Goal: Task Accomplishment & Management: Manage account settings

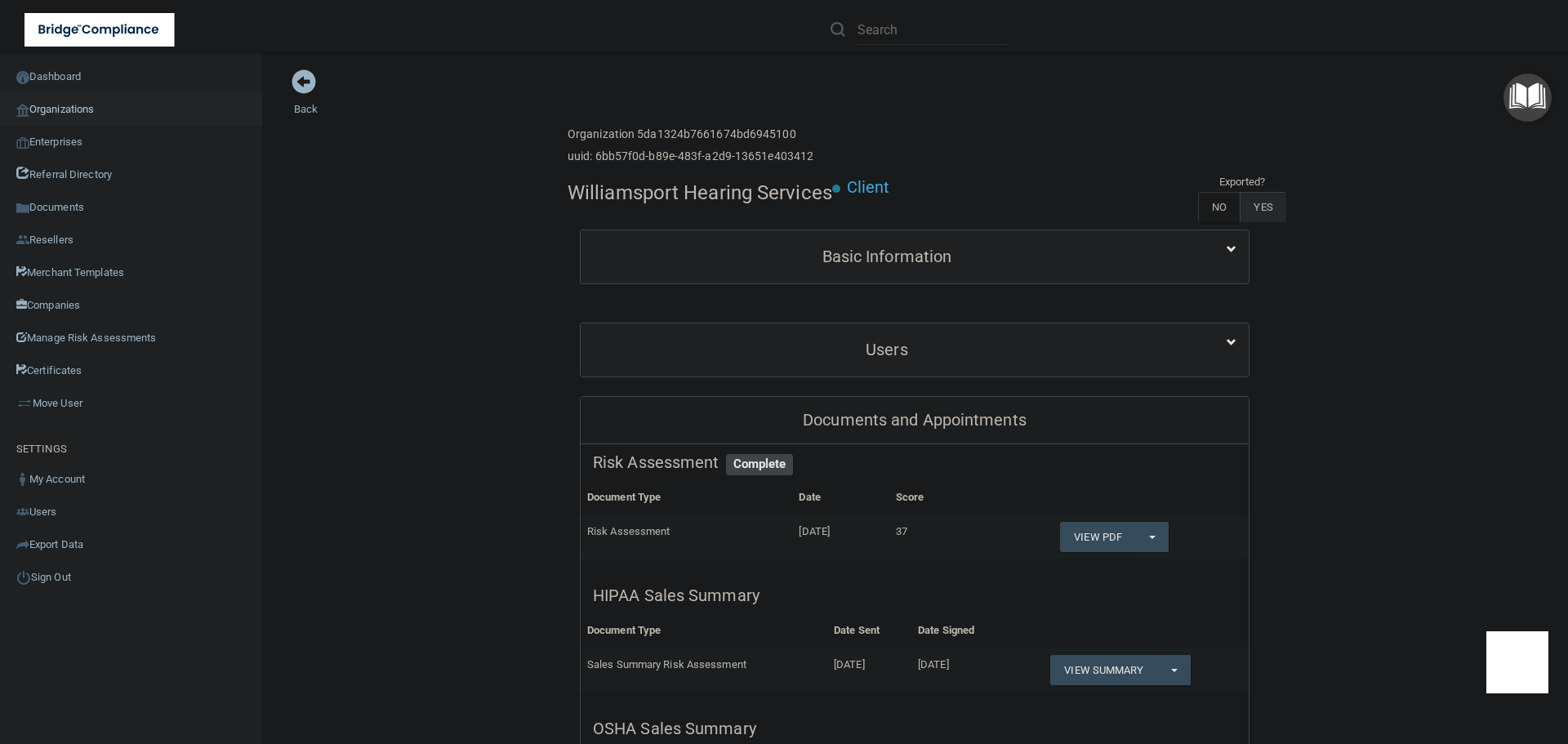
scroll to position [245, 0]
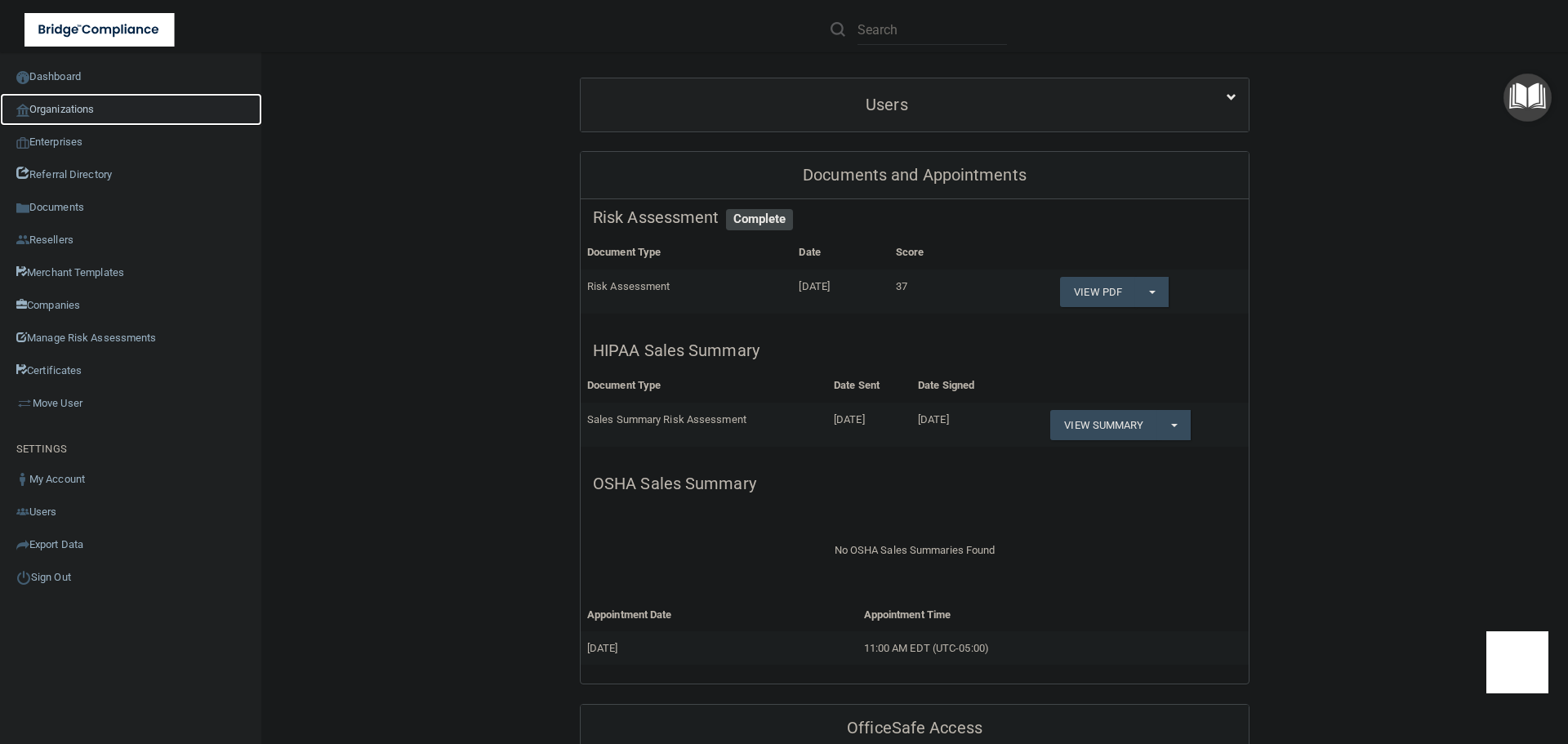
click at [85, 104] on link "Organizations" at bounding box center [131, 109] width 262 height 32
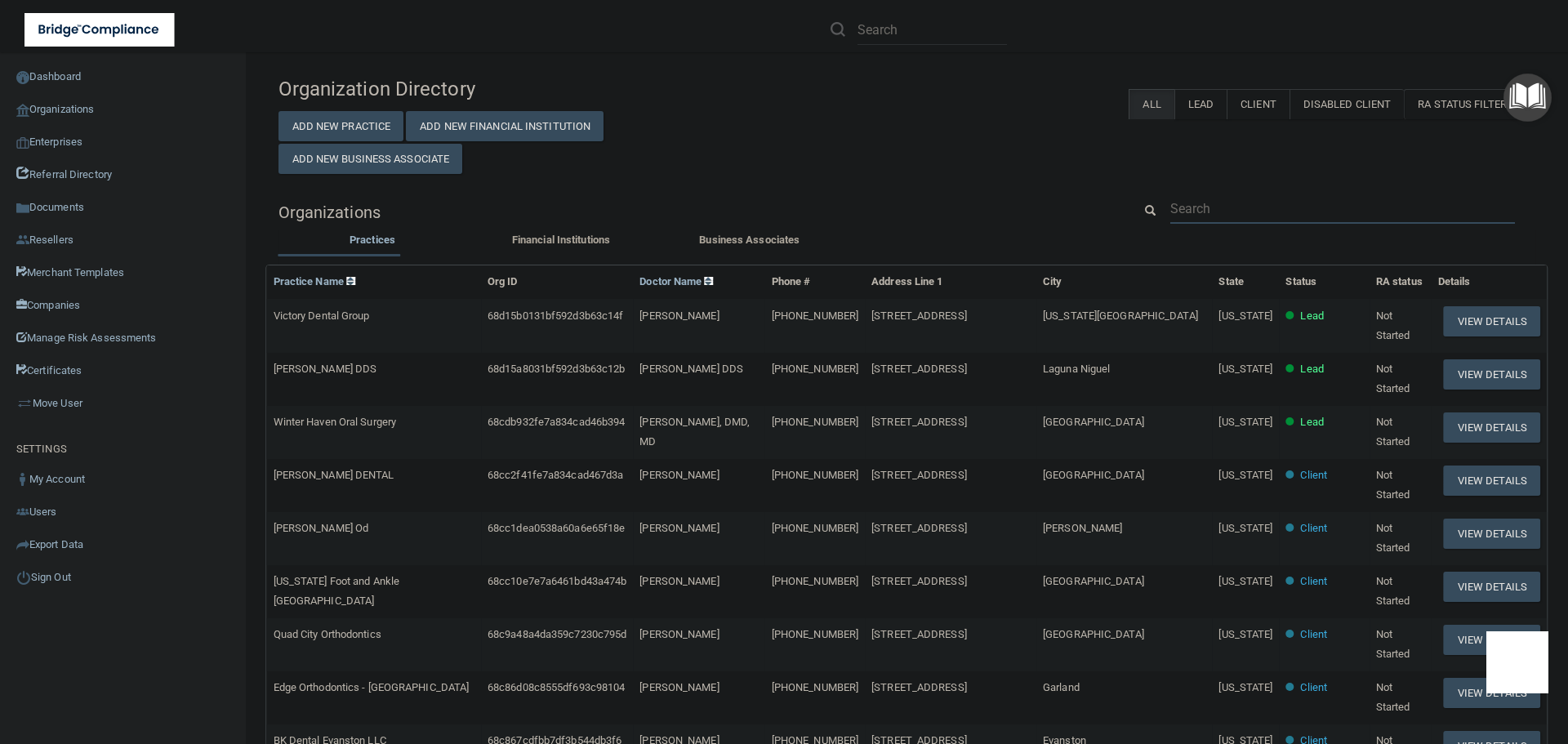
click at [1230, 210] on input "text" at bounding box center [1342, 209] width 344 height 30
paste input "[EMAIL_ADDRESS][DOMAIN_NAME]"
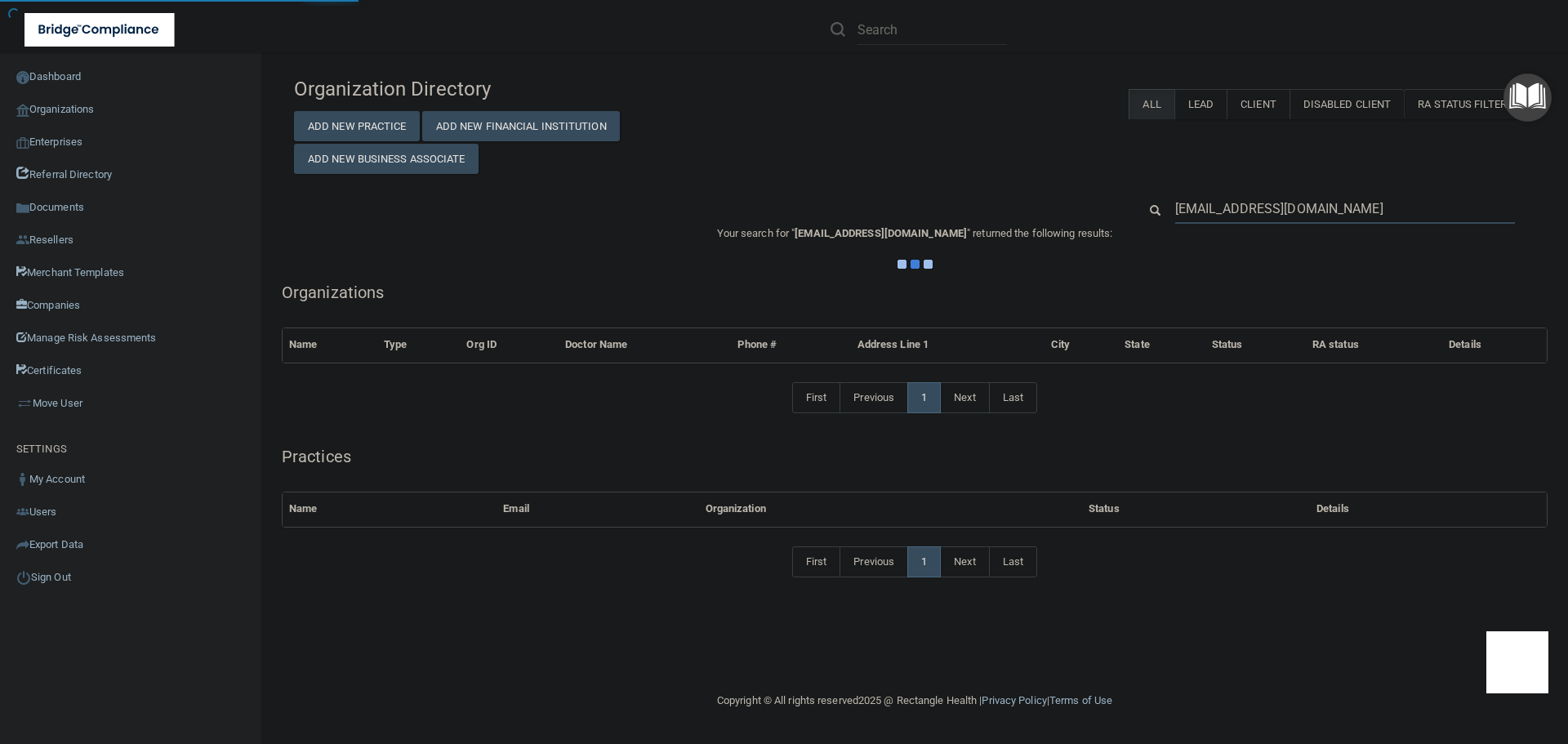
type input "[EMAIL_ADDRESS][DOMAIN_NAME]"
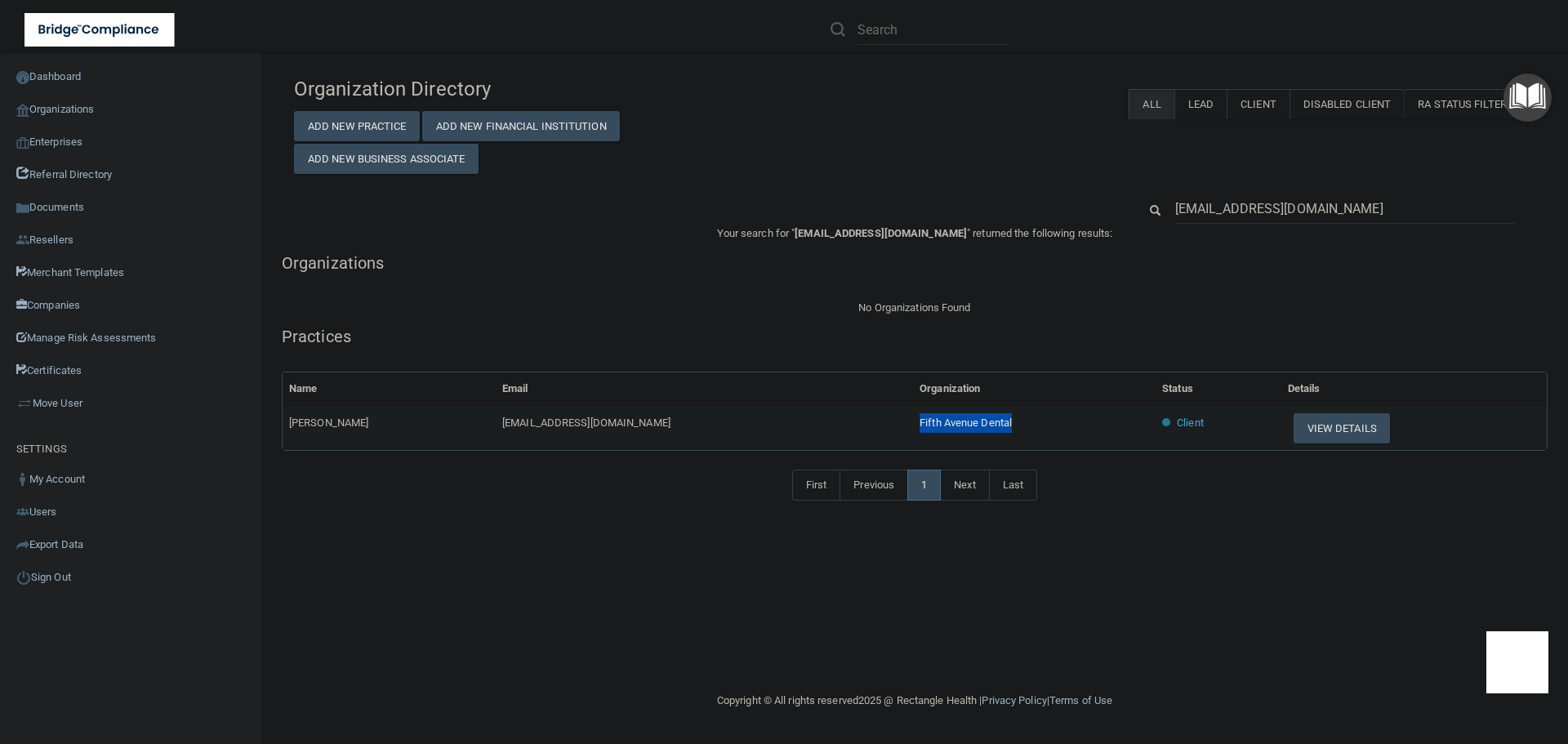
drag, startPoint x: 926, startPoint y: 424, endPoint x: 805, endPoint y: 425, distance: 121.0
click at [805, 425] on tr "[PERSON_NAME] [EMAIL_ADDRESS][DOMAIN_NAME] Fifth Avenue Dental Client View Deta…" at bounding box center [914, 428] width 1264 height 44
copy tr "Fifth Avenue Dental"
click at [534, 427] on span "[EMAIL_ADDRESS][DOMAIN_NAME]" at bounding box center [585, 422] width 168 height 12
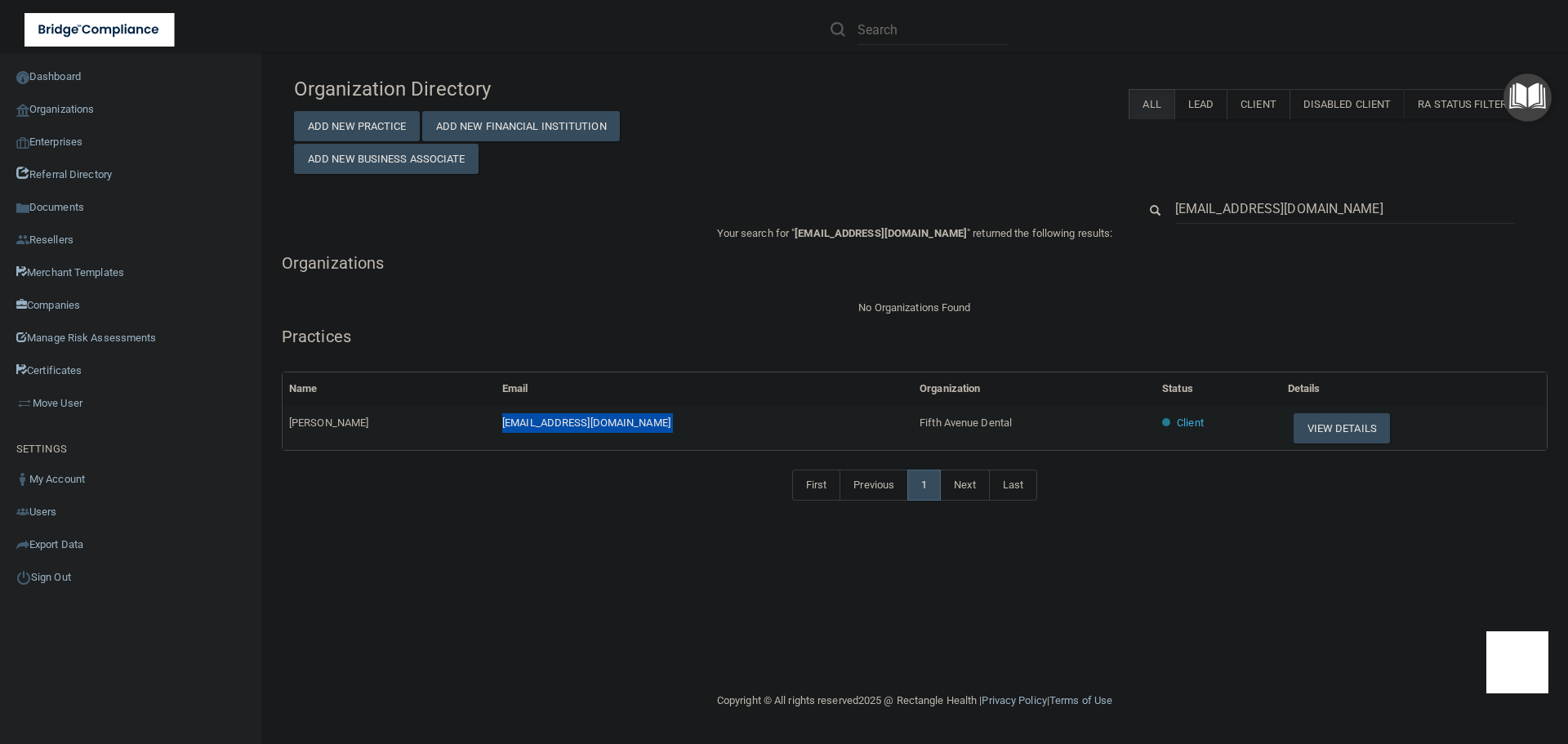
click at [534, 427] on span "[EMAIL_ADDRESS][DOMAIN_NAME]" at bounding box center [585, 422] width 168 height 12
copy td "[EMAIL_ADDRESS][DOMAIN_NAME]"
click at [1294, 433] on button "View Details" at bounding box center [1342, 429] width 97 height 30
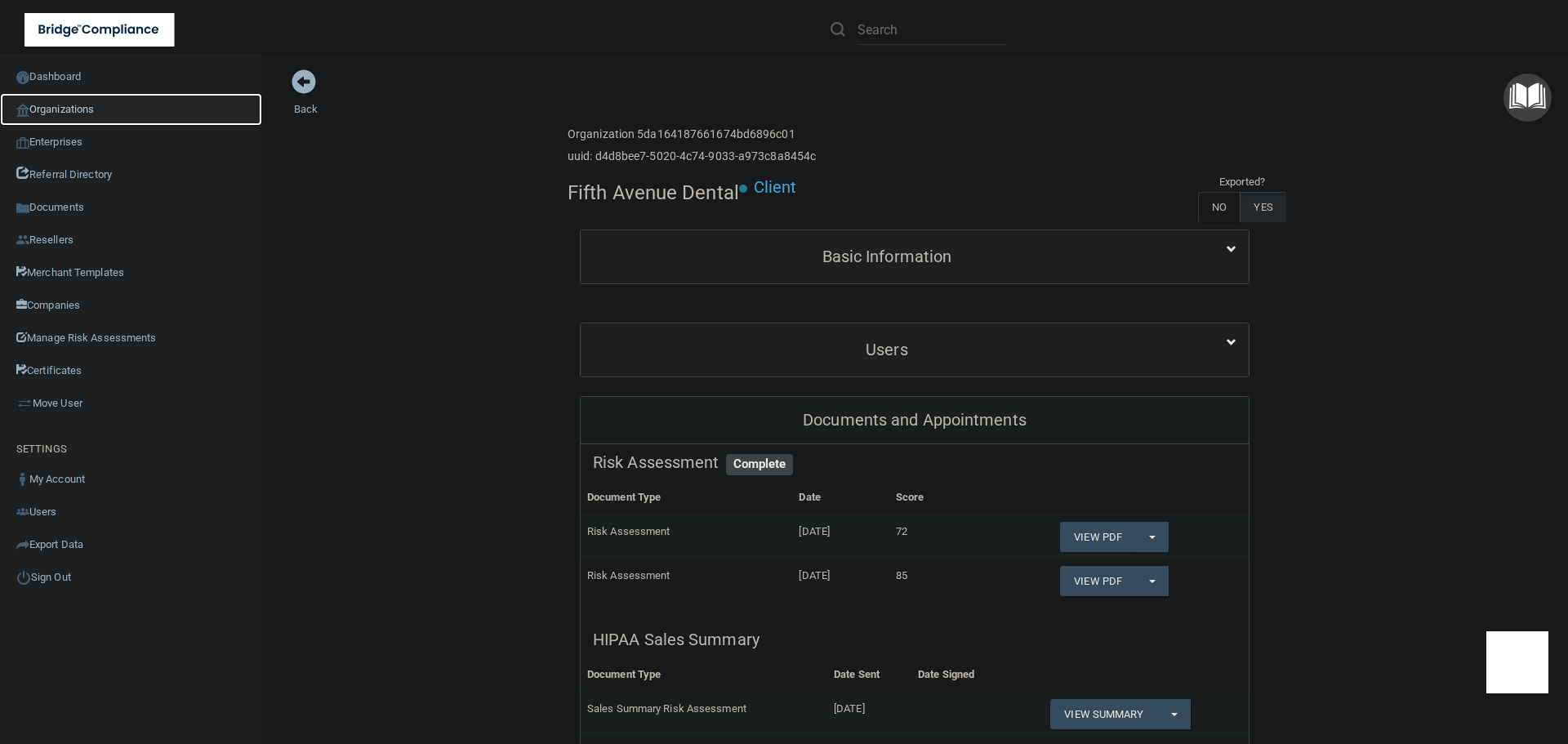
click at [104, 105] on link "Organizations" at bounding box center [131, 109] width 262 height 32
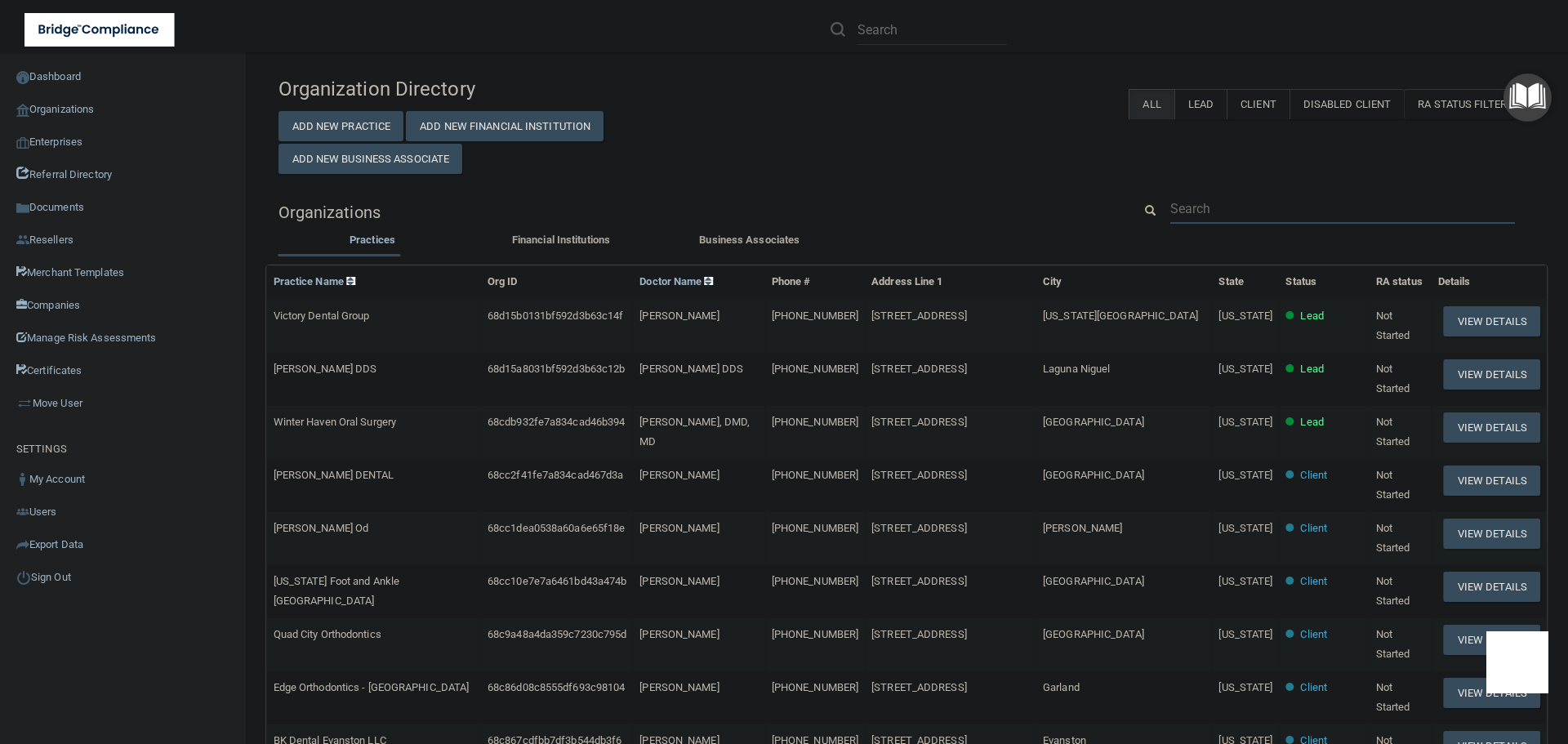
click at [1226, 210] on input "text" at bounding box center [1342, 209] width 344 height 30
paste input "[EMAIL_ADDRESS][DOMAIN_NAME]"
type input "[EMAIL_ADDRESS][DOMAIN_NAME]"
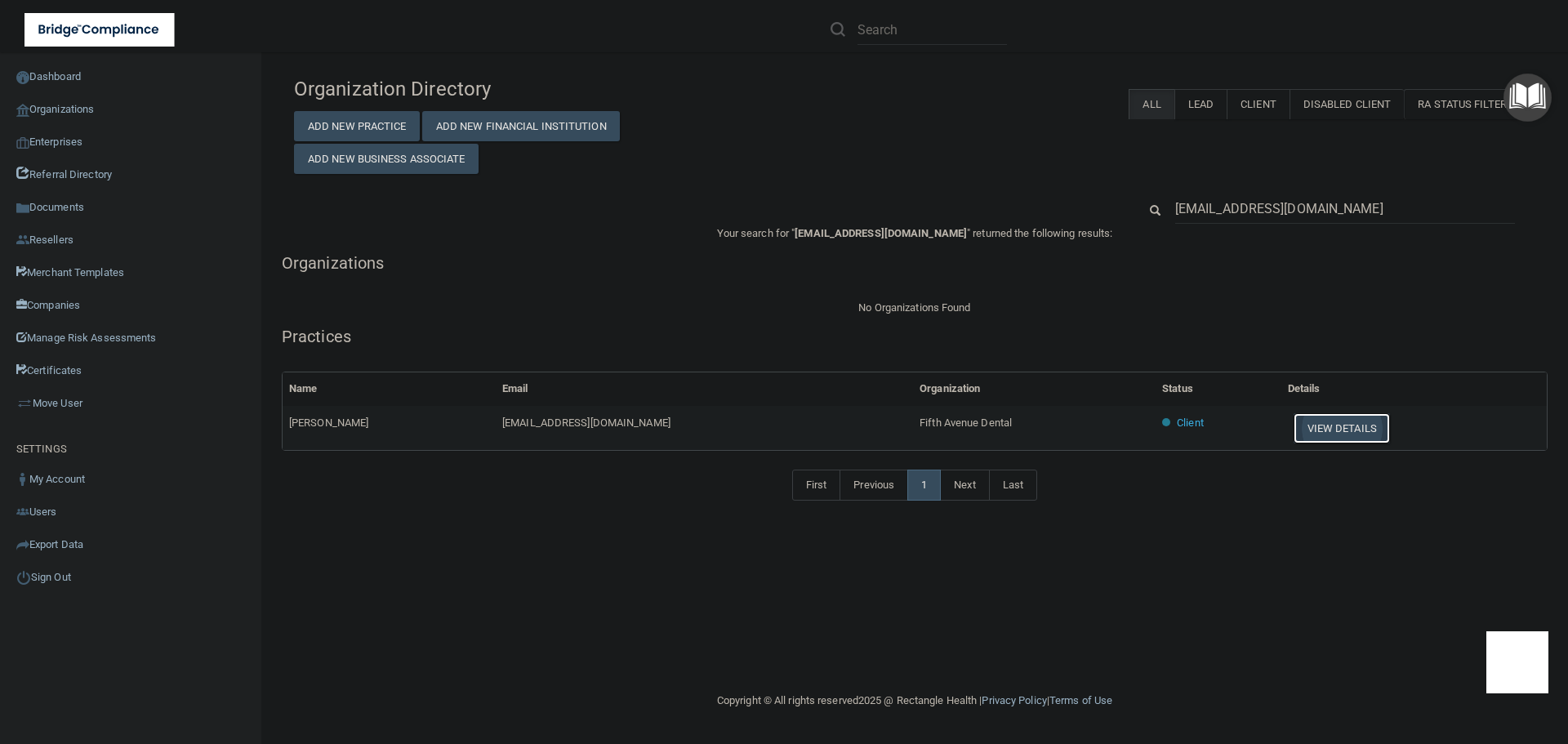
click at [1294, 420] on button "View Details" at bounding box center [1342, 429] width 97 height 30
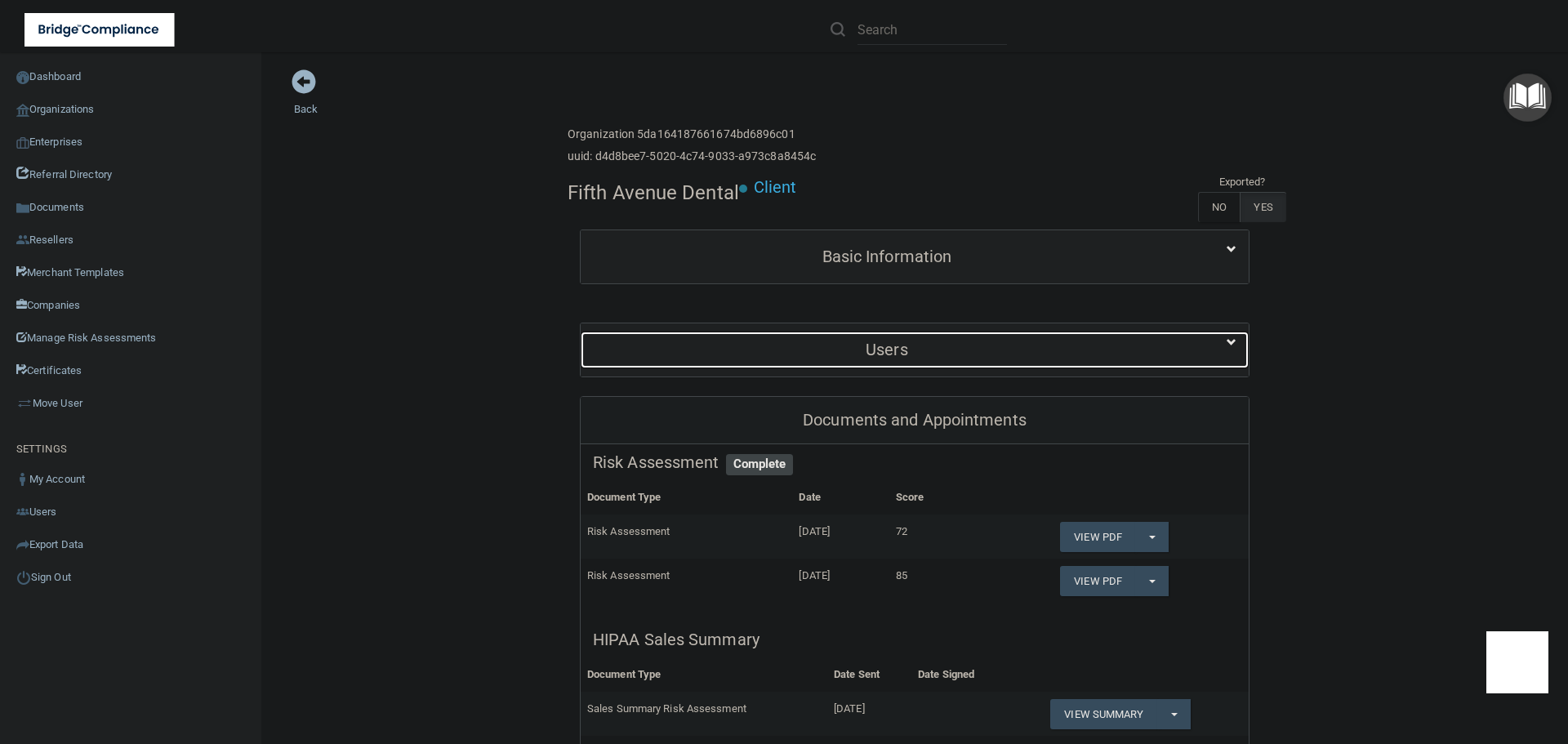
click at [853, 338] on div "Users" at bounding box center [887, 349] width 613 height 37
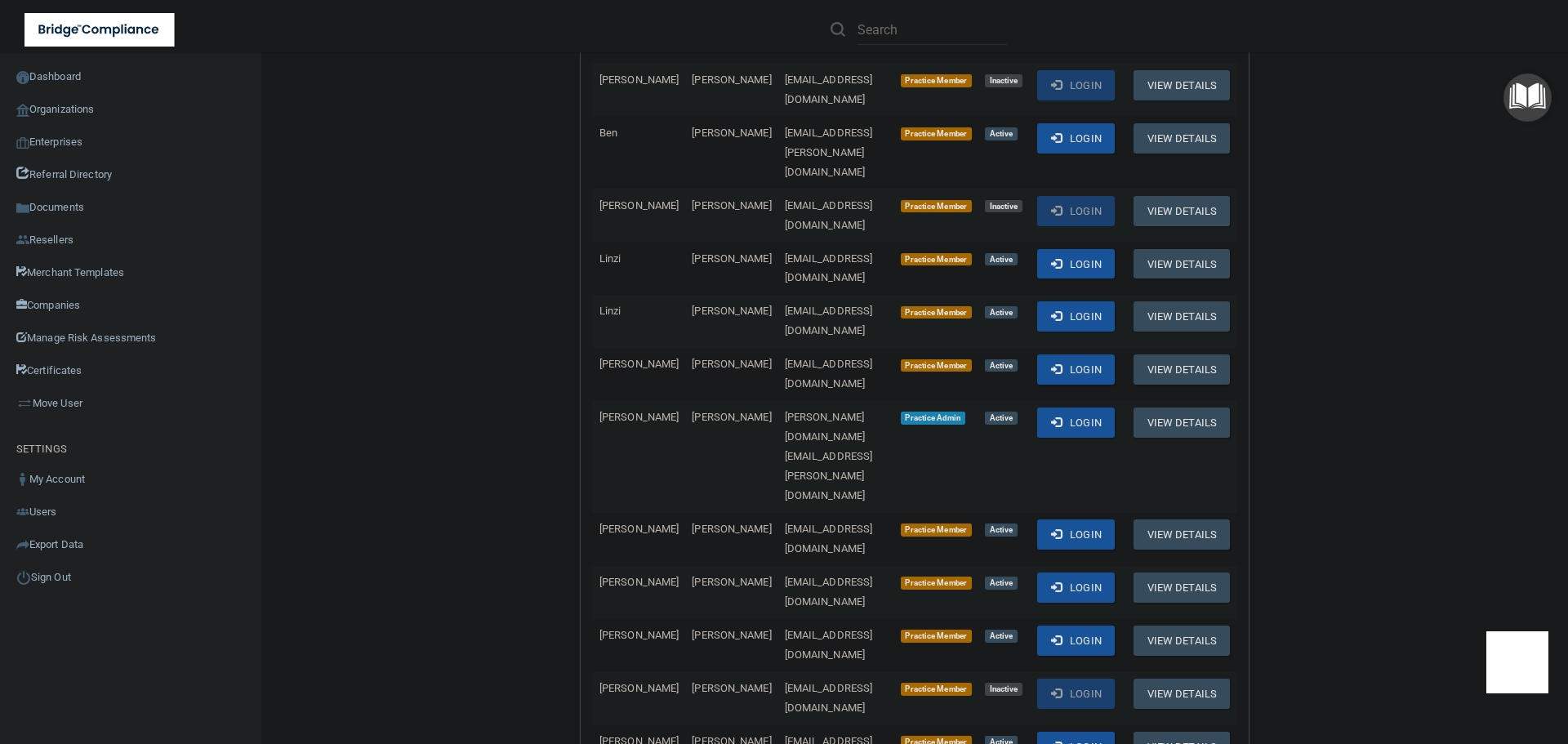
scroll to position [490, 0]
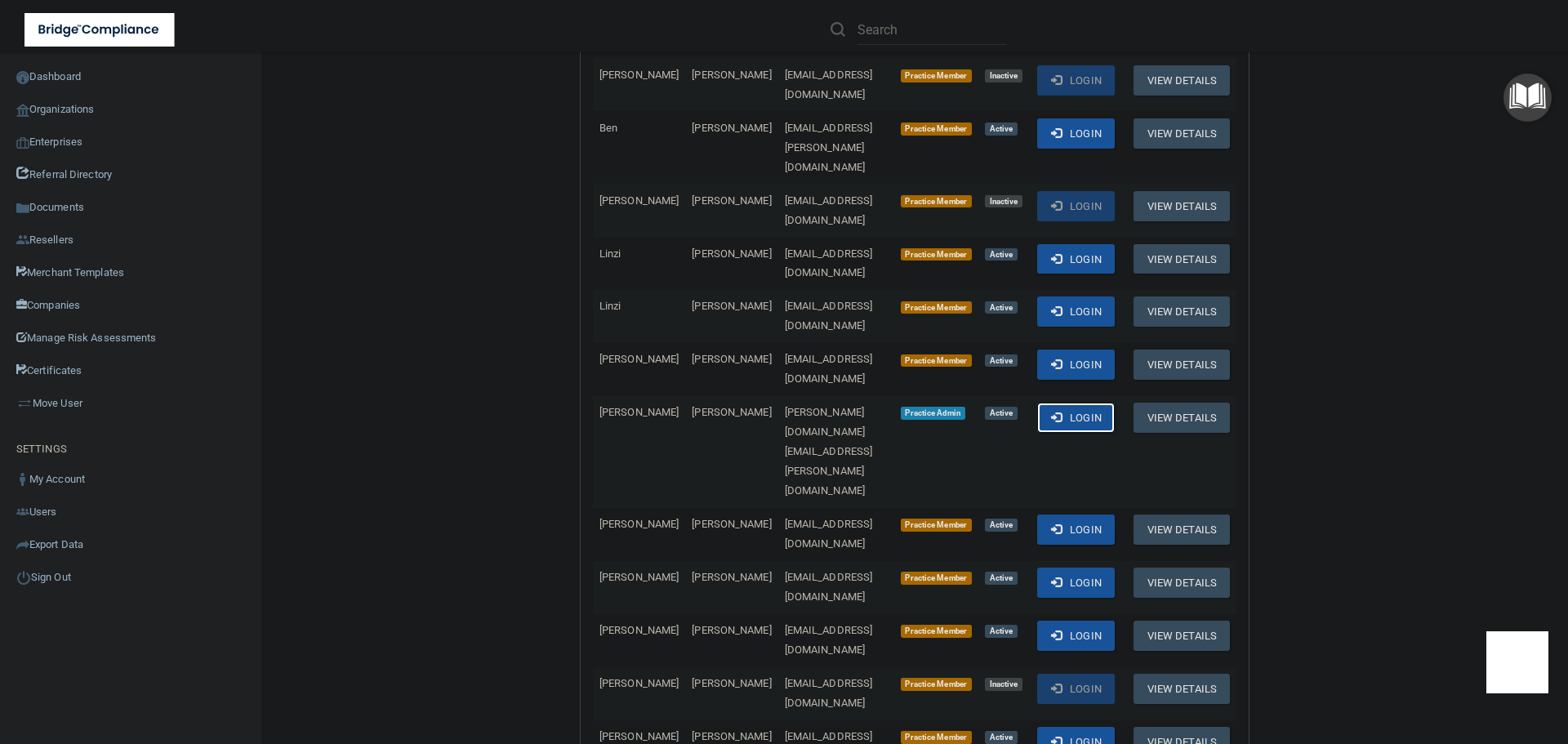
click at [1059, 402] on button "Login" at bounding box center [1076, 418] width 78 height 30
click at [82, 108] on link "Organizations" at bounding box center [131, 109] width 262 height 32
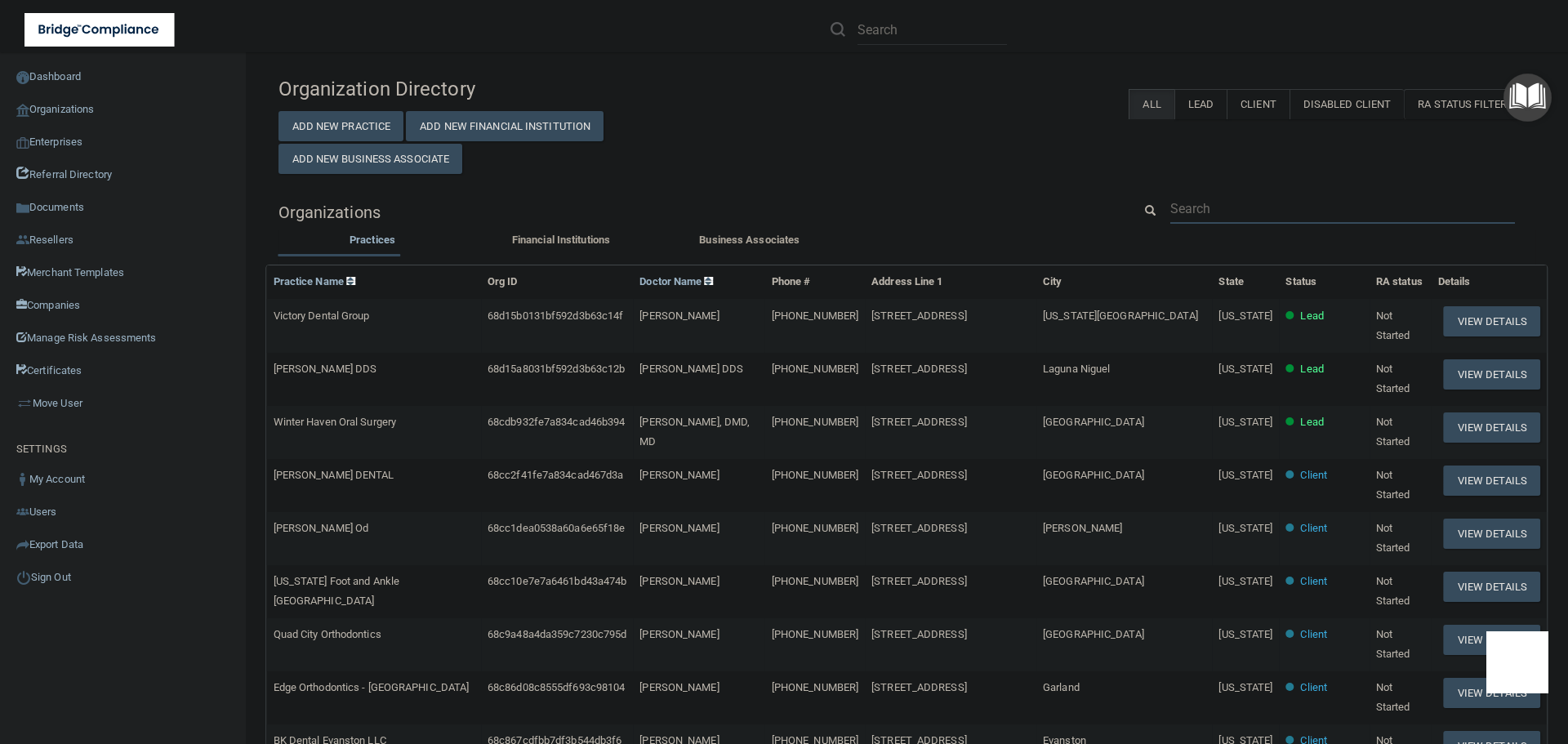
click at [1236, 211] on input "text" at bounding box center [1342, 209] width 344 height 30
paste input "[EMAIL_ADDRESS][DOMAIN_NAME]"
type input "[EMAIL_ADDRESS][DOMAIN_NAME]"
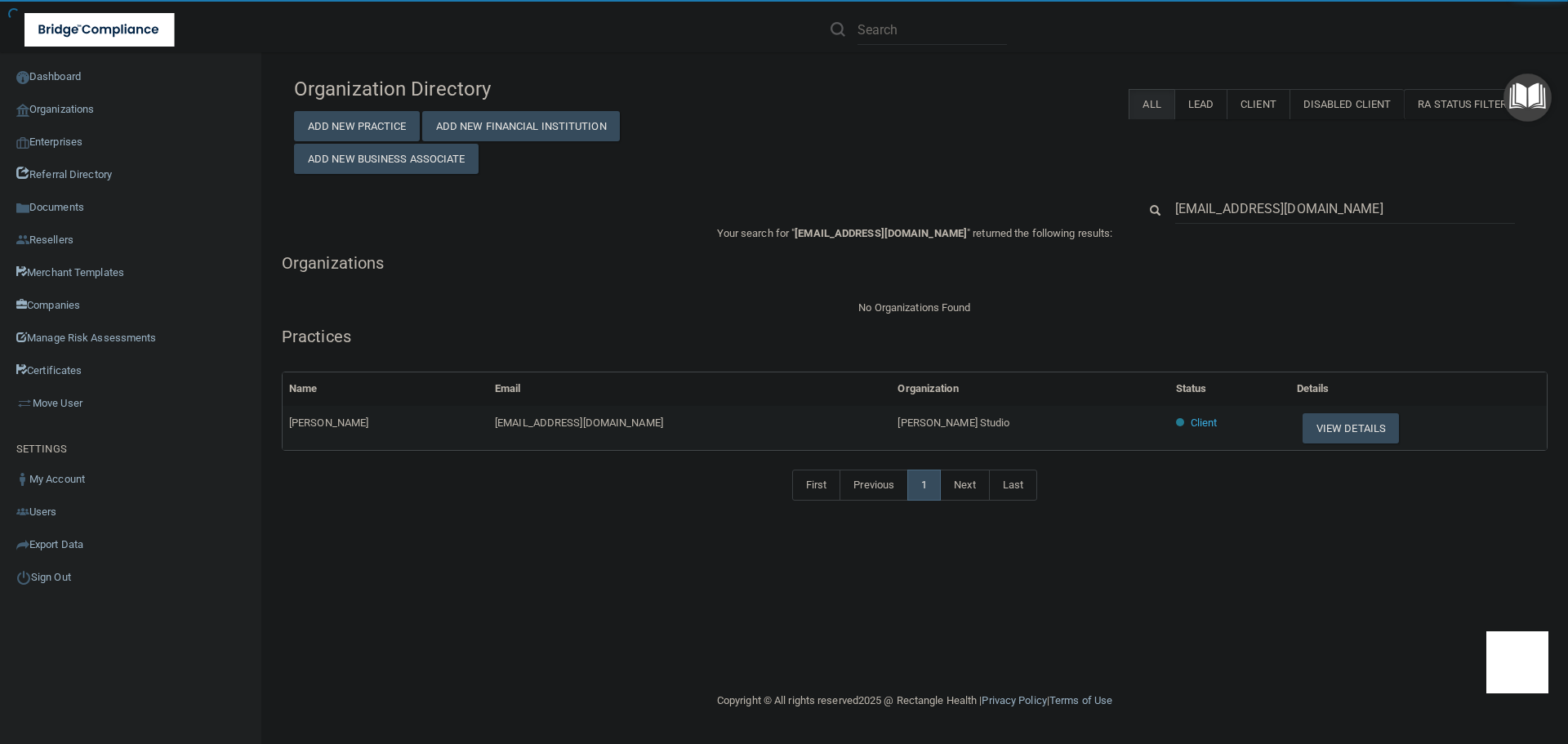
click at [918, 419] on span "[PERSON_NAME] Studio" at bounding box center [953, 422] width 112 height 12
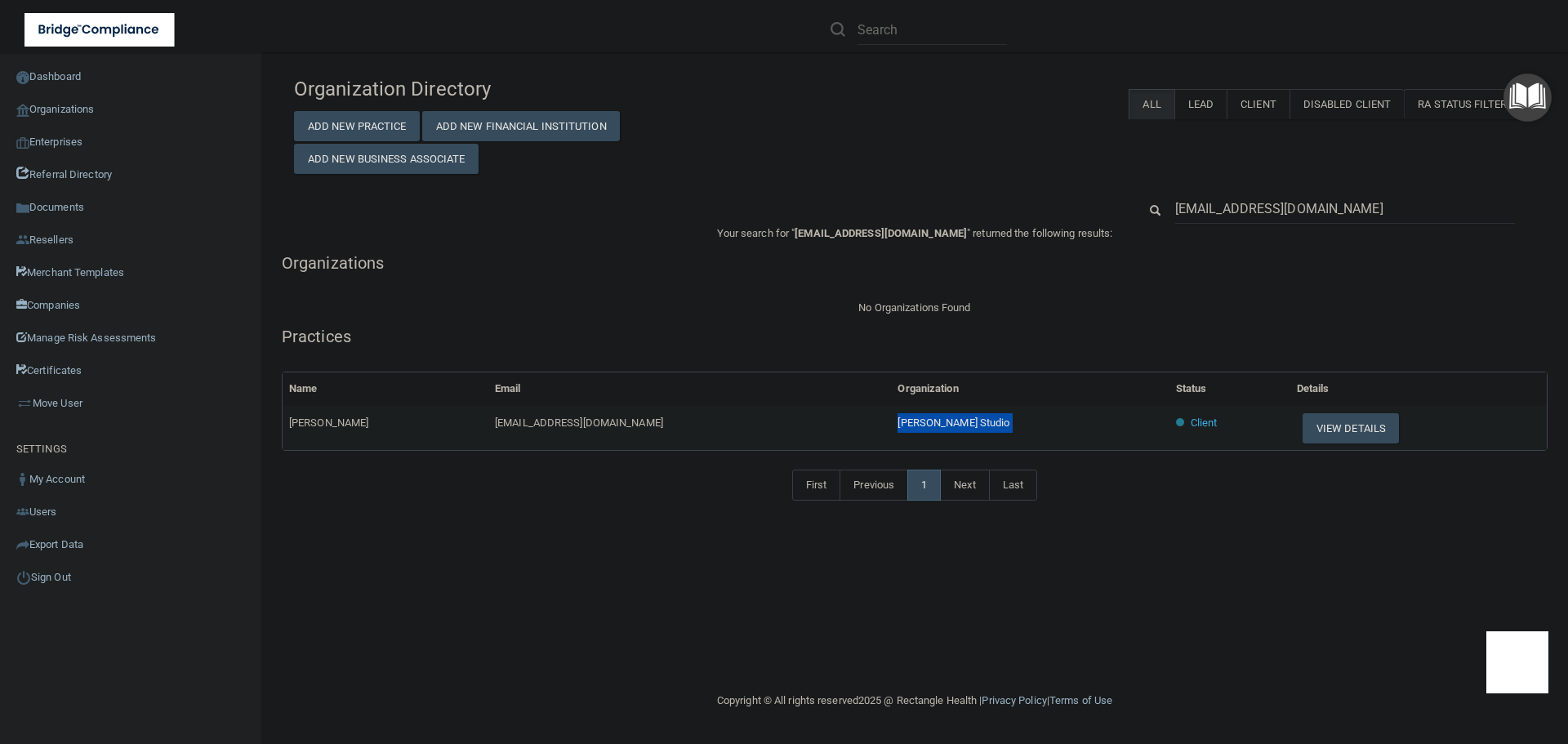
click at [917, 419] on span "[PERSON_NAME] Studio" at bounding box center [953, 422] width 112 height 12
copy tr "[PERSON_NAME] Studio"
click at [1302, 419] on button "View Details" at bounding box center [1351, 429] width 97 height 30
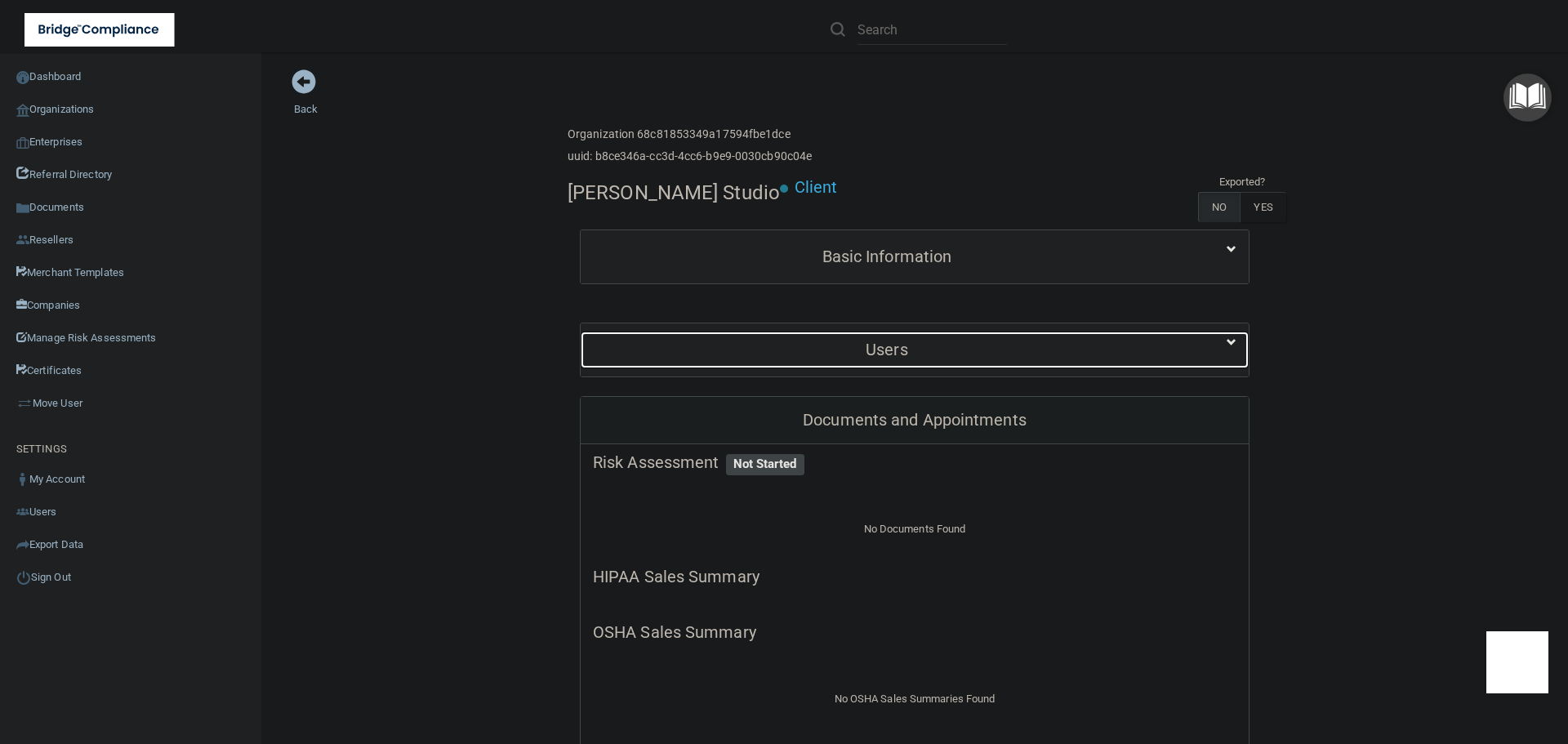
click at [871, 357] on h5 "Users" at bounding box center [887, 349] width 588 height 18
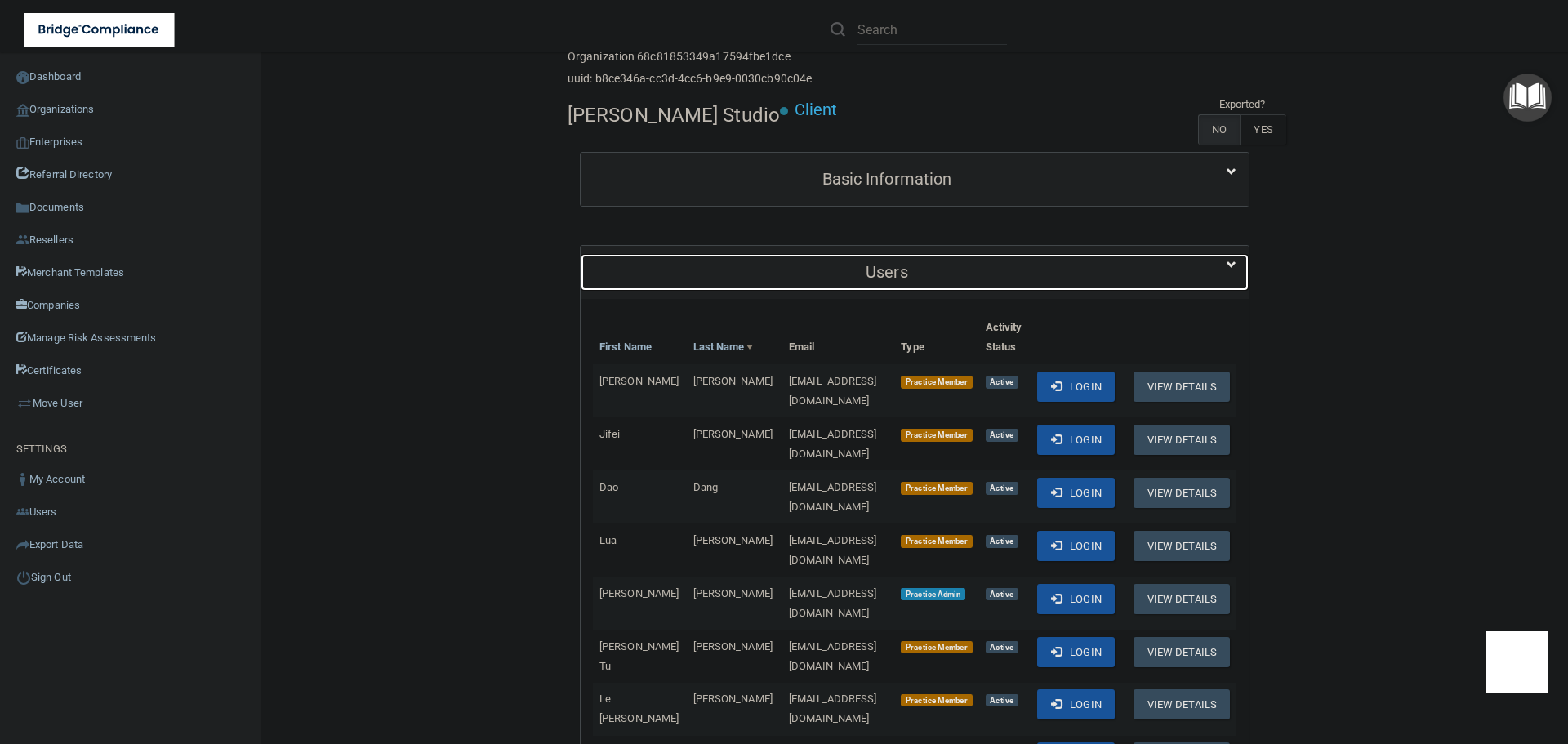
scroll to position [245, 0]
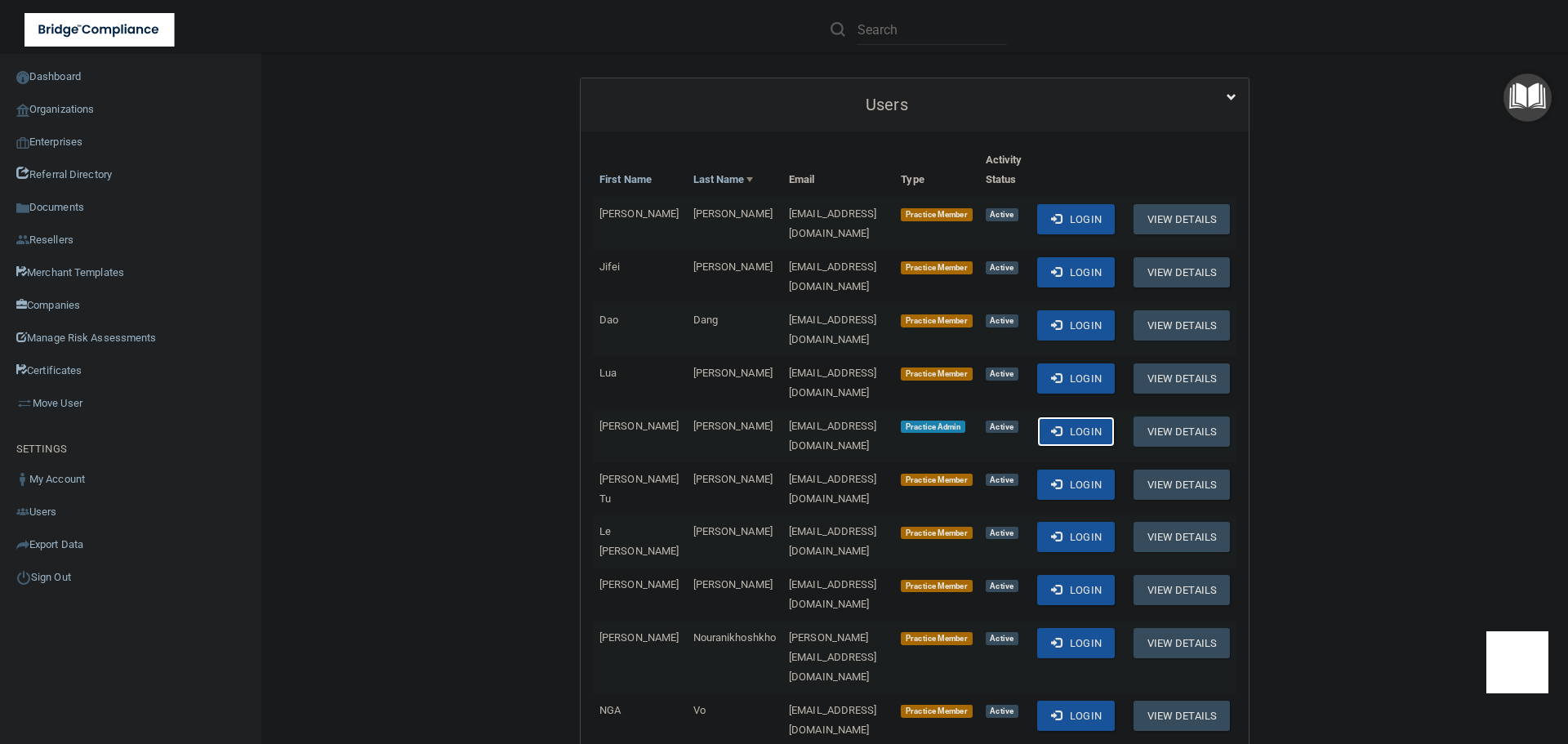
click at [1061, 425] on span at bounding box center [1056, 430] width 10 height 10
click at [56, 106] on link "Organizations" at bounding box center [131, 109] width 262 height 32
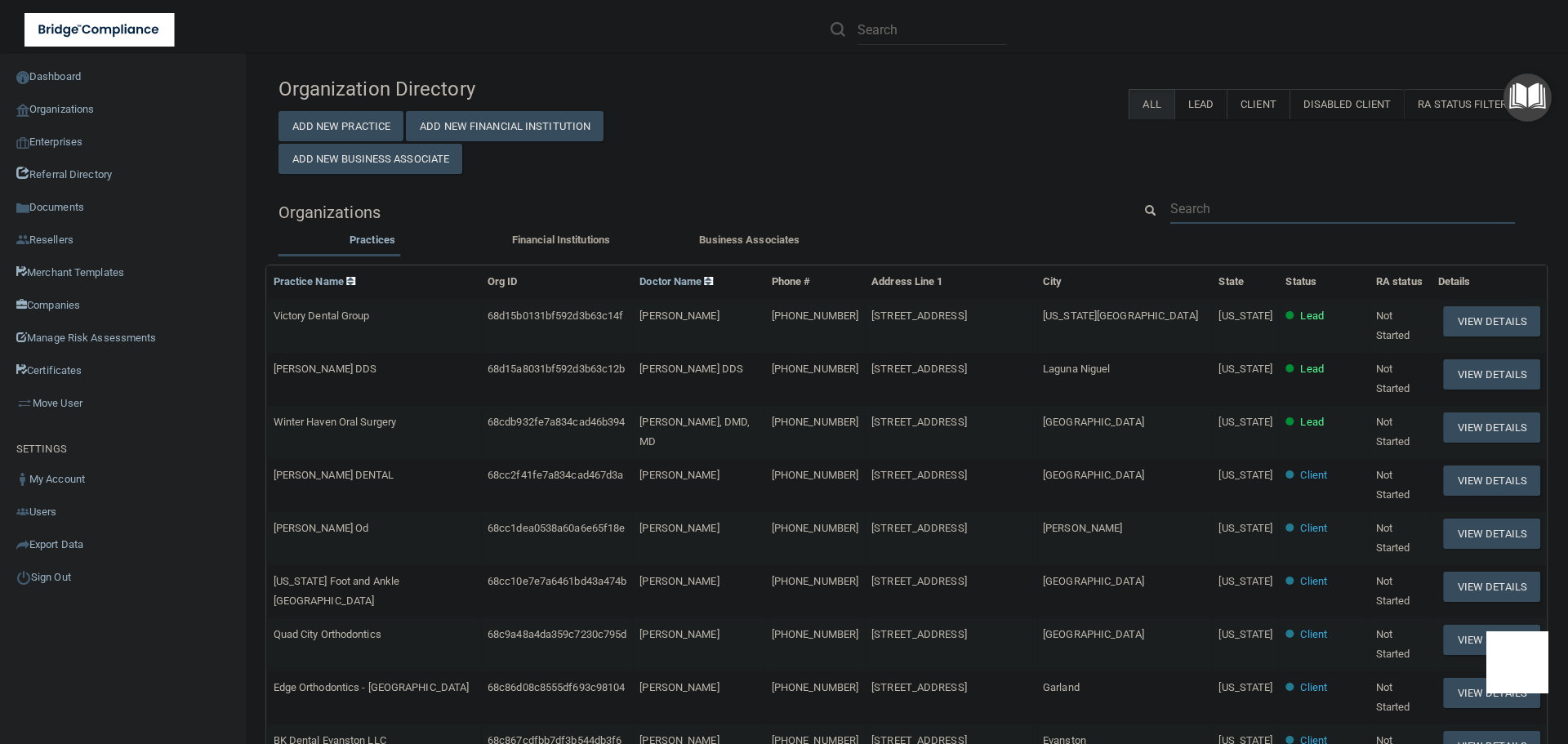
click at [1244, 219] on input "text" at bounding box center [1342, 209] width 344 height 30
paste input "[EMAIL_ADDRESS][DOMAIN_NAME]"
type input "[EMAIL_ADDRESS][DOMAIN_NAME]"
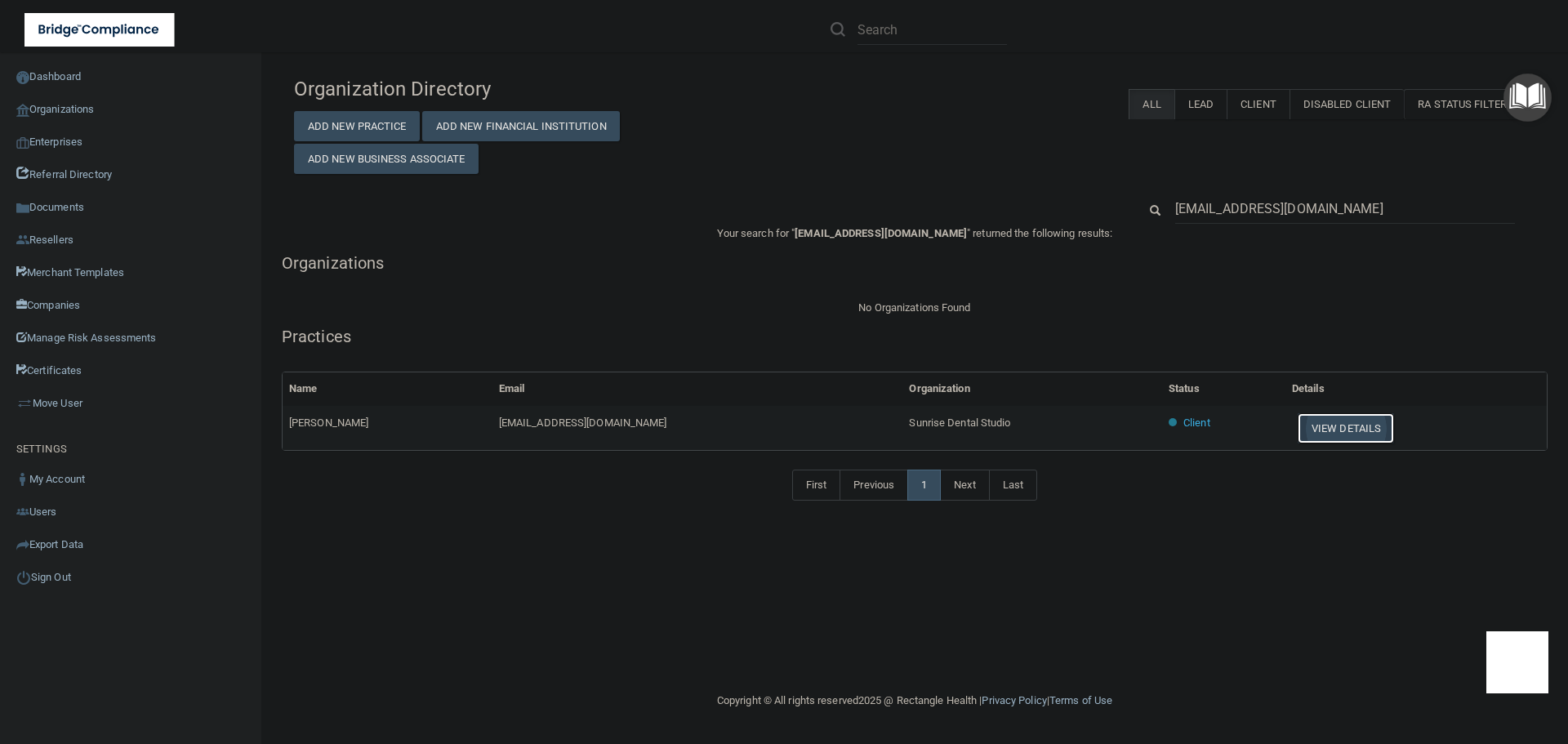
click at [1320, 437] on button "View Details" at bounding box center [1346, 429] width 97 height 30
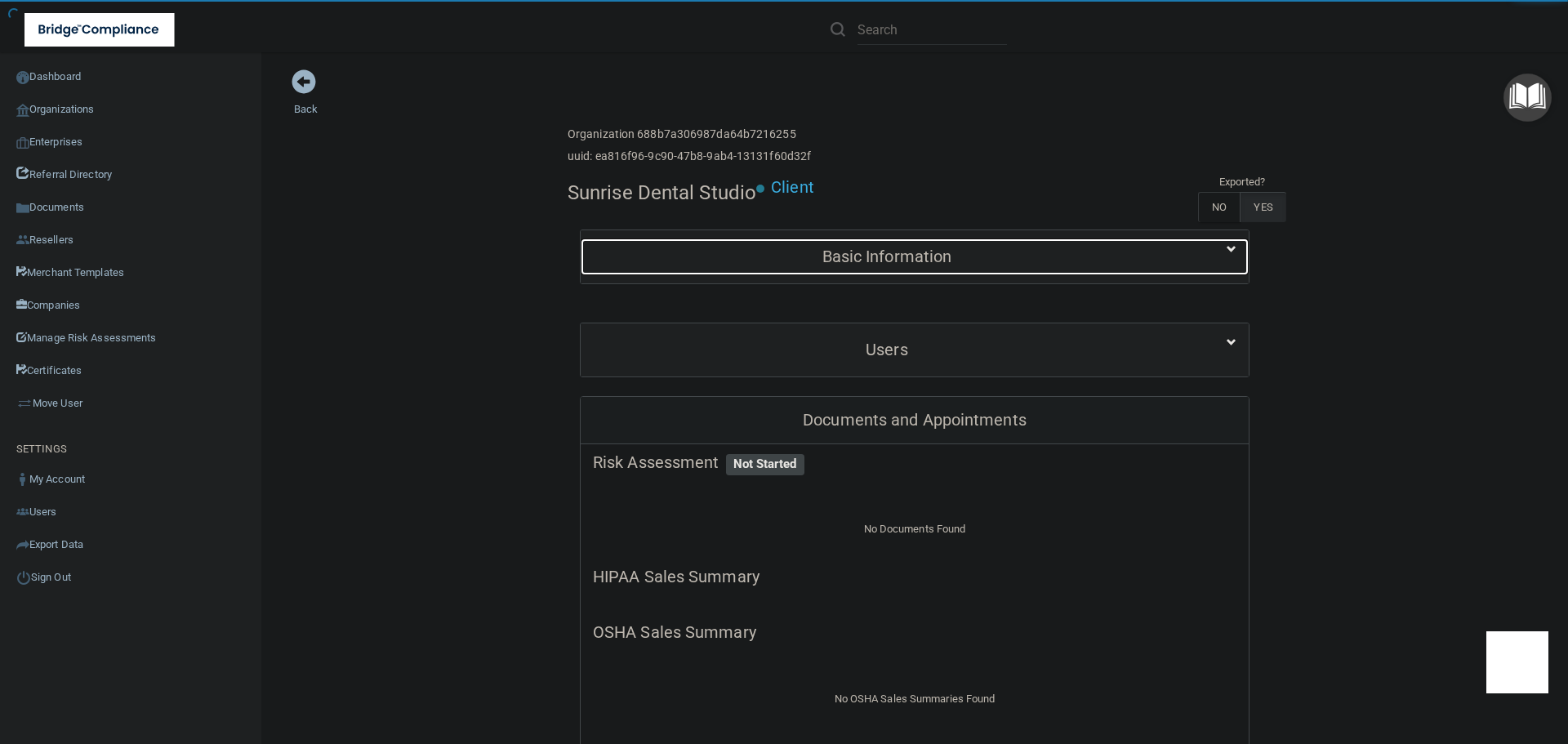
click at [819, 253] on h5 "Basic Information" at bounding box center [887, 256] width 588 height 18
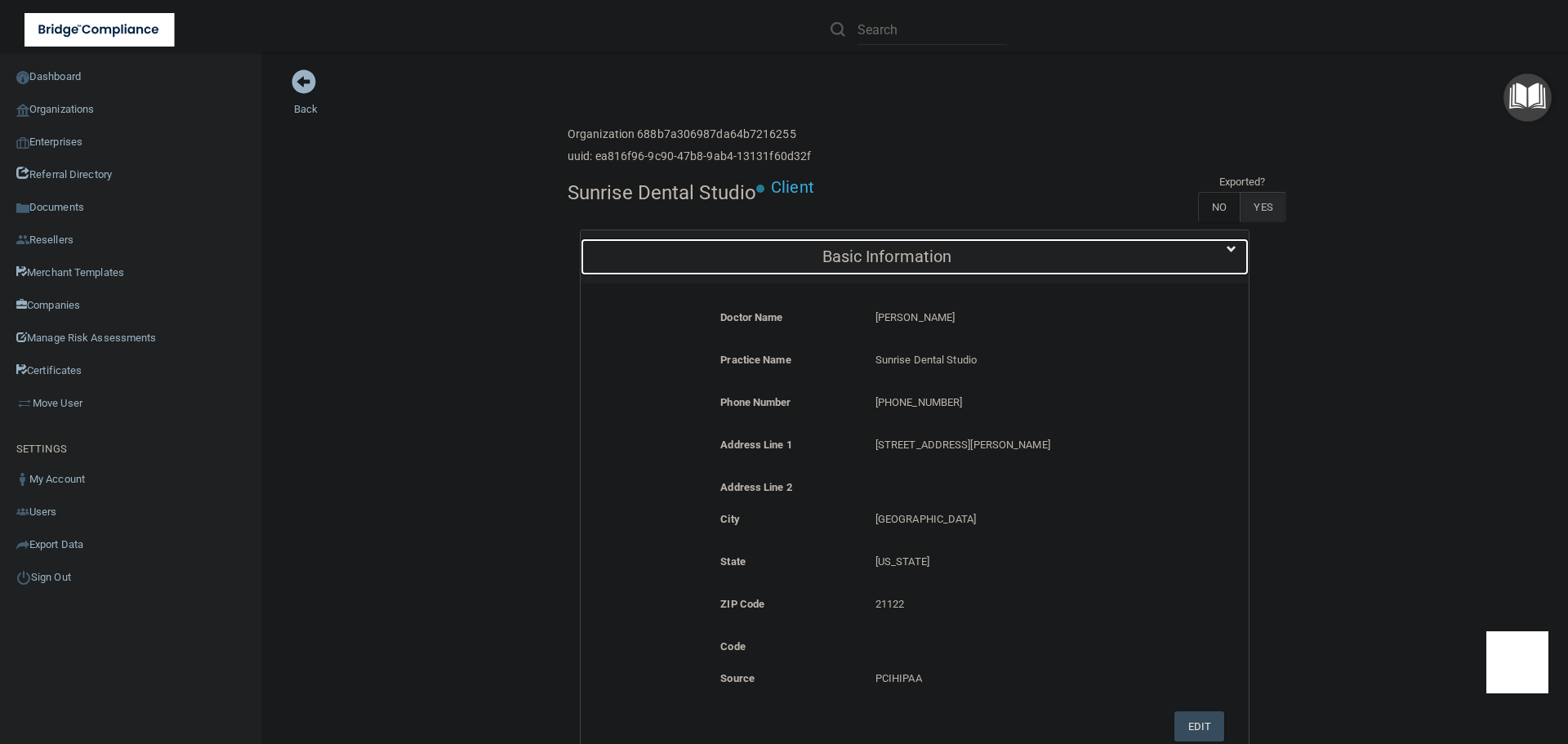
click at [819, 253] on h5 "Basic Information" at bounding box center [887, 256] width 588 height 18
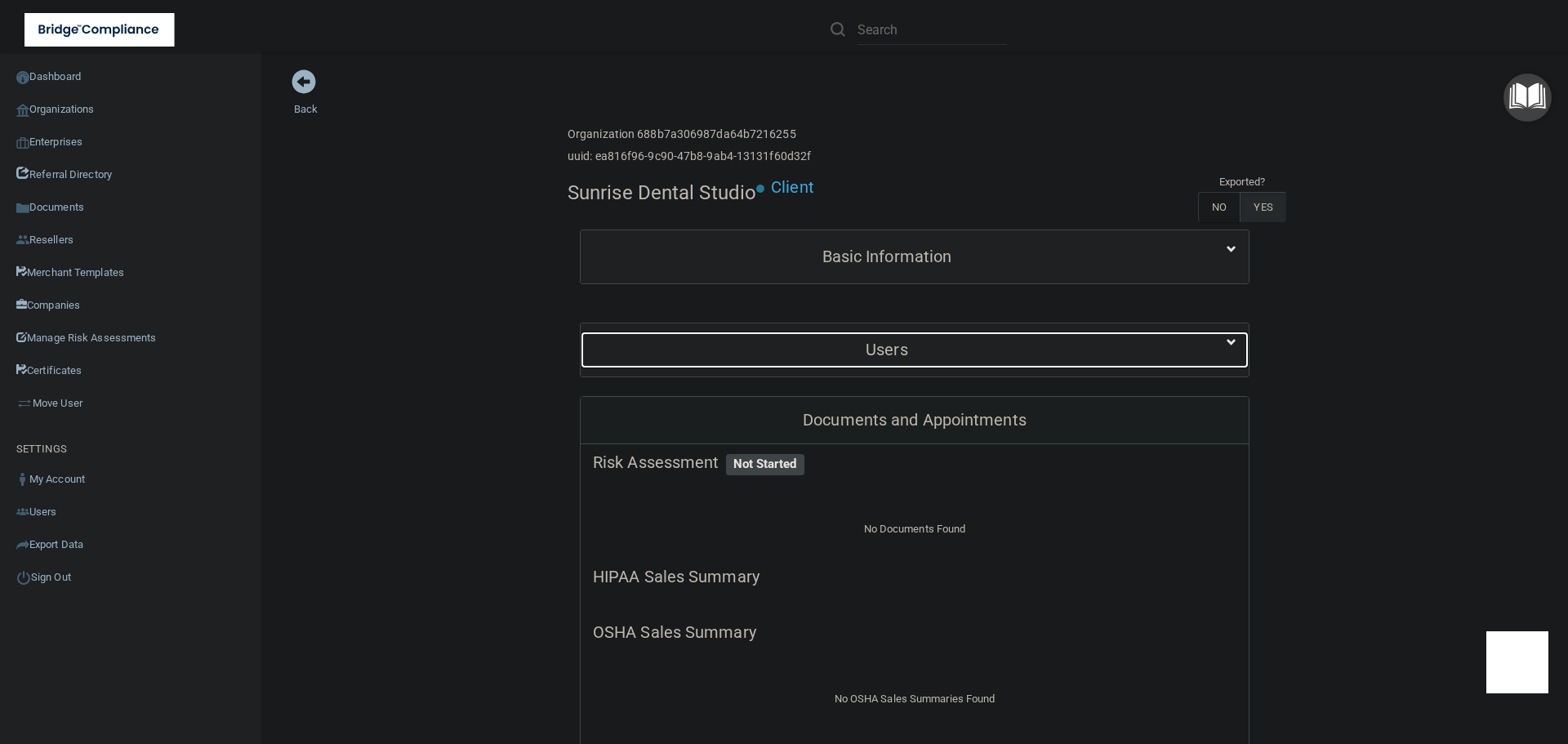
click at [829, 363] on div "Users" at bounding box center [887, 349] width 613 height 37
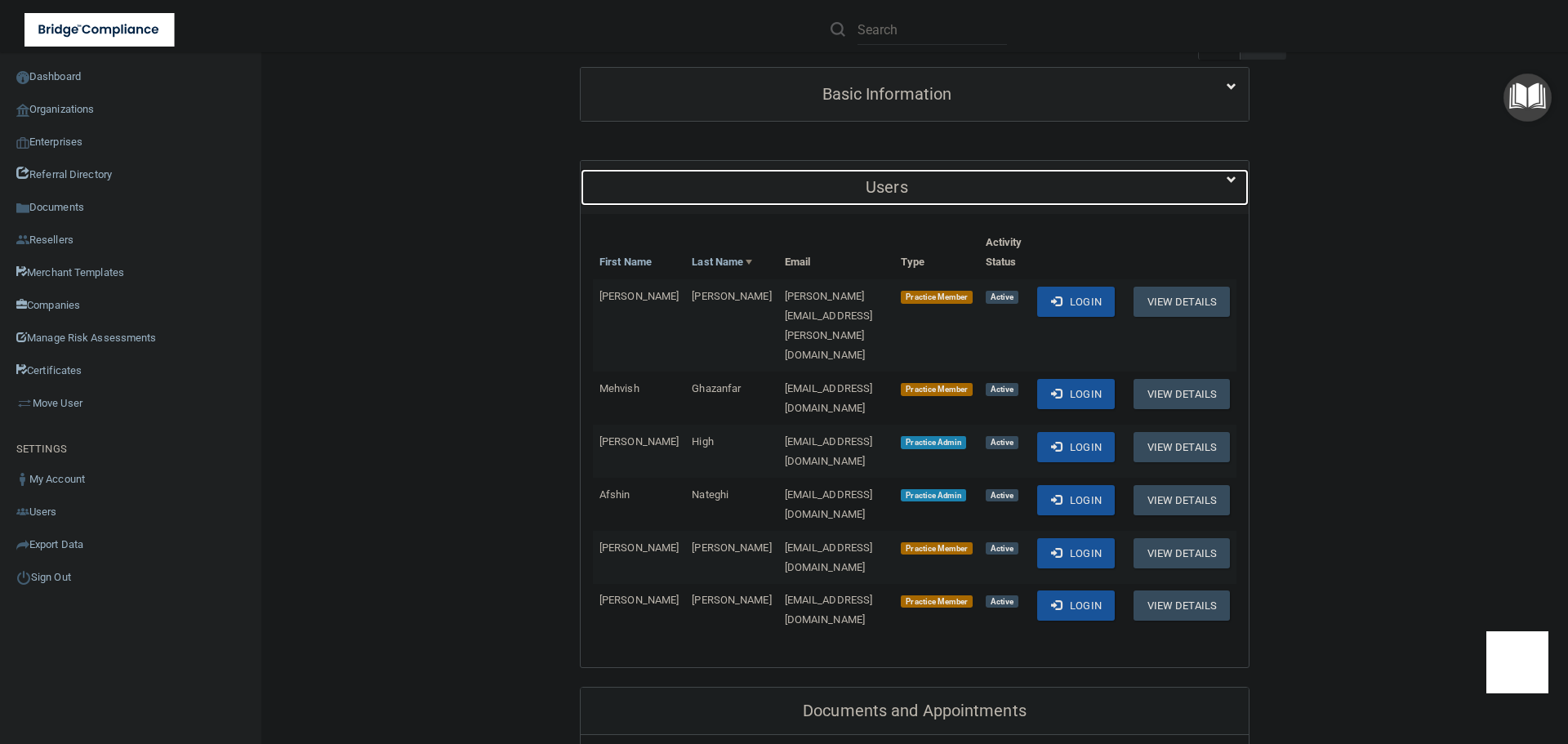
scroll to position [163, 0]
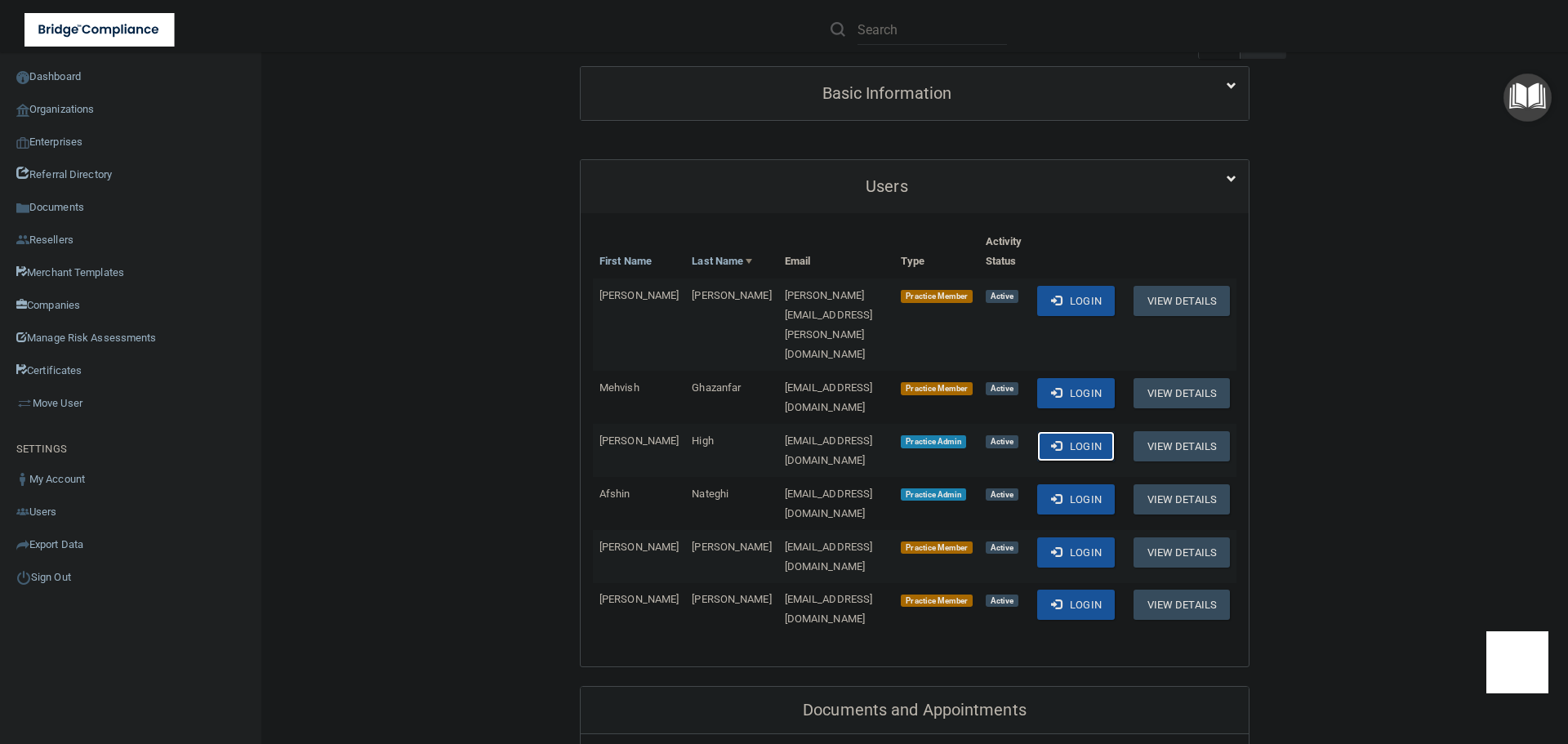
click at [1051, 440] on span at bounding box center [1056, 445] width 10 height 10
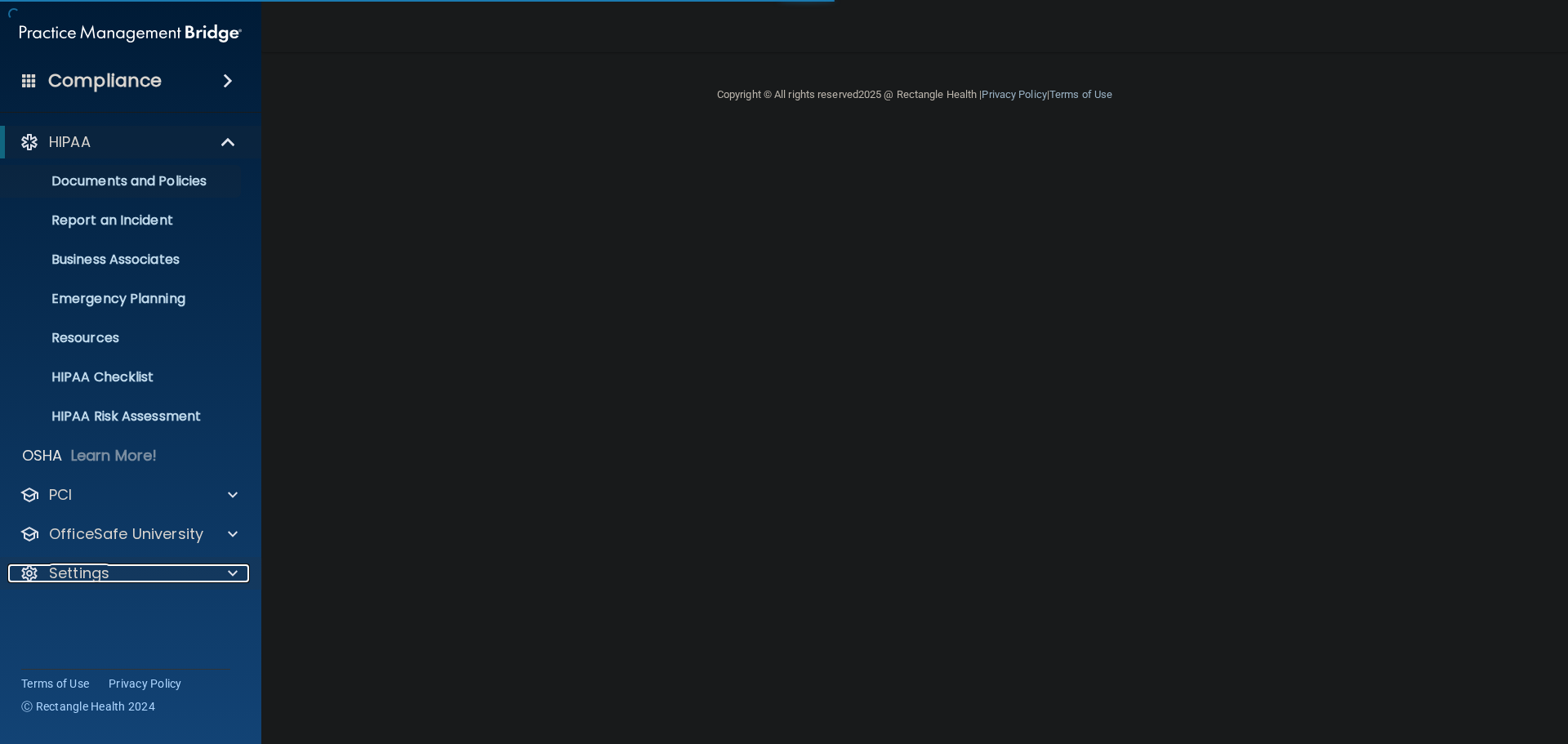
click at [232, 567] on span at bounding box center [232, 573] width 9 height 20
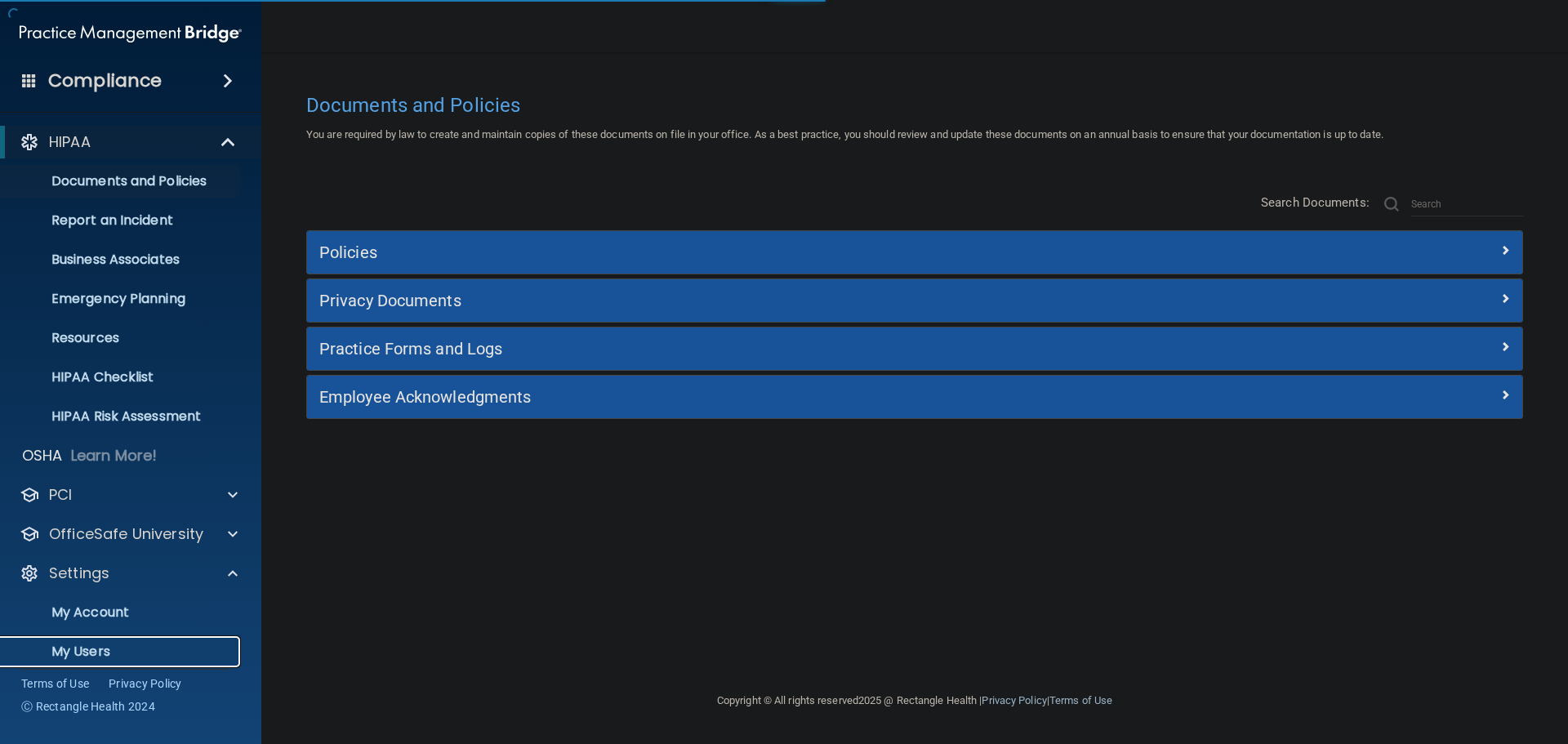
click at [120, 648] on p "My Users" at bounding box center [121, 651] width 223 height 16
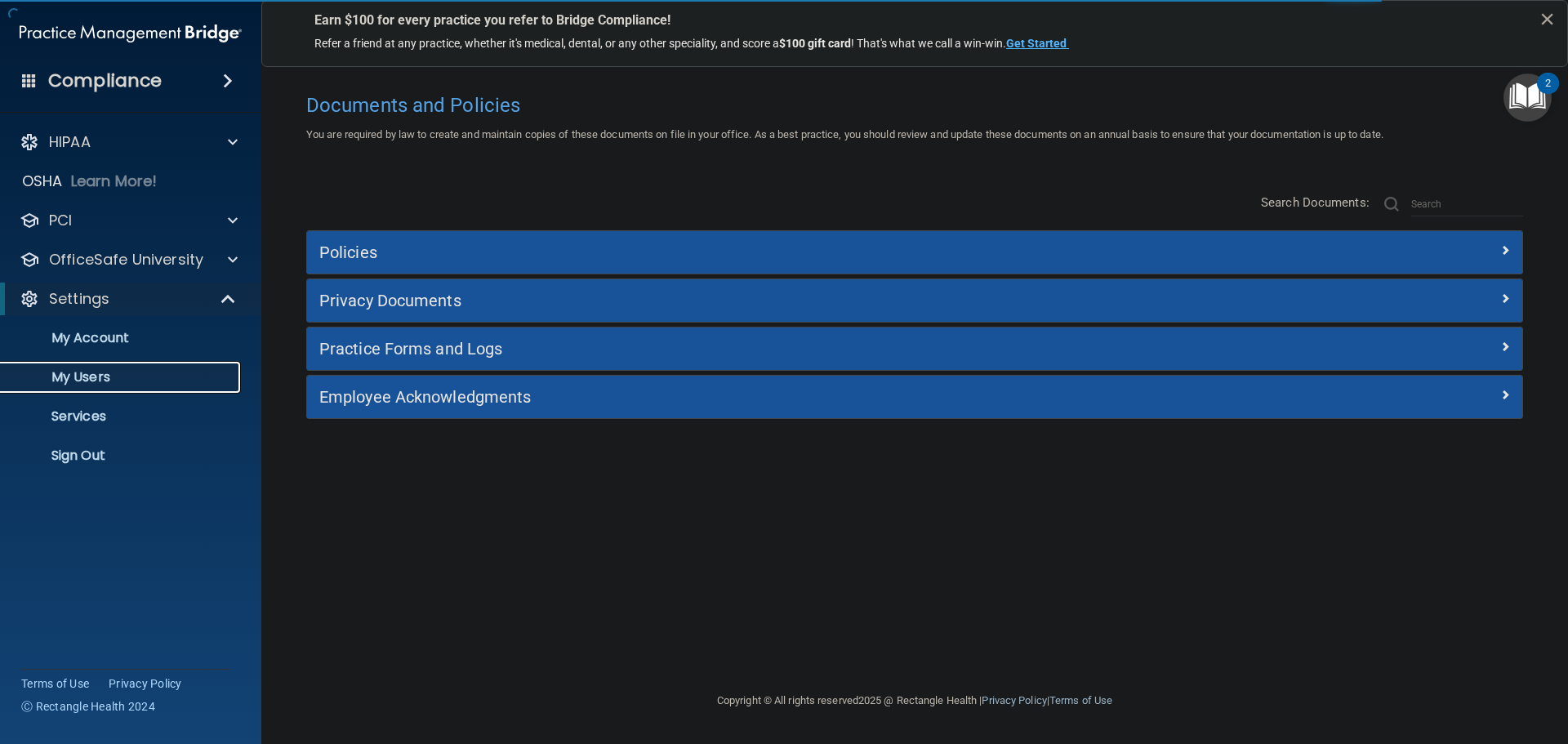
select select "20"
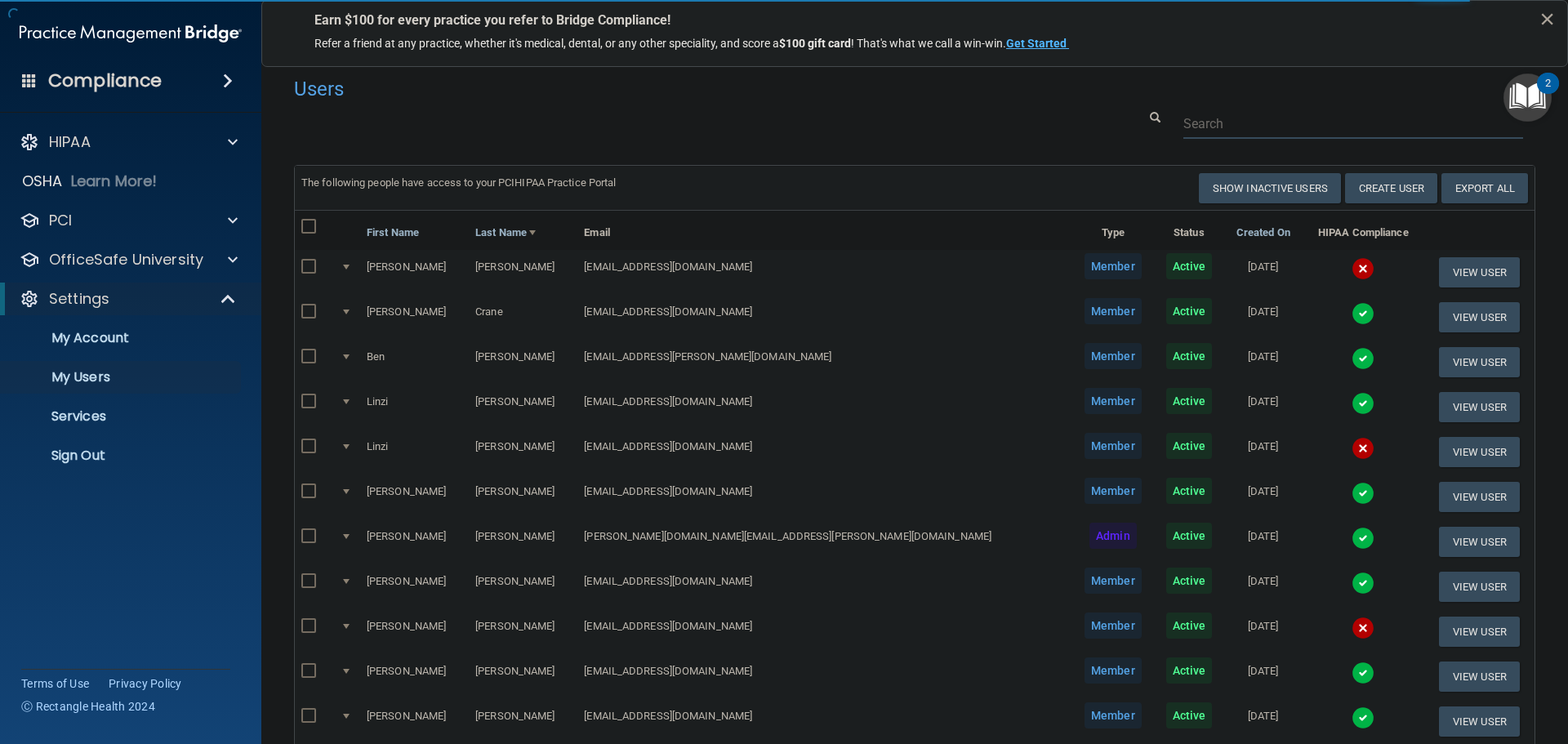
click at [1197, 126] on input "text" at bounding box center [1353, 123] width 340 height 30
paste input "ellacnelson05@gmail.com"
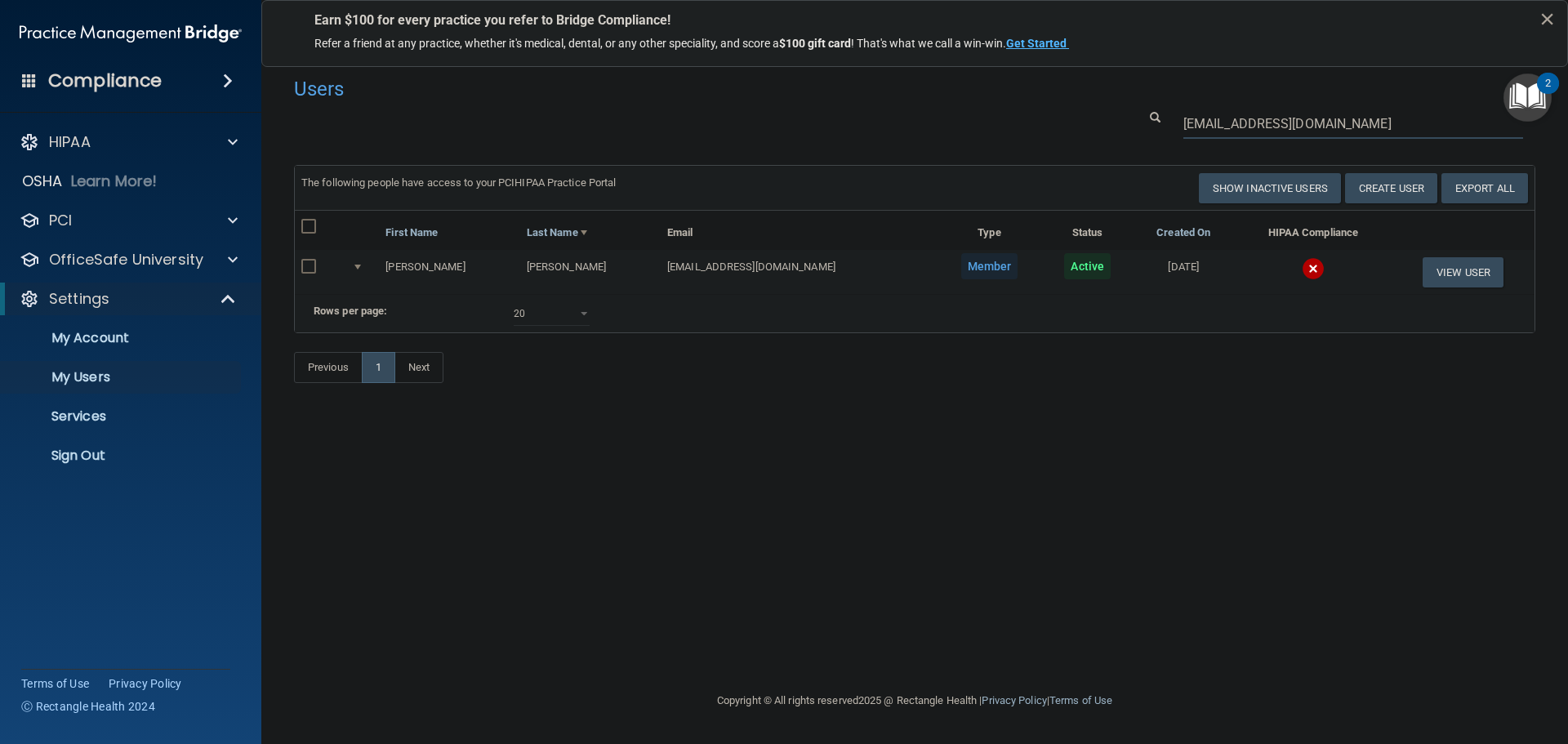
type input "ellacnelson05@gmail.com"
click at [1301, 270] on img at bounding box center [1313, 269] width 23 height 23
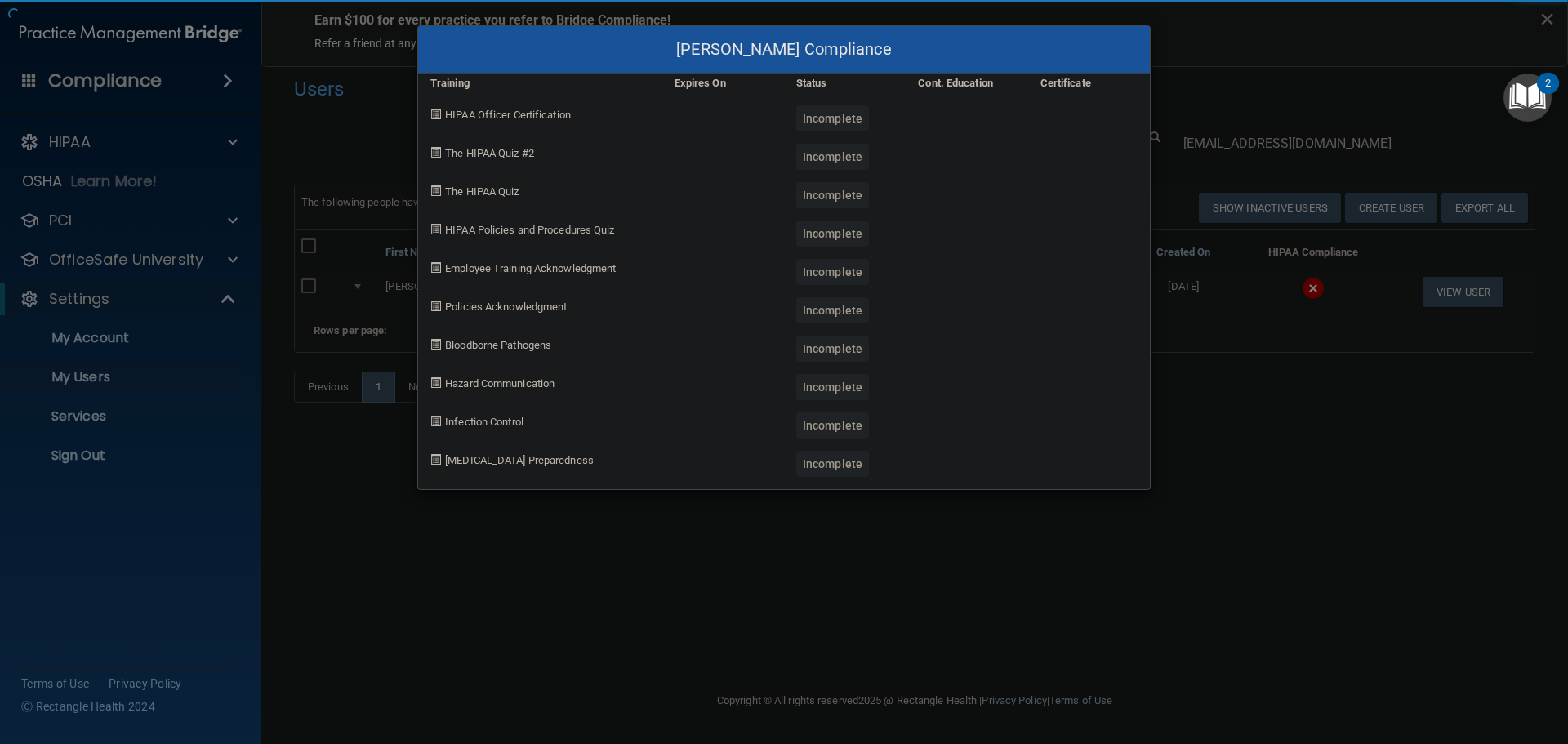
click at [1268, 461] on div "Ella Nelson's Compliance Training Expires On Status Cont. Education Certificate…" at bounding box center [784, 372] width 1568 height 744
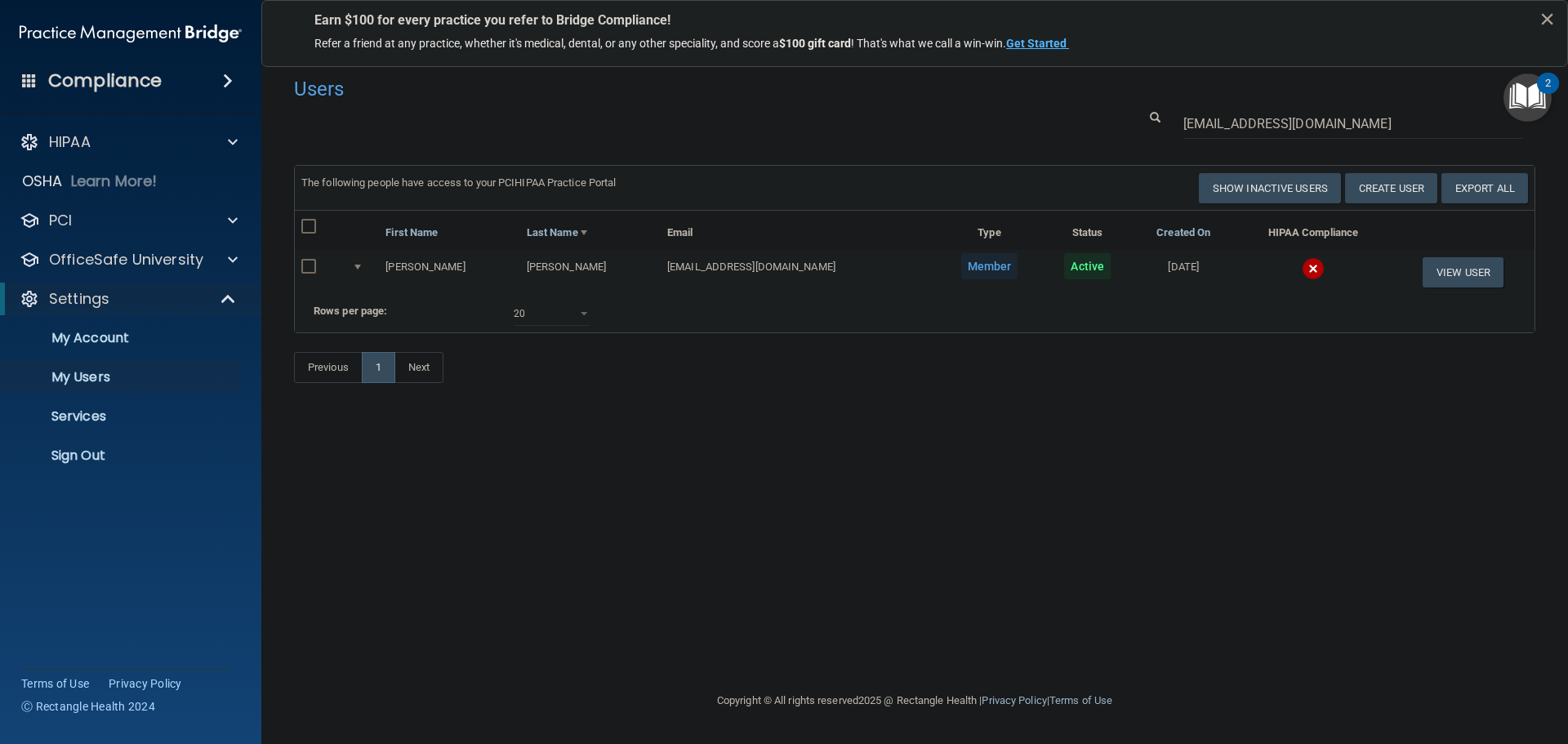
click at [1434, 294] on div "The following people have access to your PCIHIPAA Practice Portal Resend Invite…" at bounding box center [914, 230] width 1240 height 128
click at [1446, 273] on button "View User" at bounding box center [1463, 272] width 81 height 30
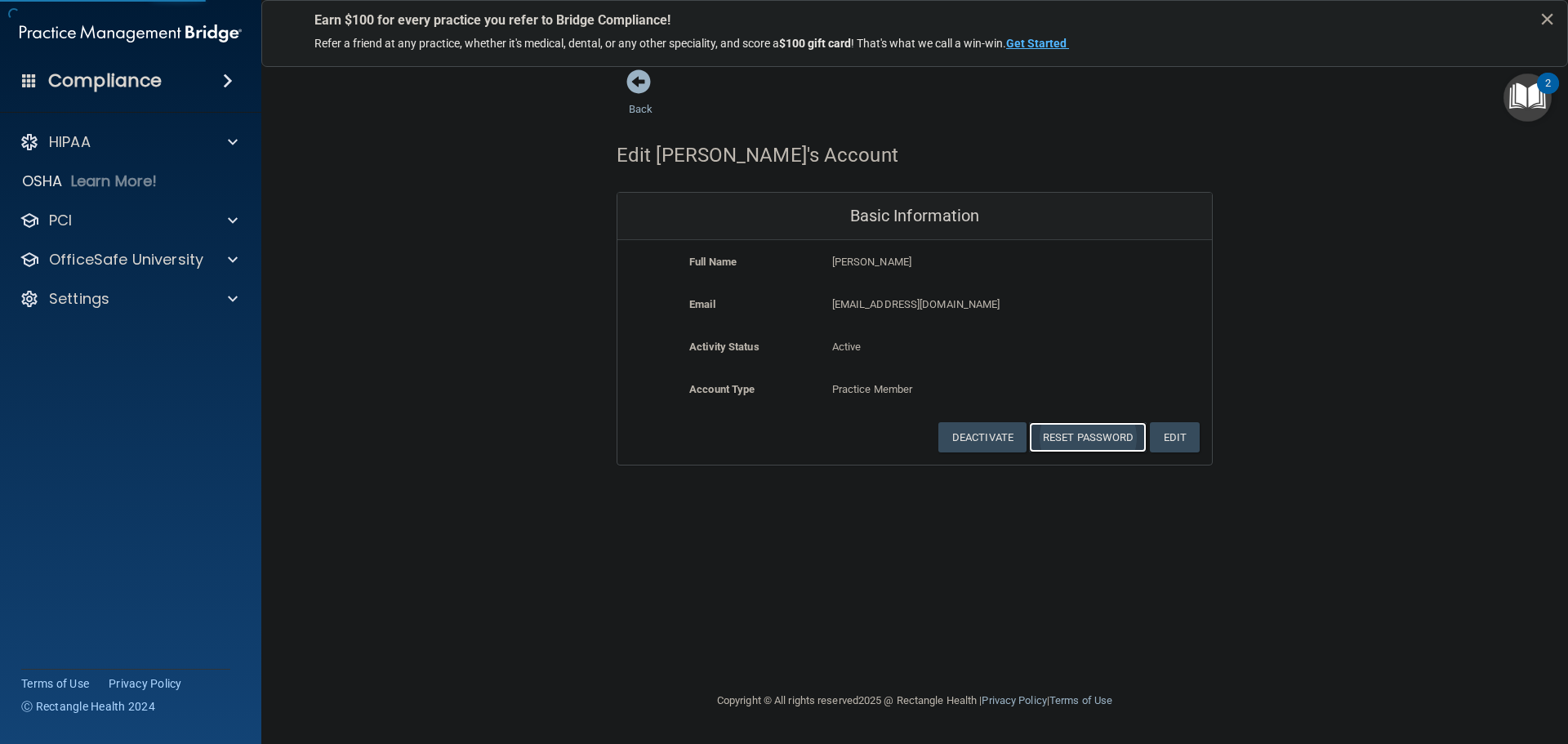
click at [1076, 431] on button "Reset Password" at bounding box center [1088, 437] width 118 height 30
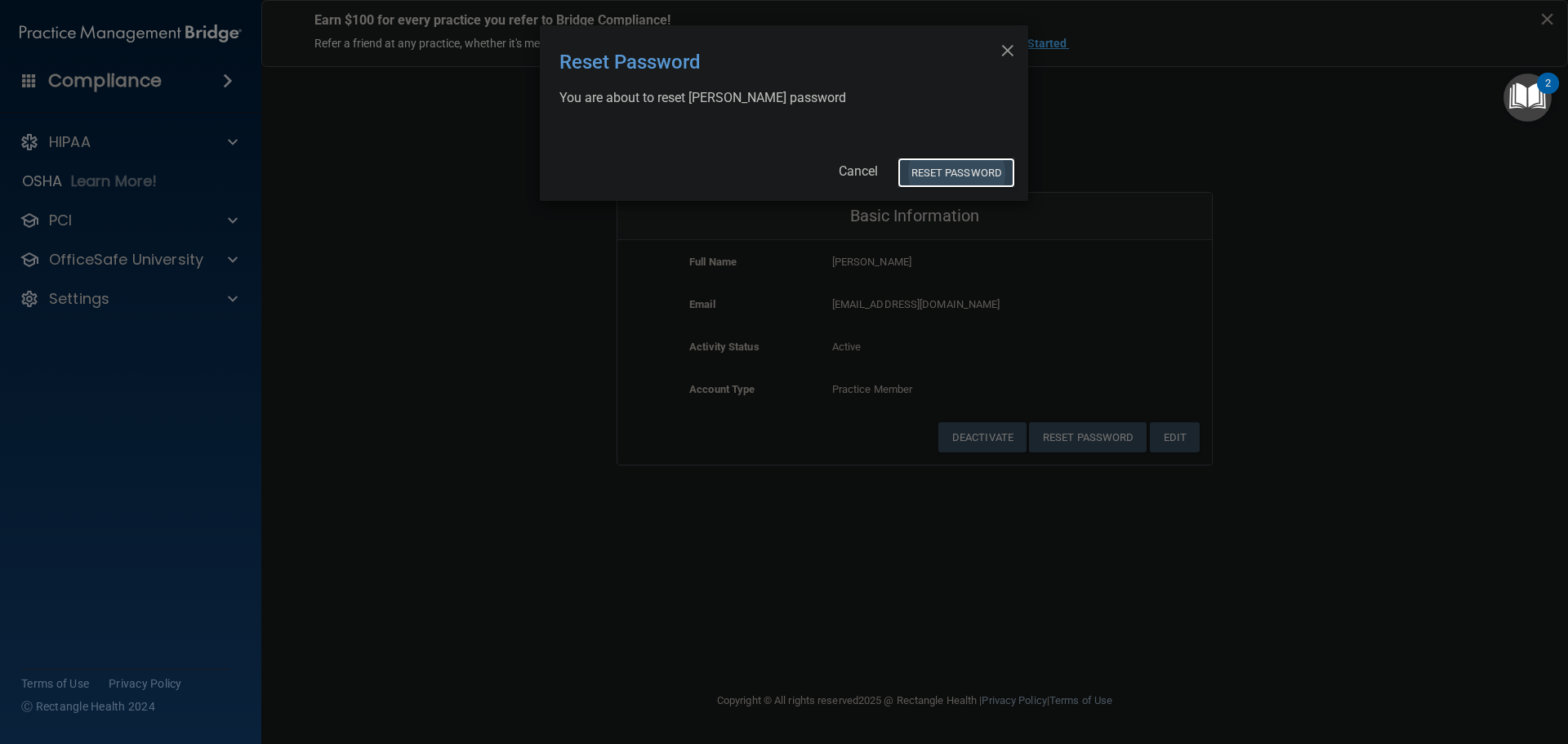
click at [944, 164] on button "Reset Password" at bounding box center [956, 173] width 118 height 30
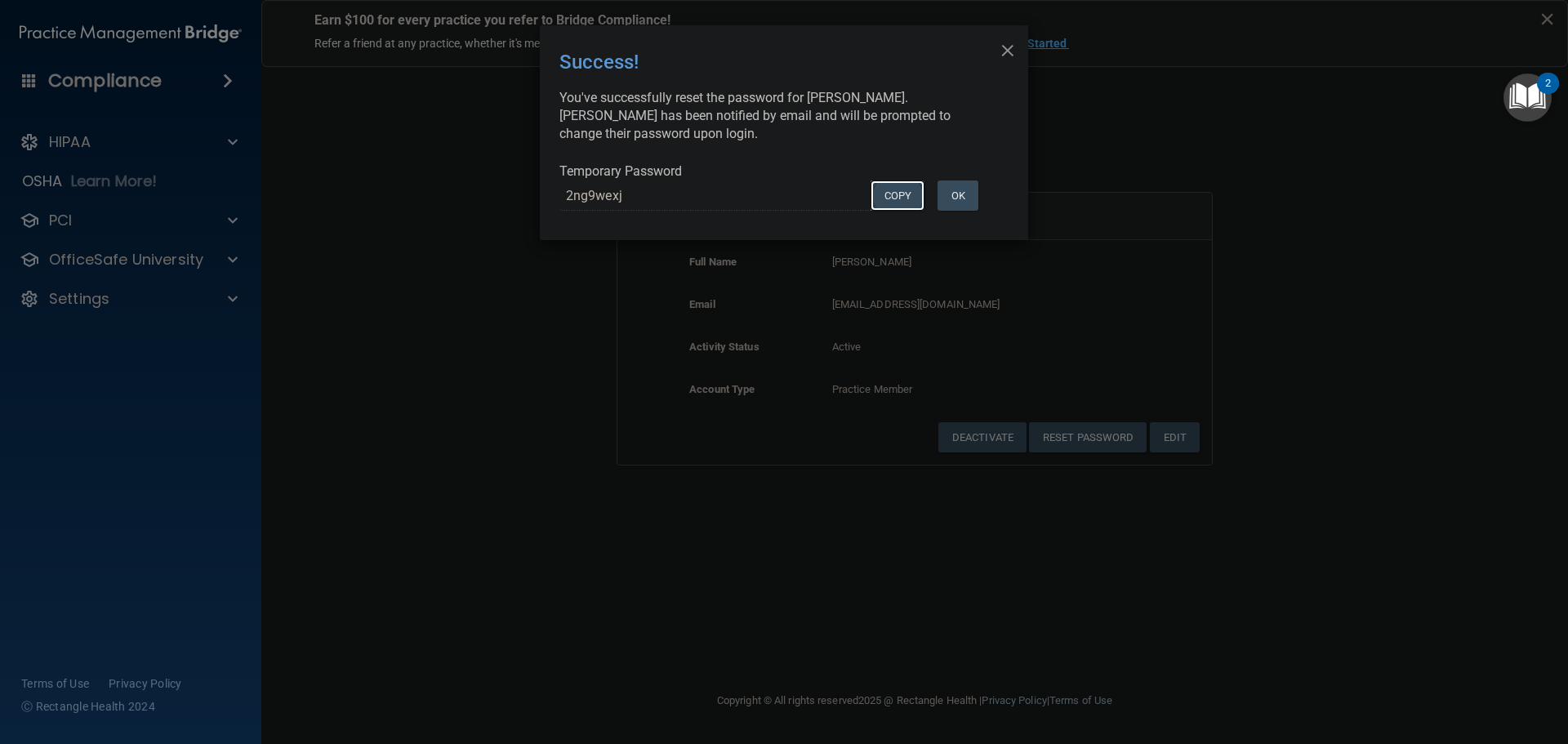
click at [883, 197] on button "COPY" at bounding box center [897, 195] width 54 height 30
click at [343, 333] on div "× Close Success! You've successfully reset the password for Ella Nelson. Ella h…" at bounding box center [784, 372] width 1568 height 744
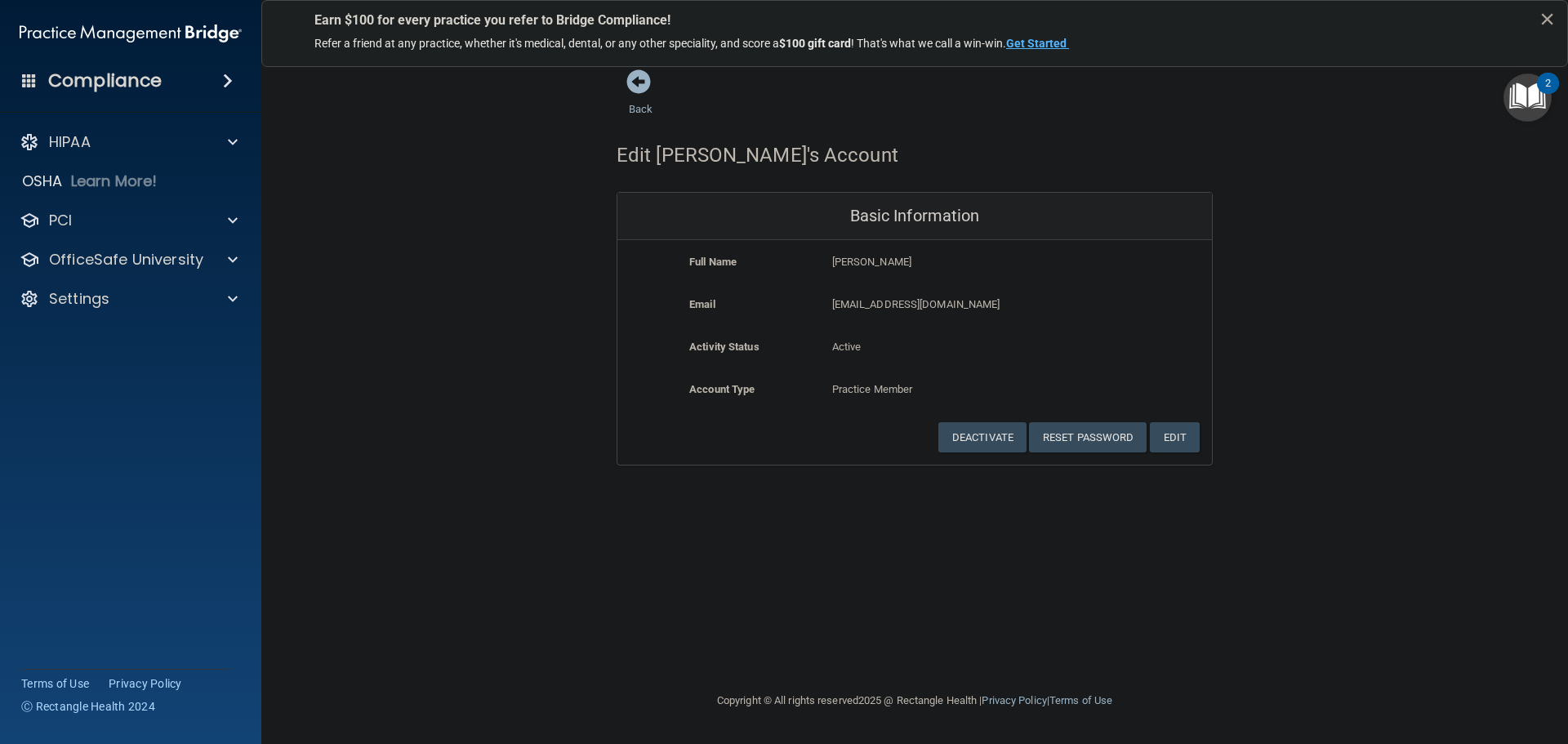
drag, startPoint x: 476, startPoint y: 339, endPoint x: 406, endPoint y: 350, distance: 70.9
click at [475, 340] on div "Back Edit Ella's Account Basic Information Full Name Ella Nelson Ella Last Name…" at bounding box center [914, 267] width 1241 height 397
click at [194, 296] on div "Settings" at bounding box center [108, 299] width 202 height 20
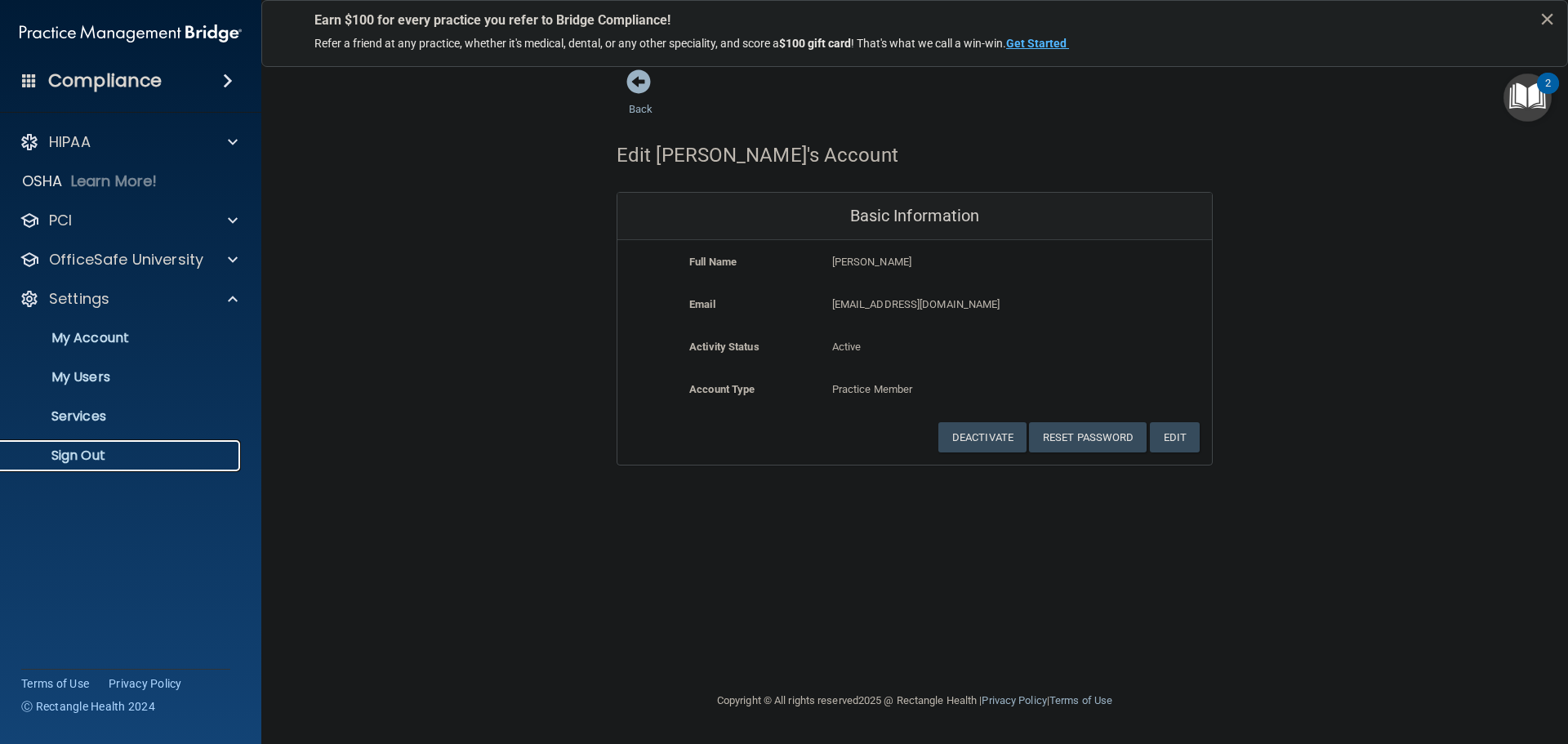
click at [93, 455] on p "Sign Out" at bounding box center [121, 456] width 223 height 16
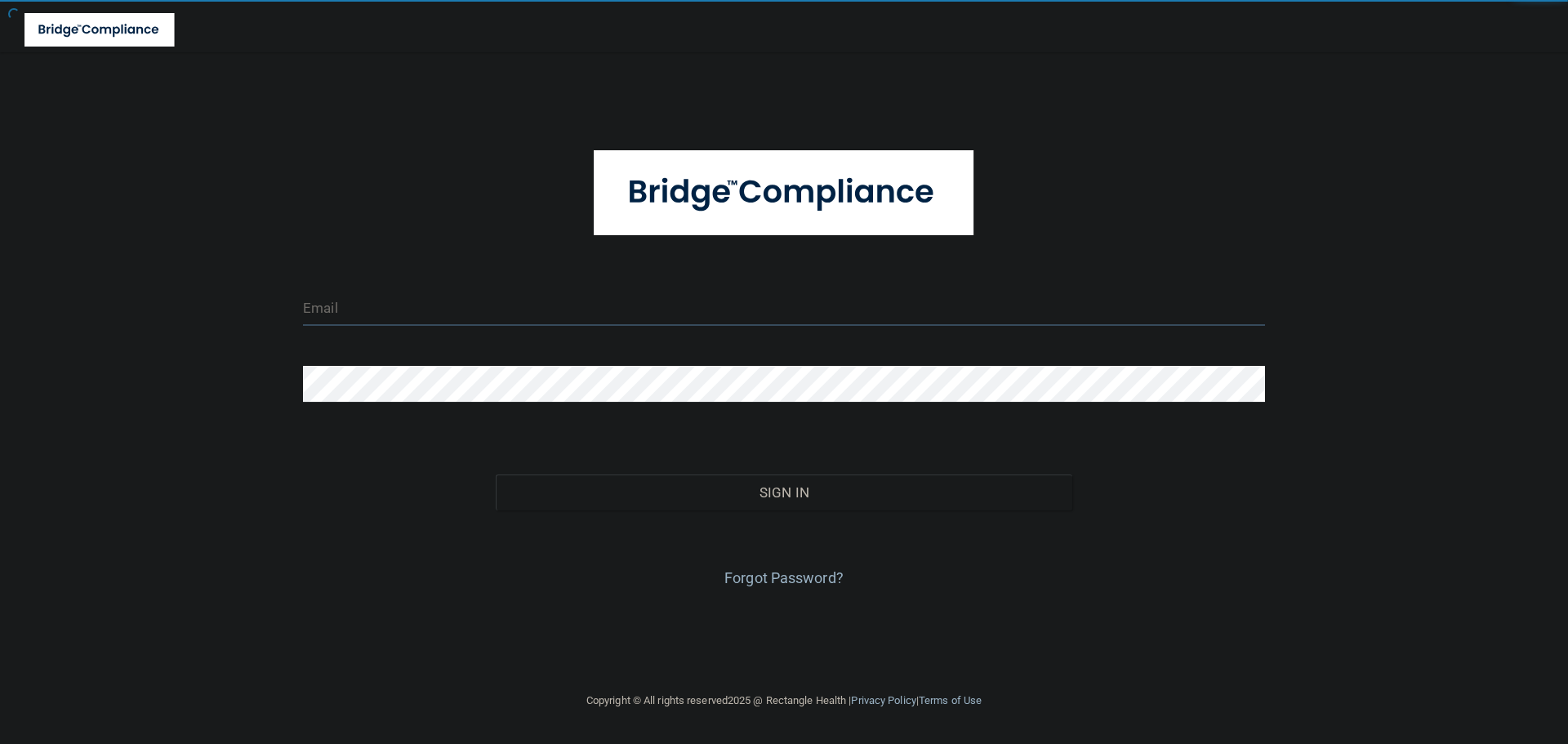
type input "cfletcher@rectanglehealth.com"
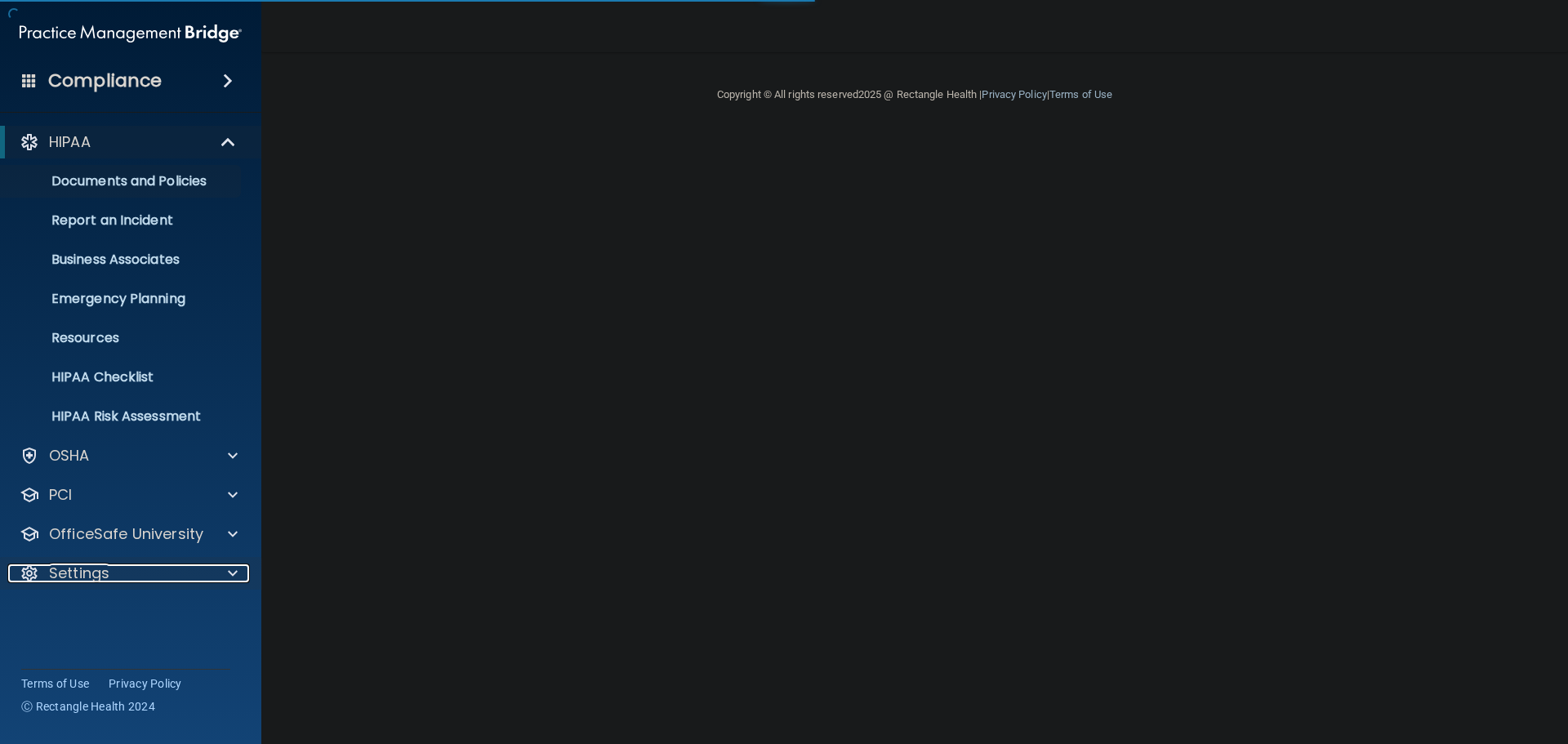
click at [231, 570] on span at bounding box center [232, 573] width 9 height 20
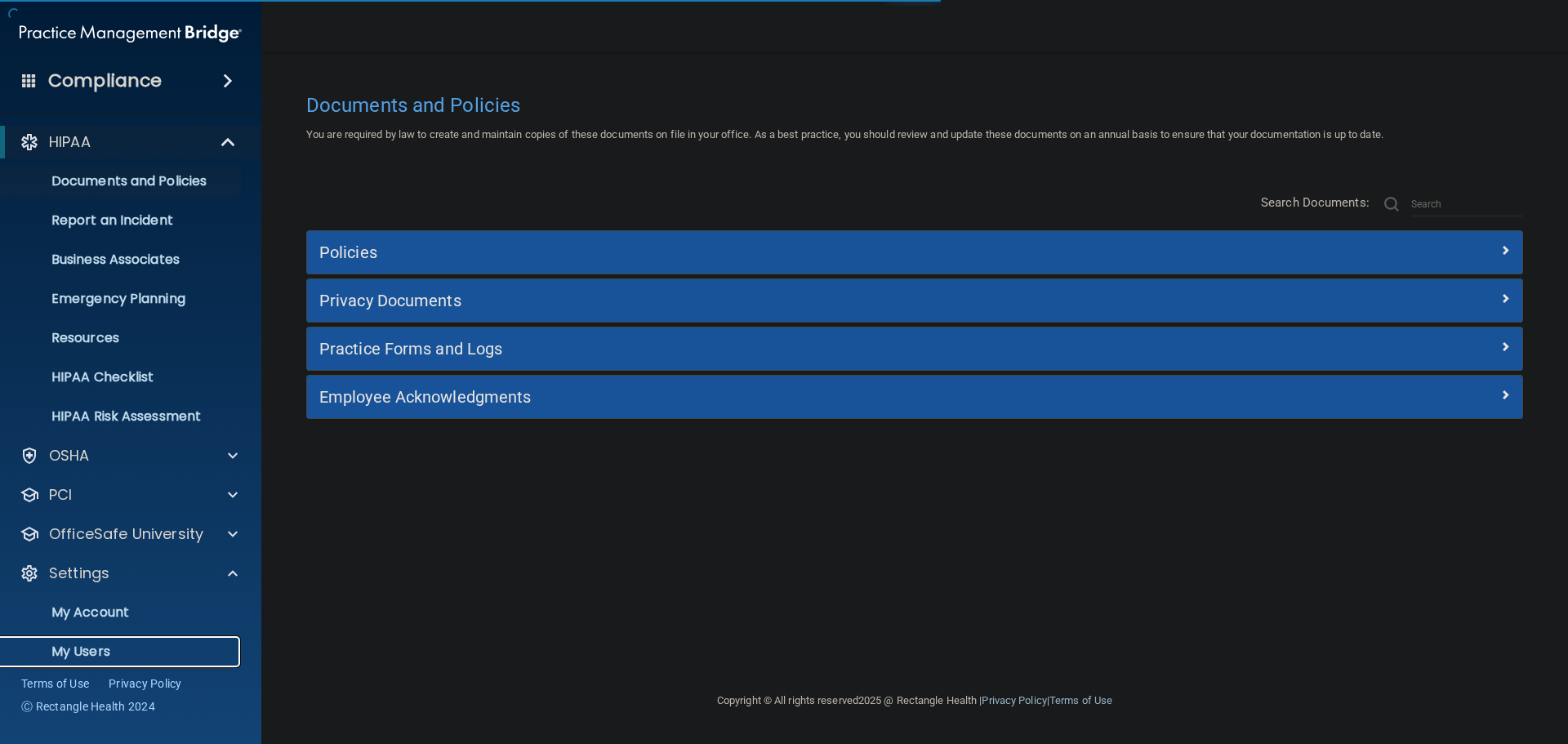
click at [108, 643] on p "My Users" at bounding box center [121, 651] width 223 height 16
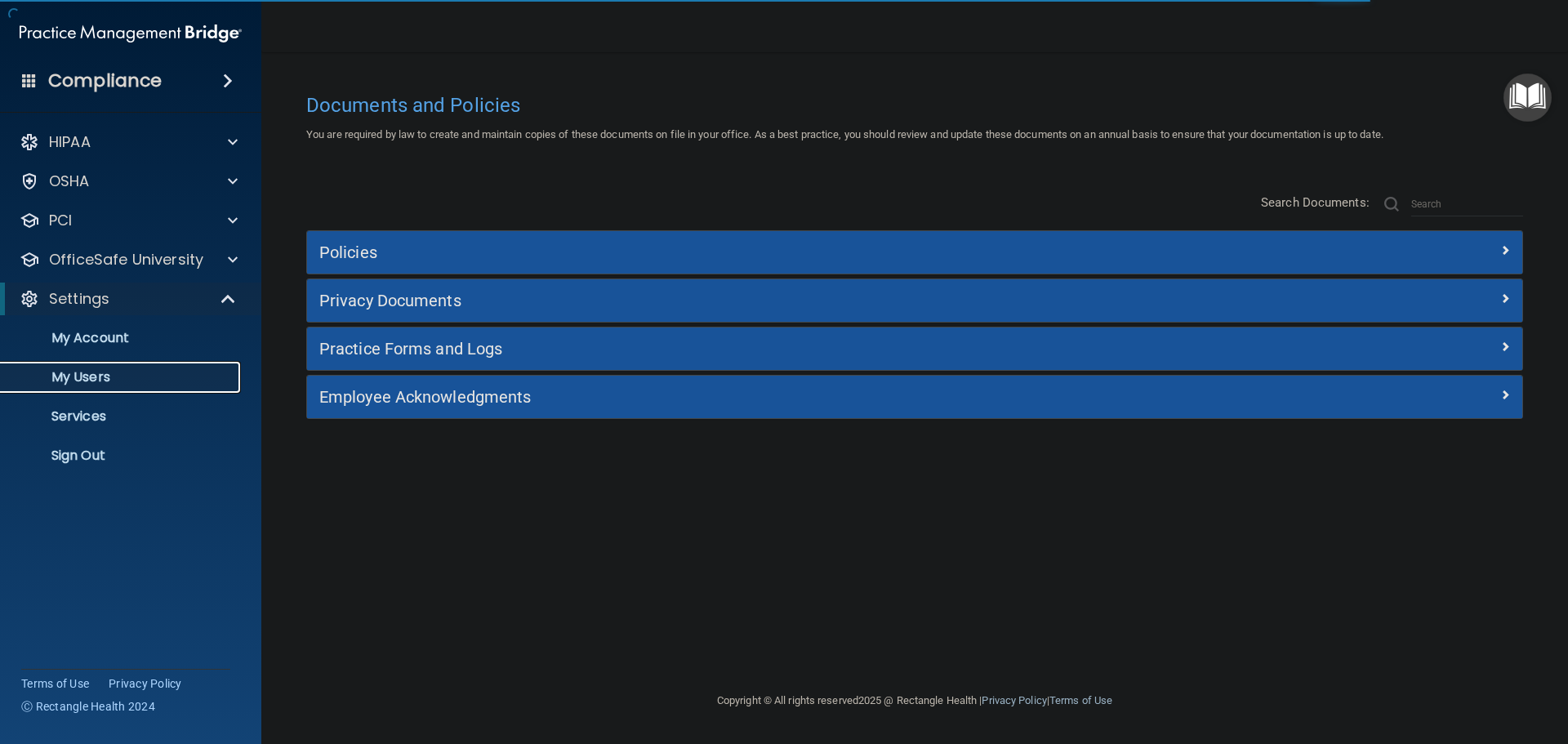
select select "20"
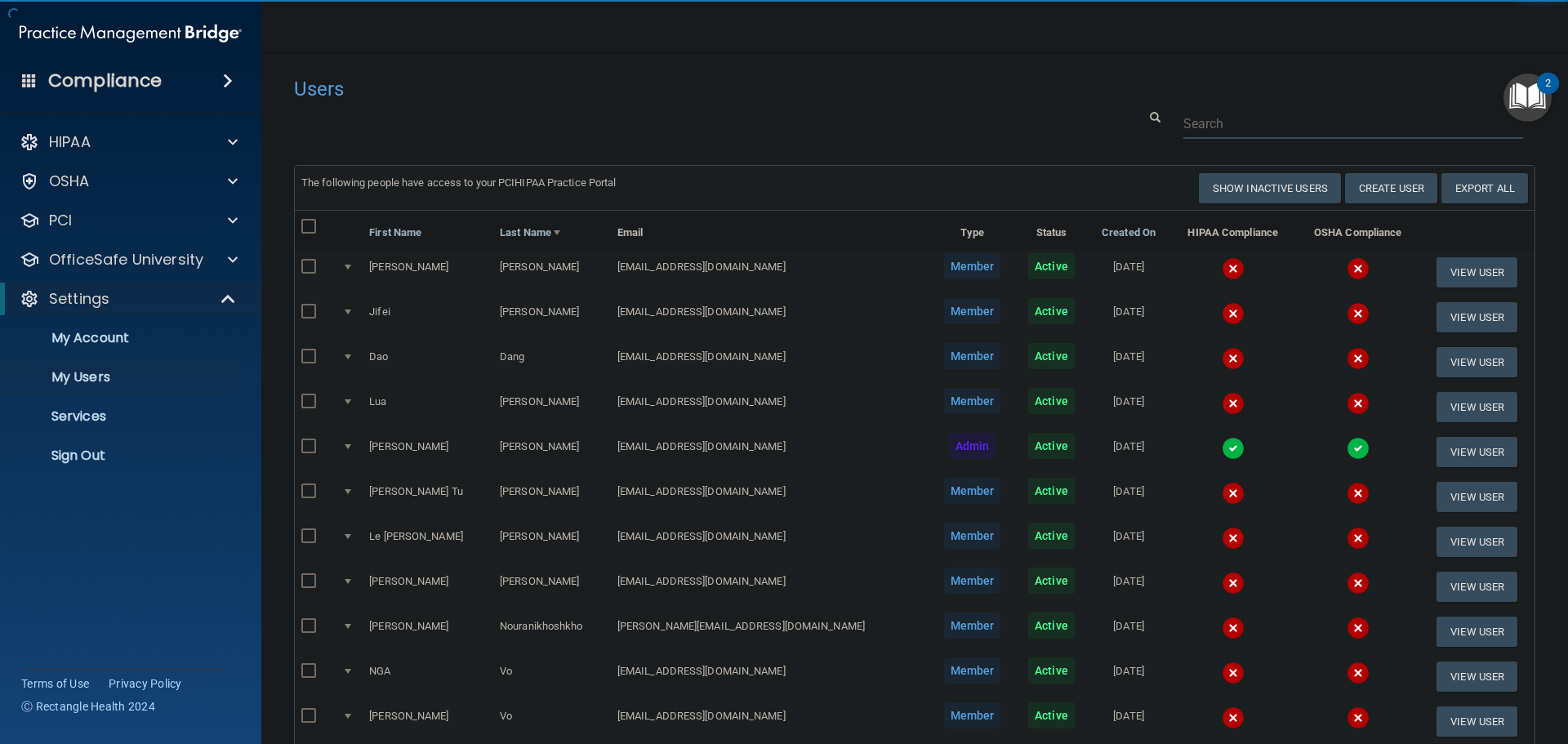
click at [1223, 125] on input "text" at bounding box center [1353, 123] width 340 height 30
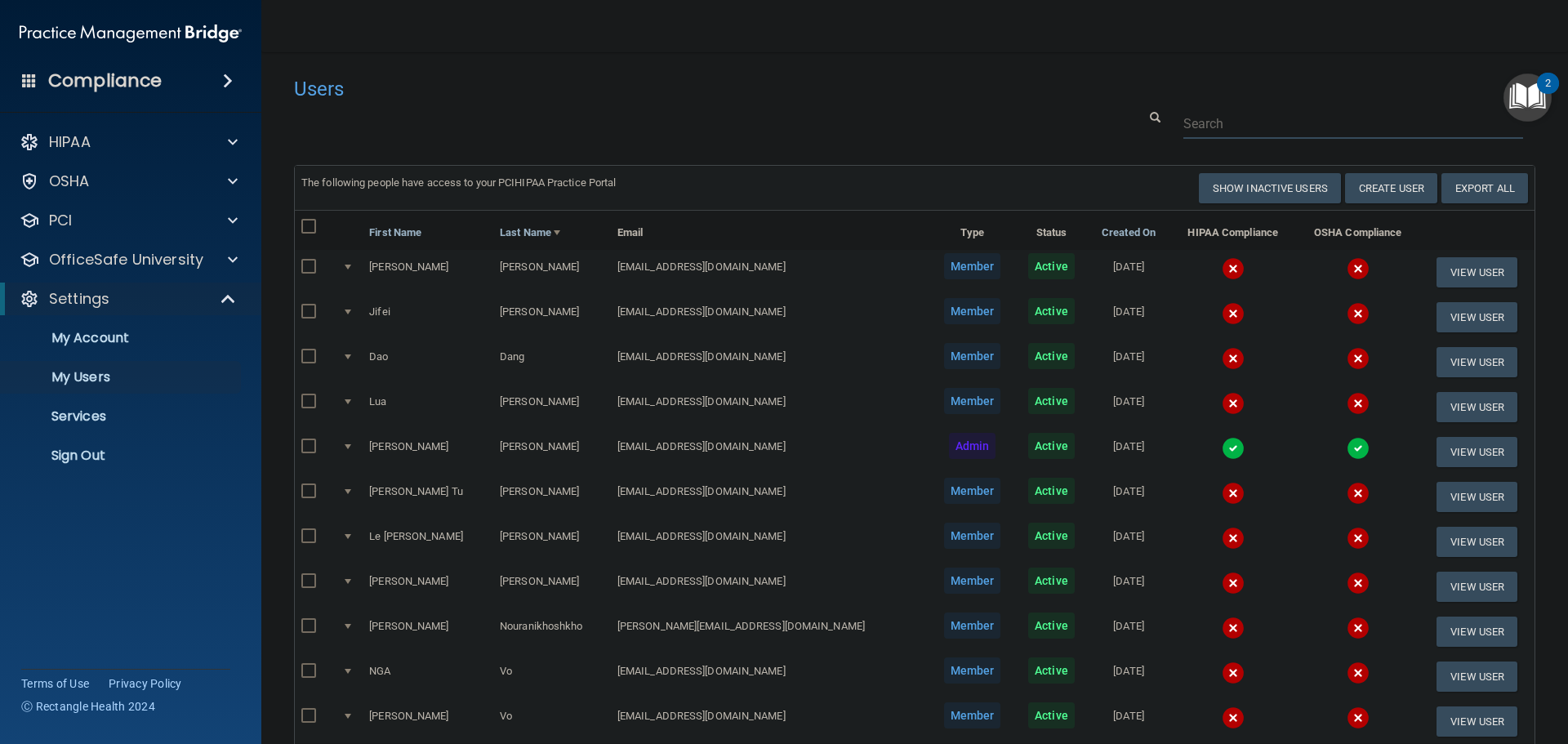
paste input "[EMAIL_ADDRESS][DOMAIN_NAME]"
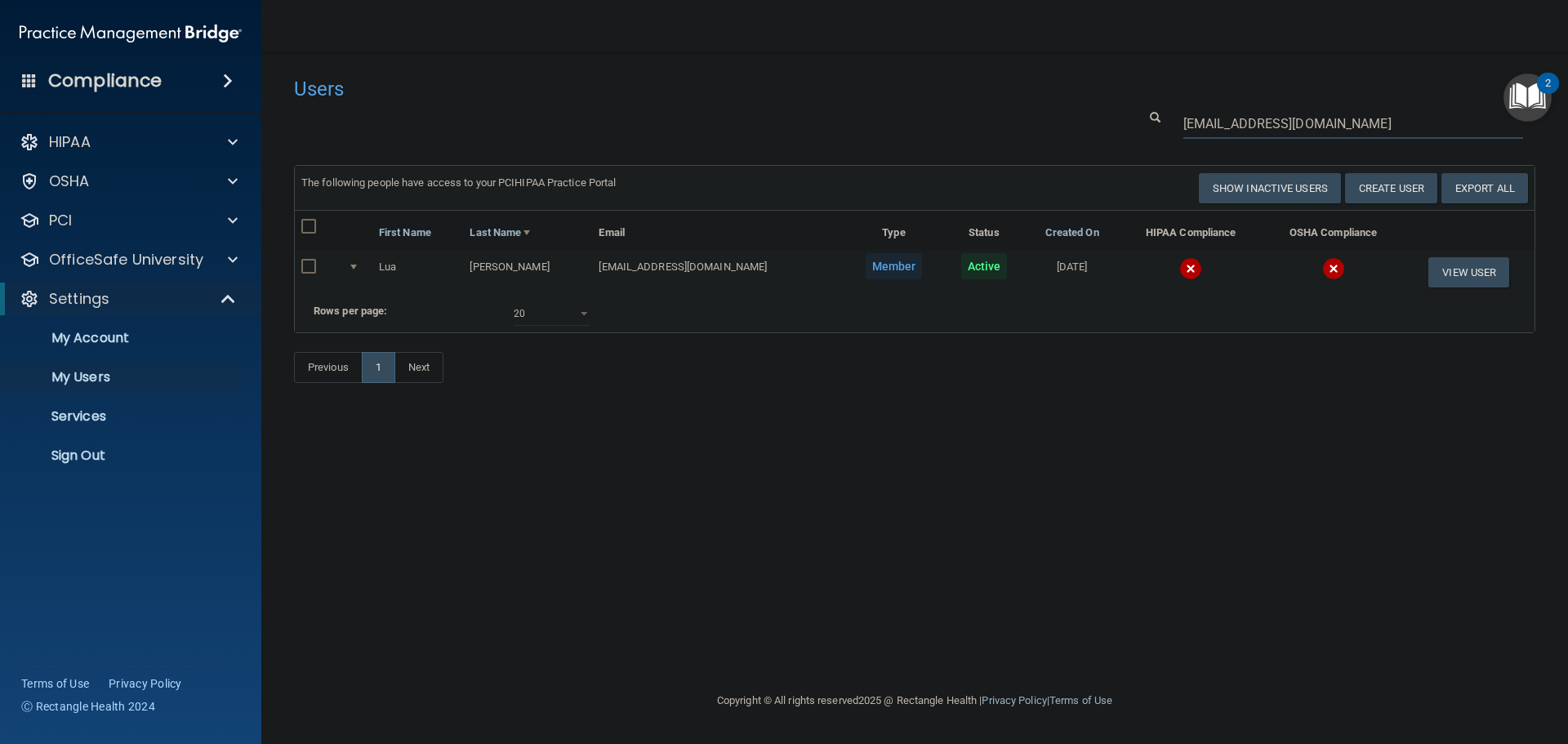
type input "[EMAIL_ADDRESS][DOMAIN_NAME]"
click at [1179, 262] on img at bounding box center [1190, 269] width 23 height 23
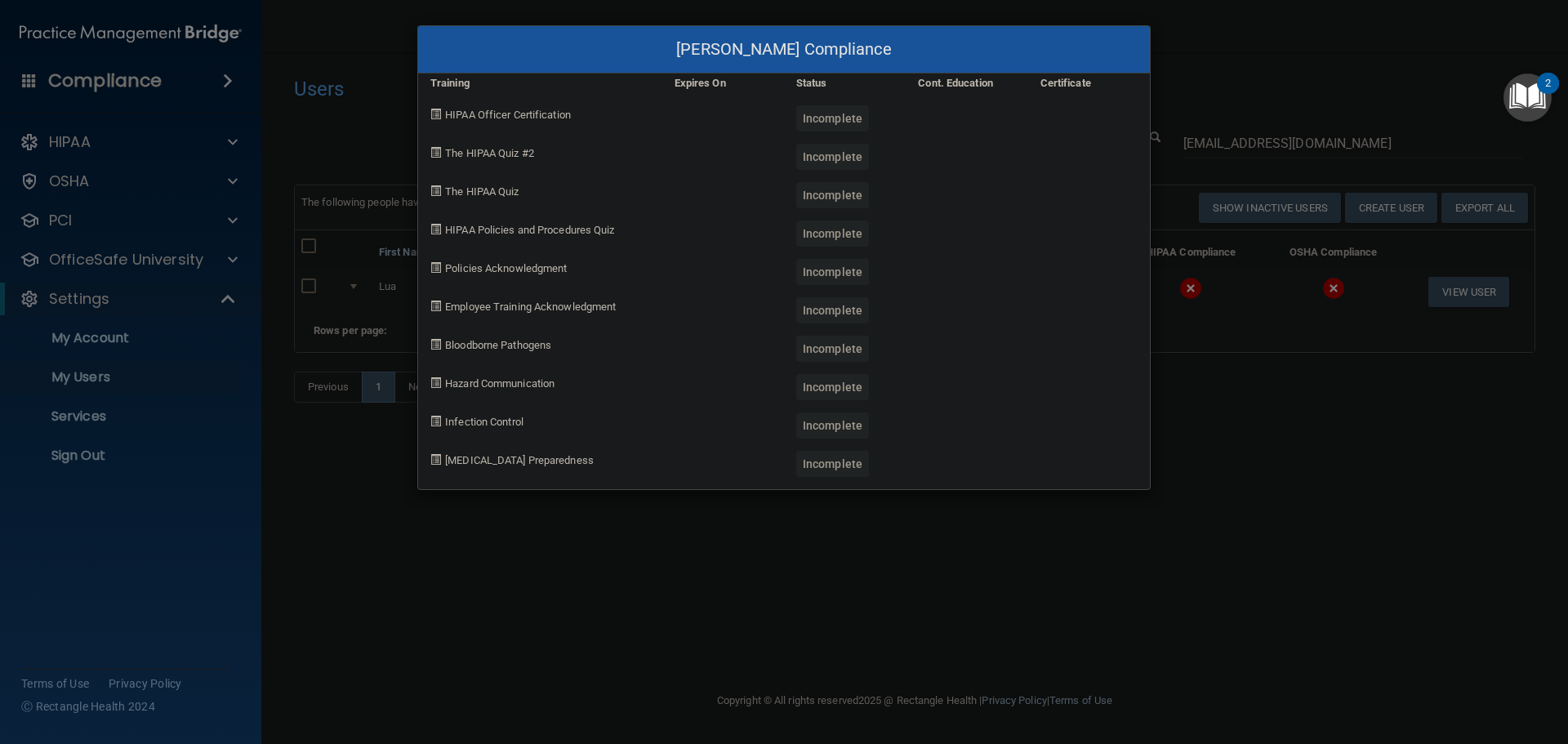
click at [1236, 454] on div "Lua Hoang's Compliance Training Expires On Status Cont. Education Certificate H…" at bounding box center [784, 372] width 1568 height 744
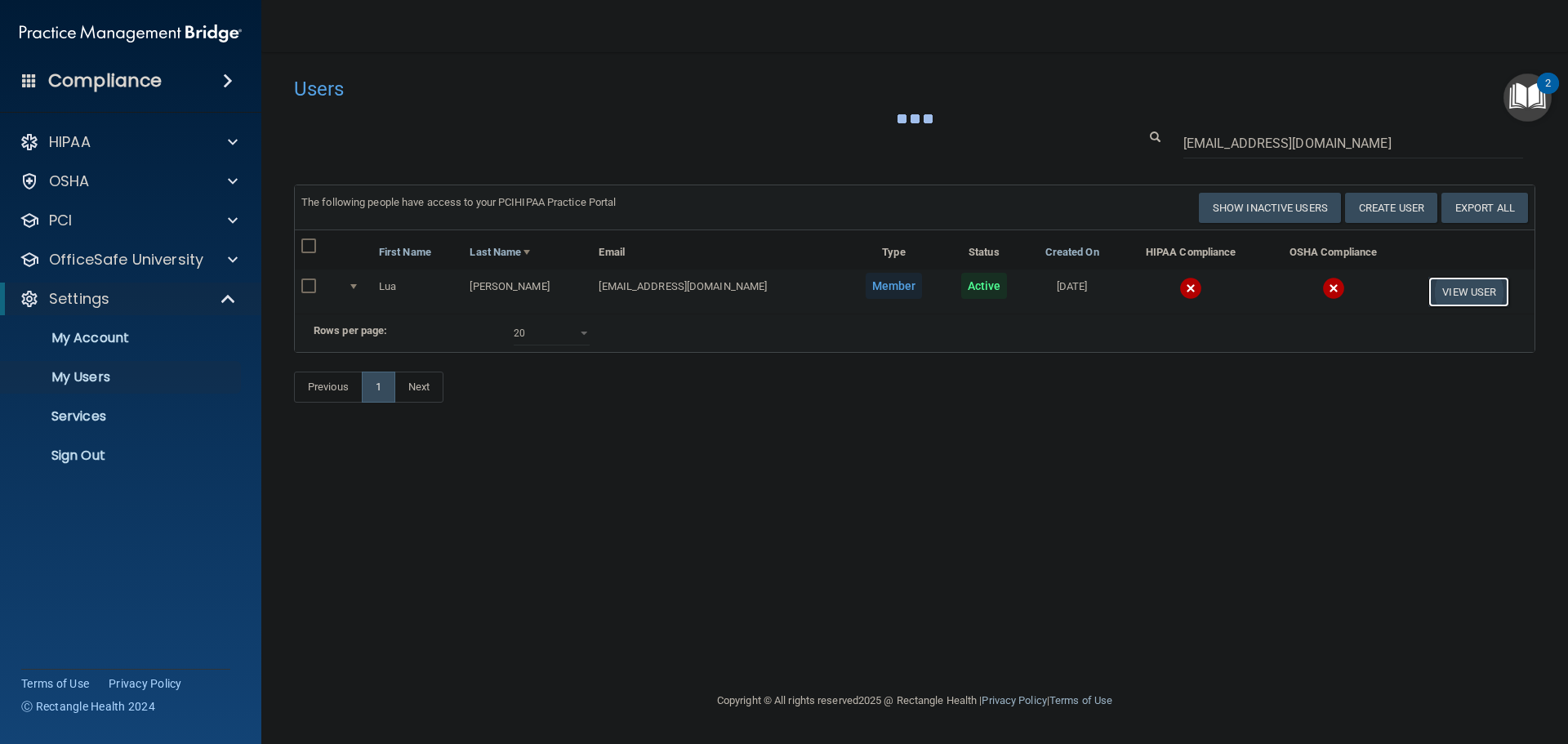
click at [1443, 290] on button "View User" at bounding box center [1468, 292] width 81 height 30
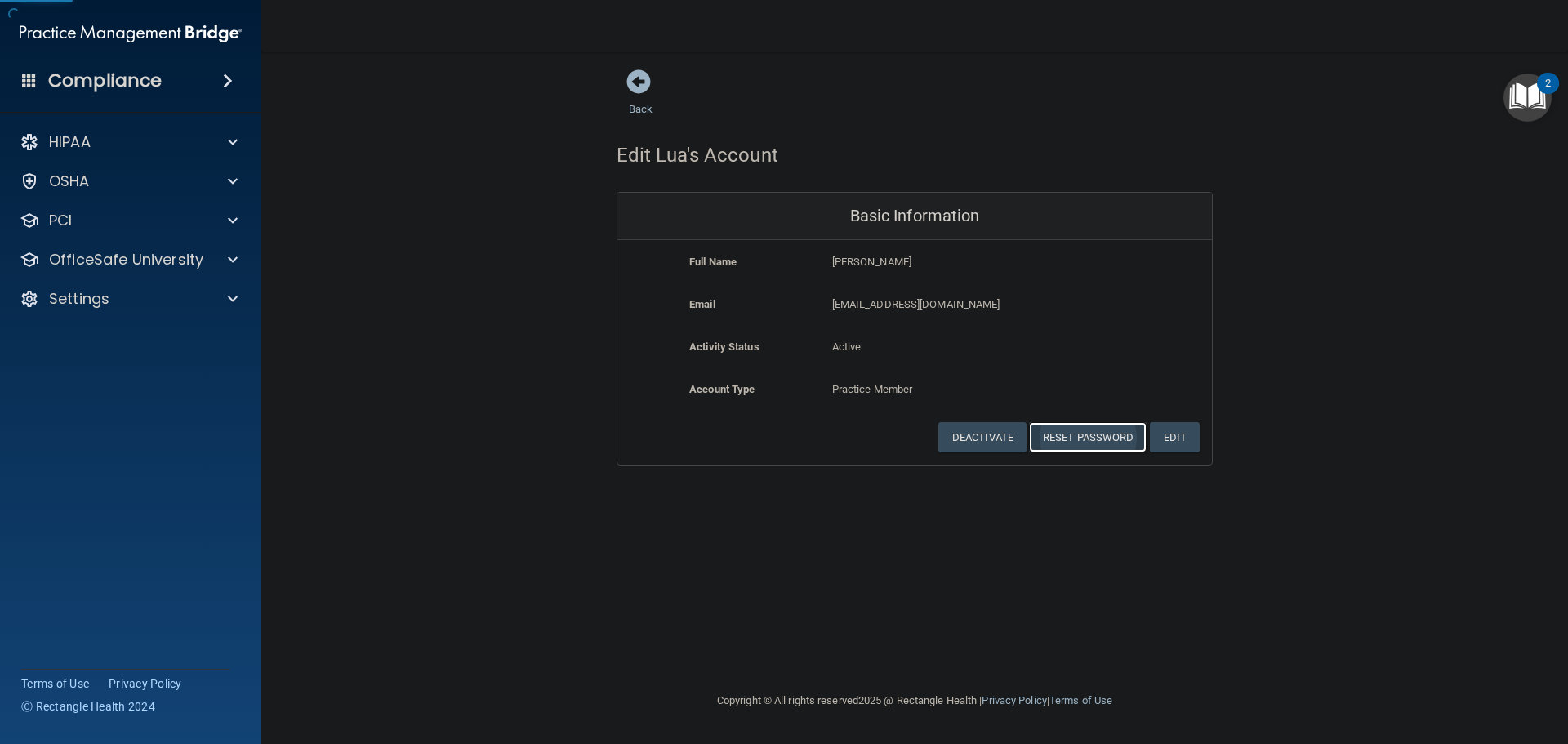
click at [1073, 439] on button "Reset Password" at bounding box center [1088, 437] width 118 height 30
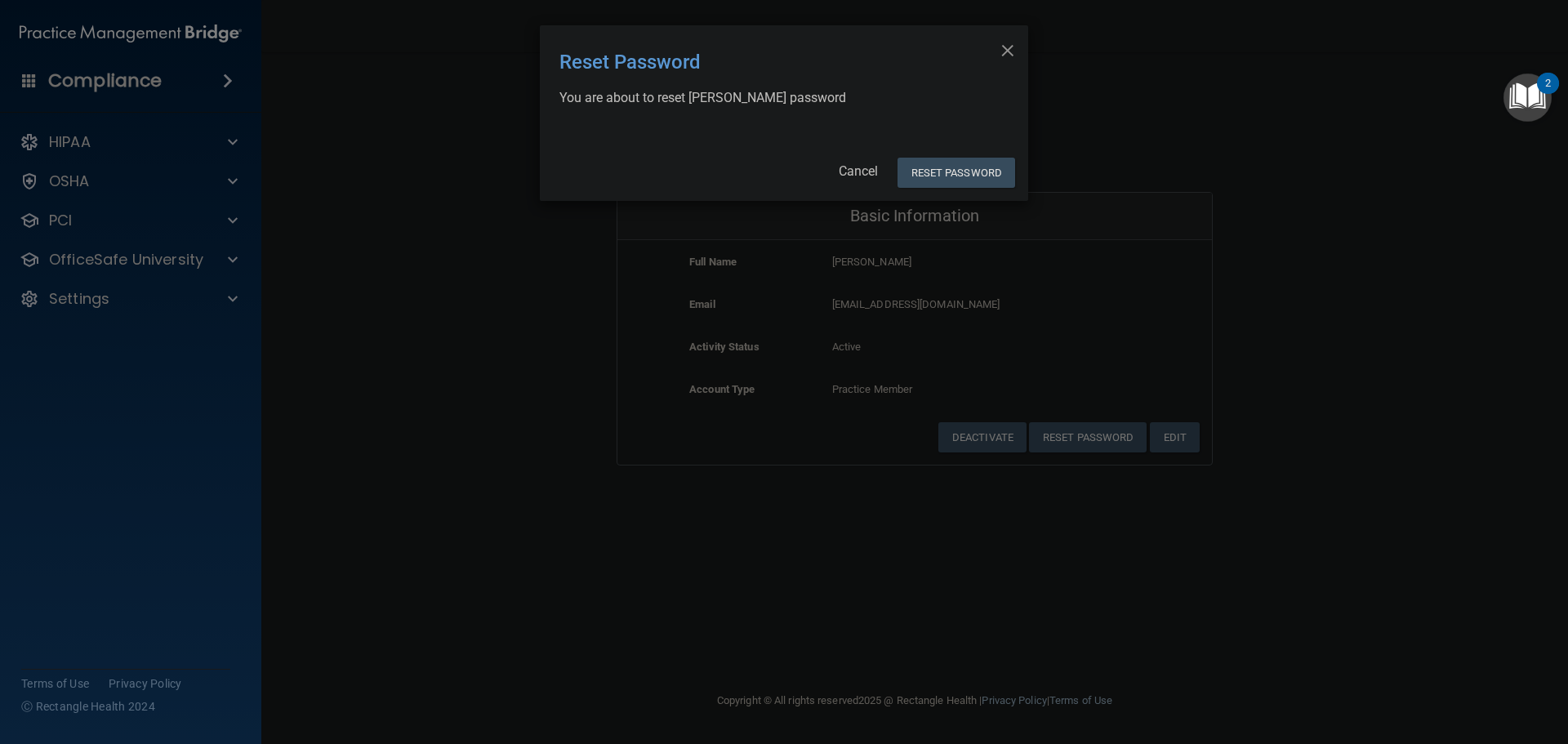
click at [955, 156] on div "× Close Reset Password There was an error while resetting the password ... You …" at bounding box center [784, 113] width 489 height 176
click at [953, 166] on button "Reset Password" at bounding box center [956, 173] width 118 height 30
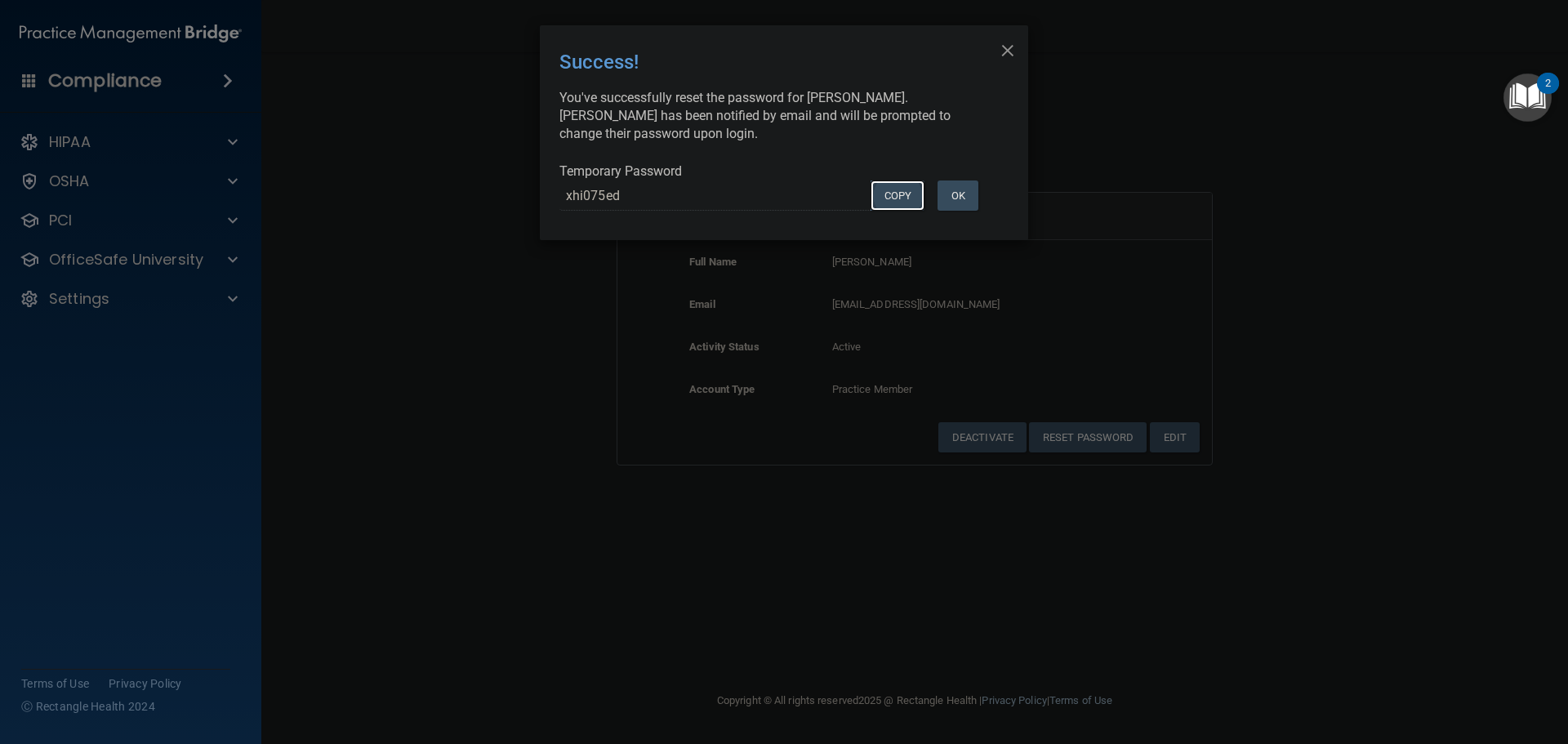
click at [901, 199] on button "COPY" at bounding box center [897, 195] width 54 height 30
click at [894, 197] on button "Copy" at bounding box center [897, 195] width 54 height 30
click at [442, 310] on div "× Close Success! You've successfully reset the password for Lua Hoang. Lua has …" at bounding box center [784, 372] width 1568 height 744
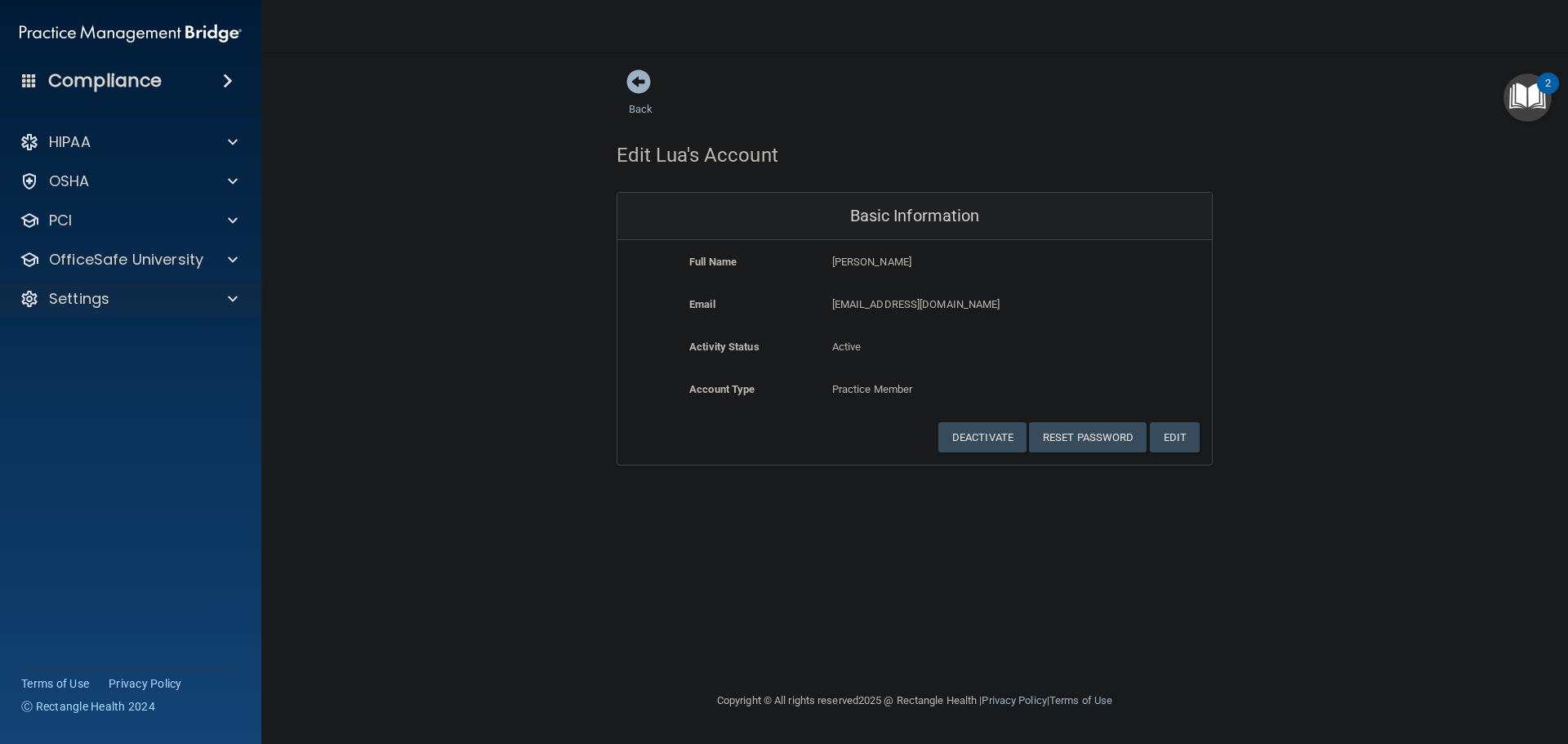
click at [256, 301] on div "Settings" at bounding box center [131, 299] width 262 height 32
click at [240, 296] on div at bounding box center [229, 299] width 41 height 20
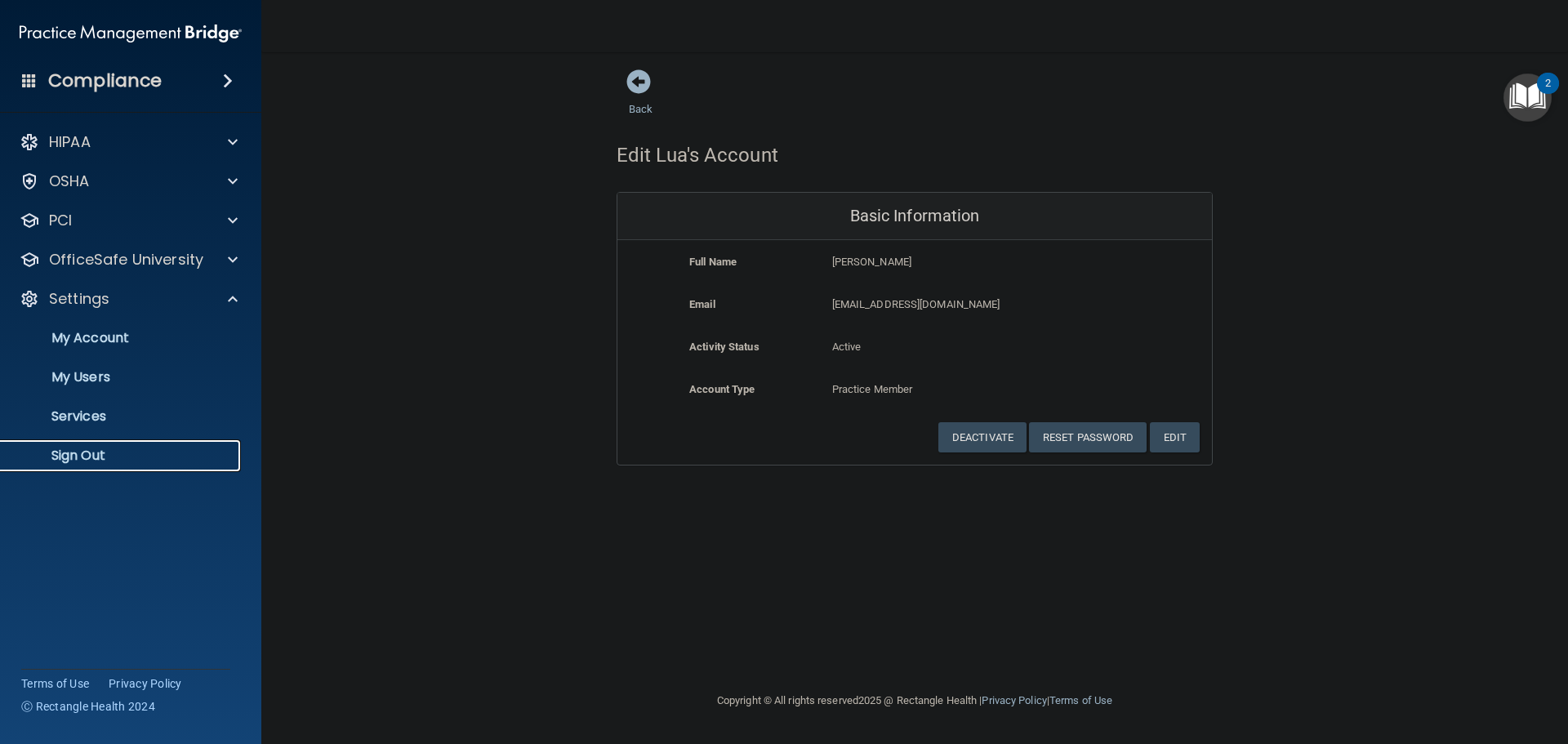
click at [137, 453] on p "Sign Out" at bounding box center [121, 456] width 223 height 16
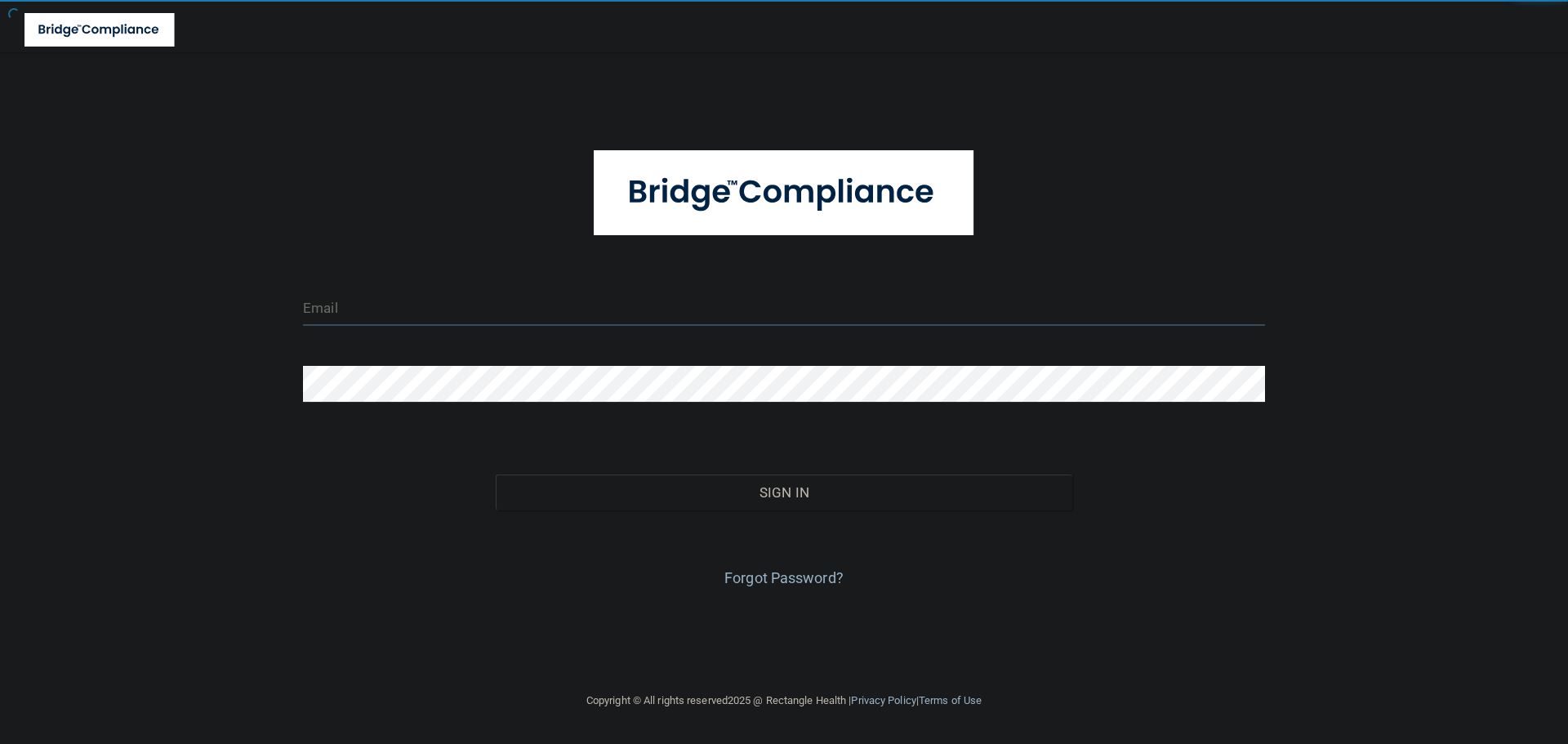
type input "cfletcher@rectanglehealth.com"
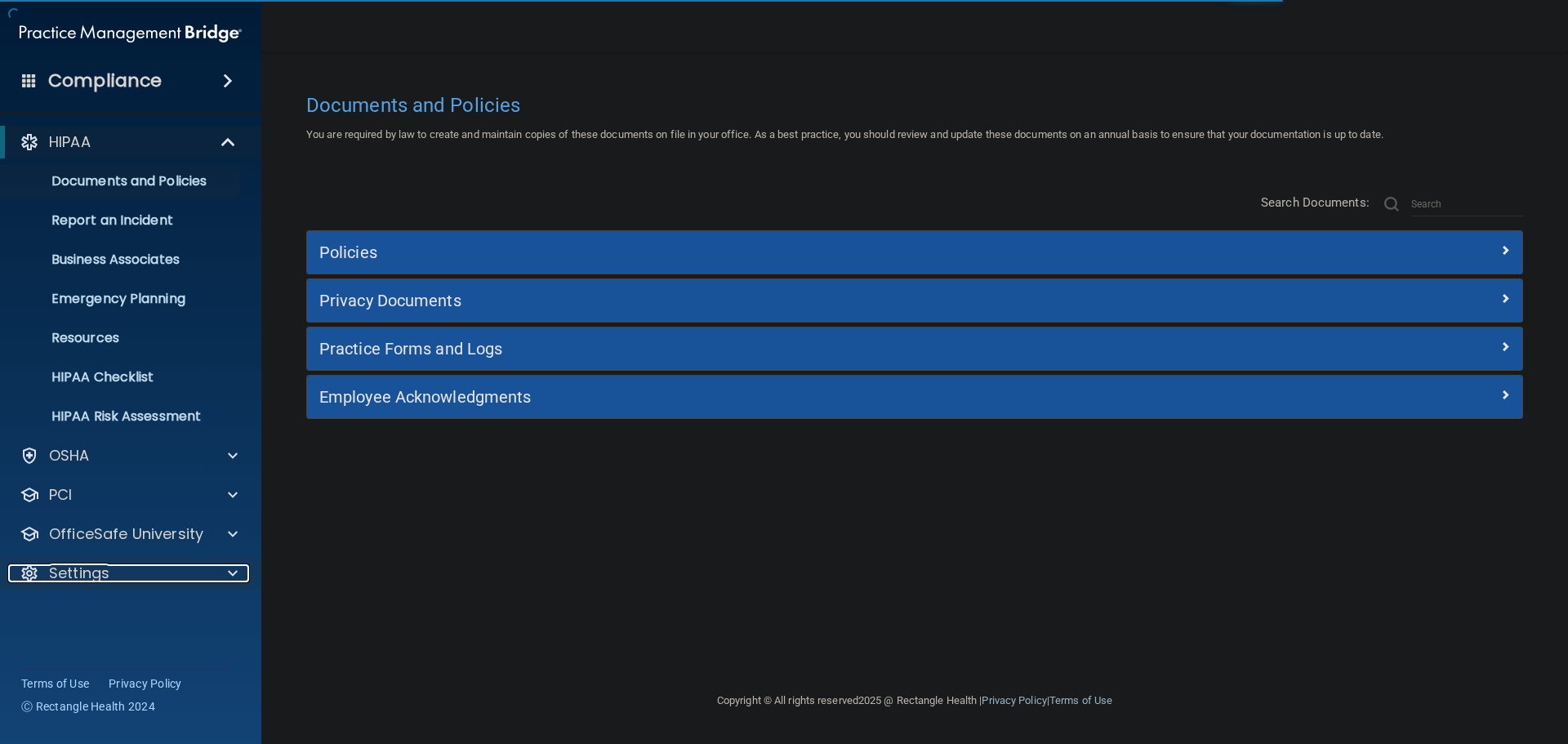
click at [218, 575] on div at bounding box center [229, 573] width 41 height 20
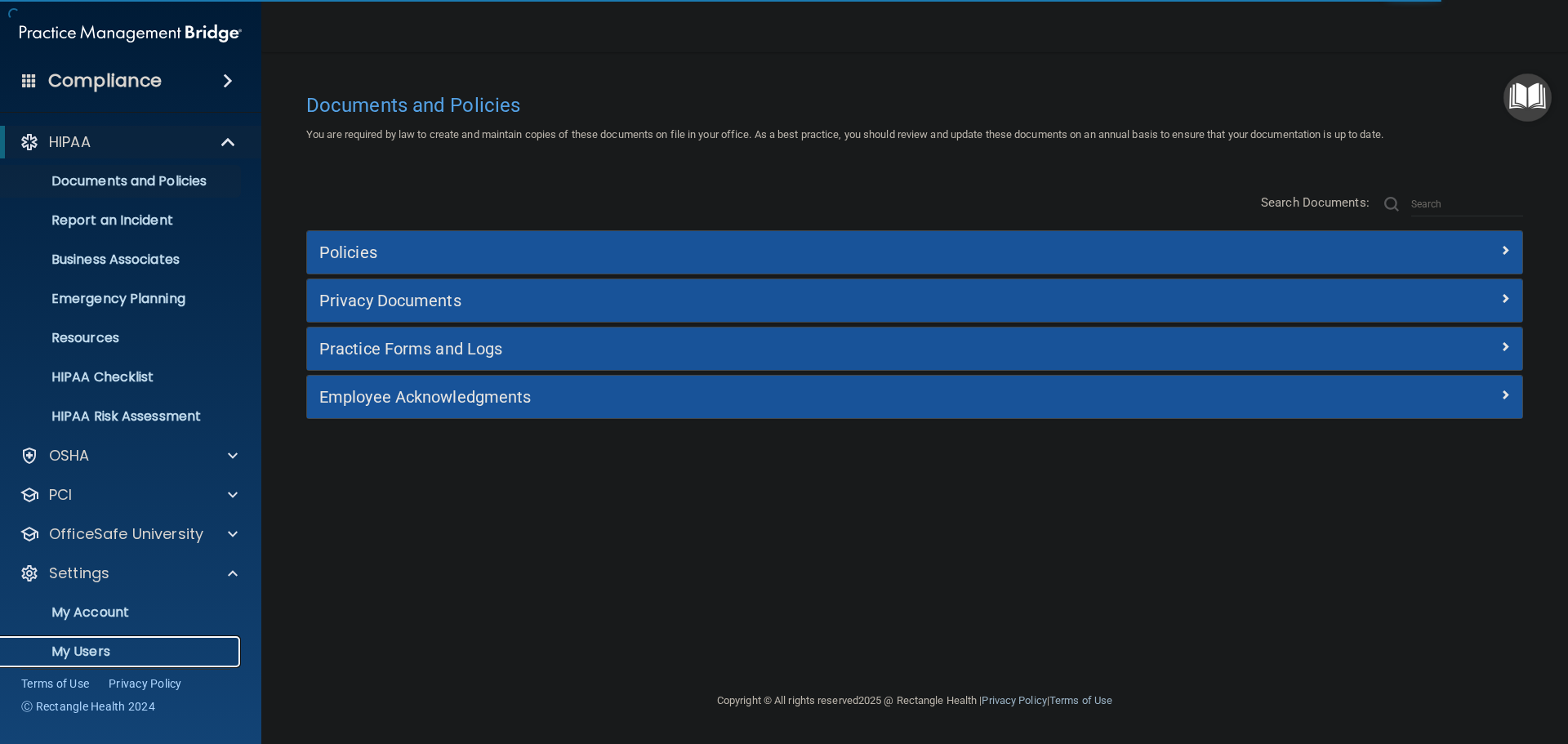
click at [138, 651] on p "My Users" at bounding box center [121, 651] width 223 height 16
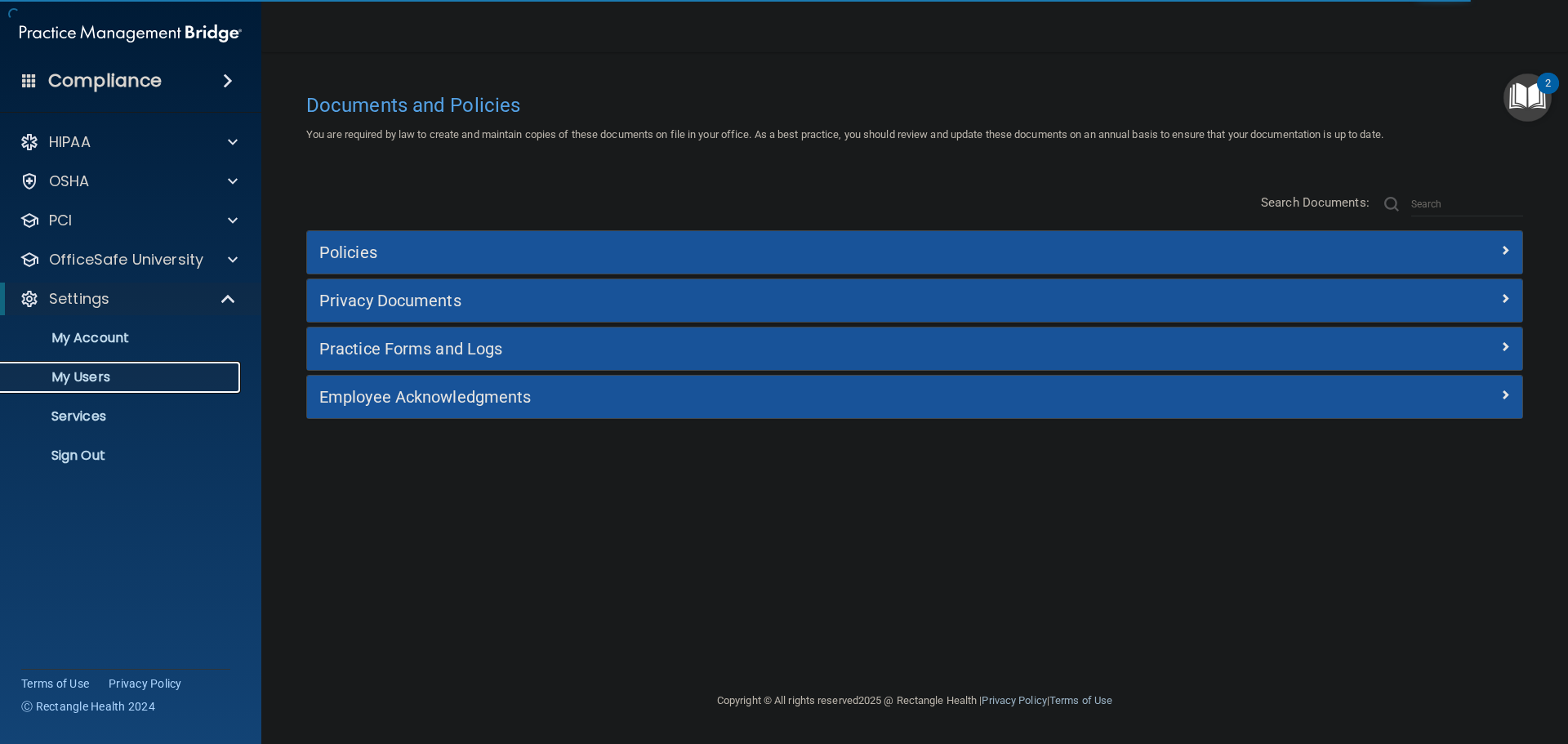
select select "20"
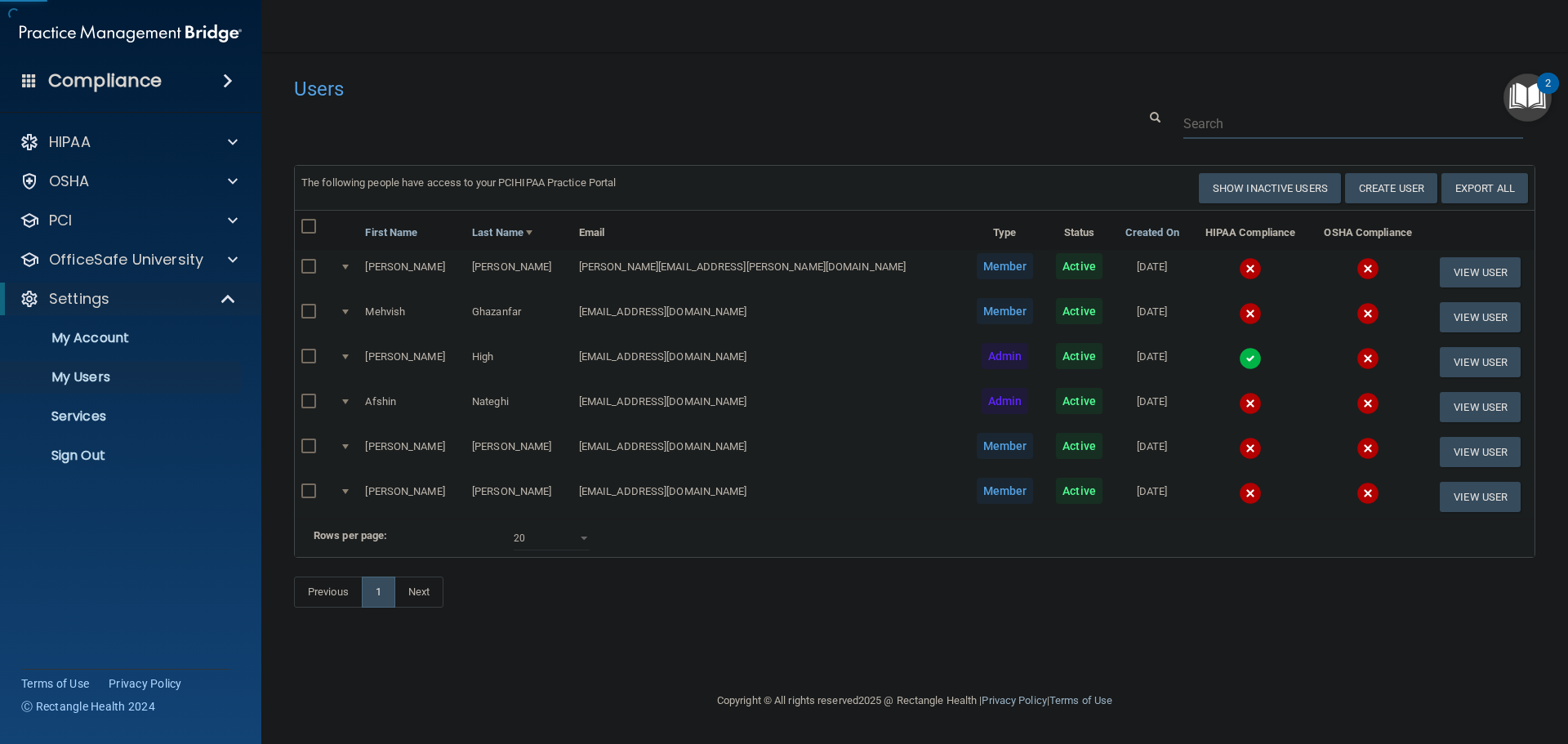
click at [1215, 139] on input "text" at bounding box center [1353, 123] width 340 height 30
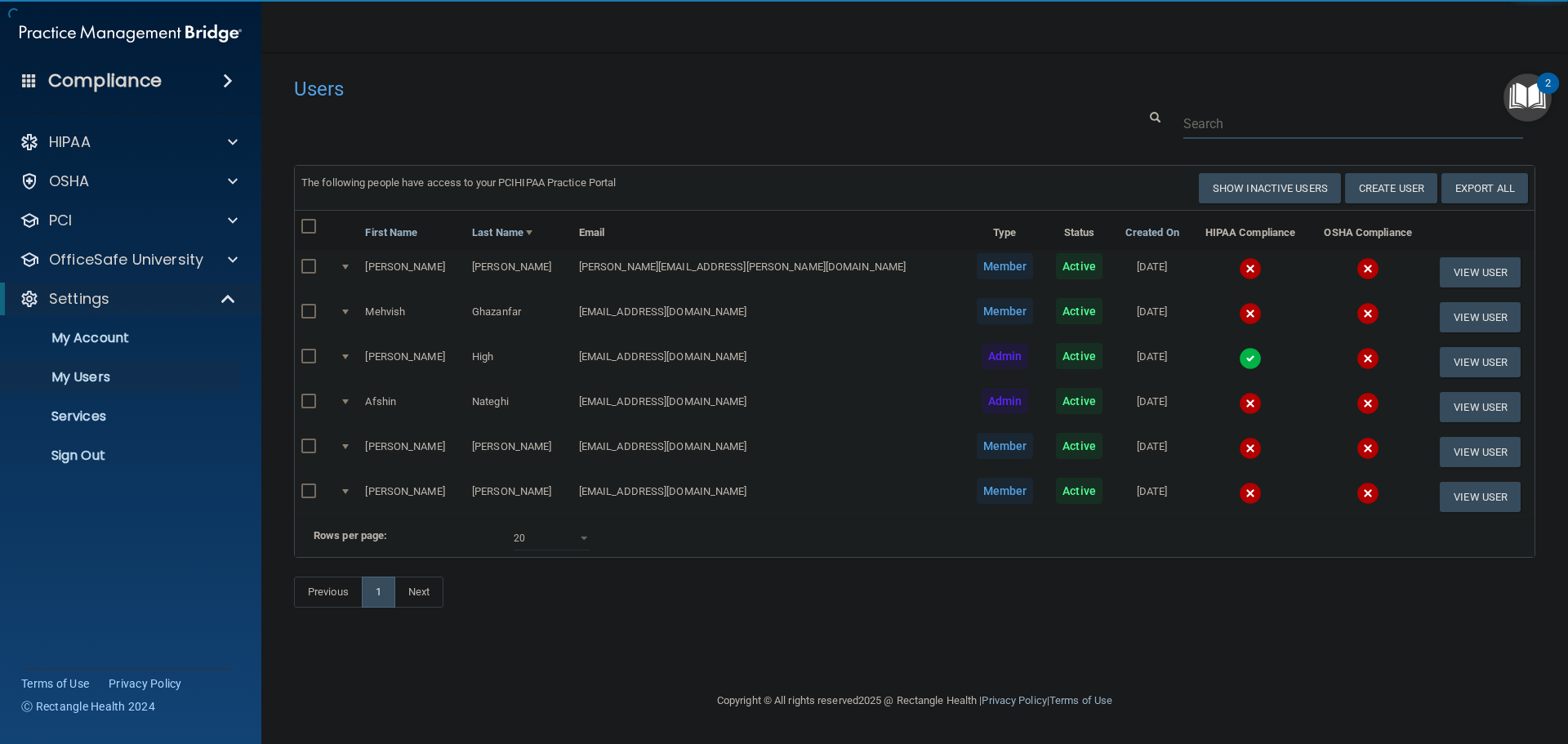
paste input "strikeoutqueen13@gmail.com"
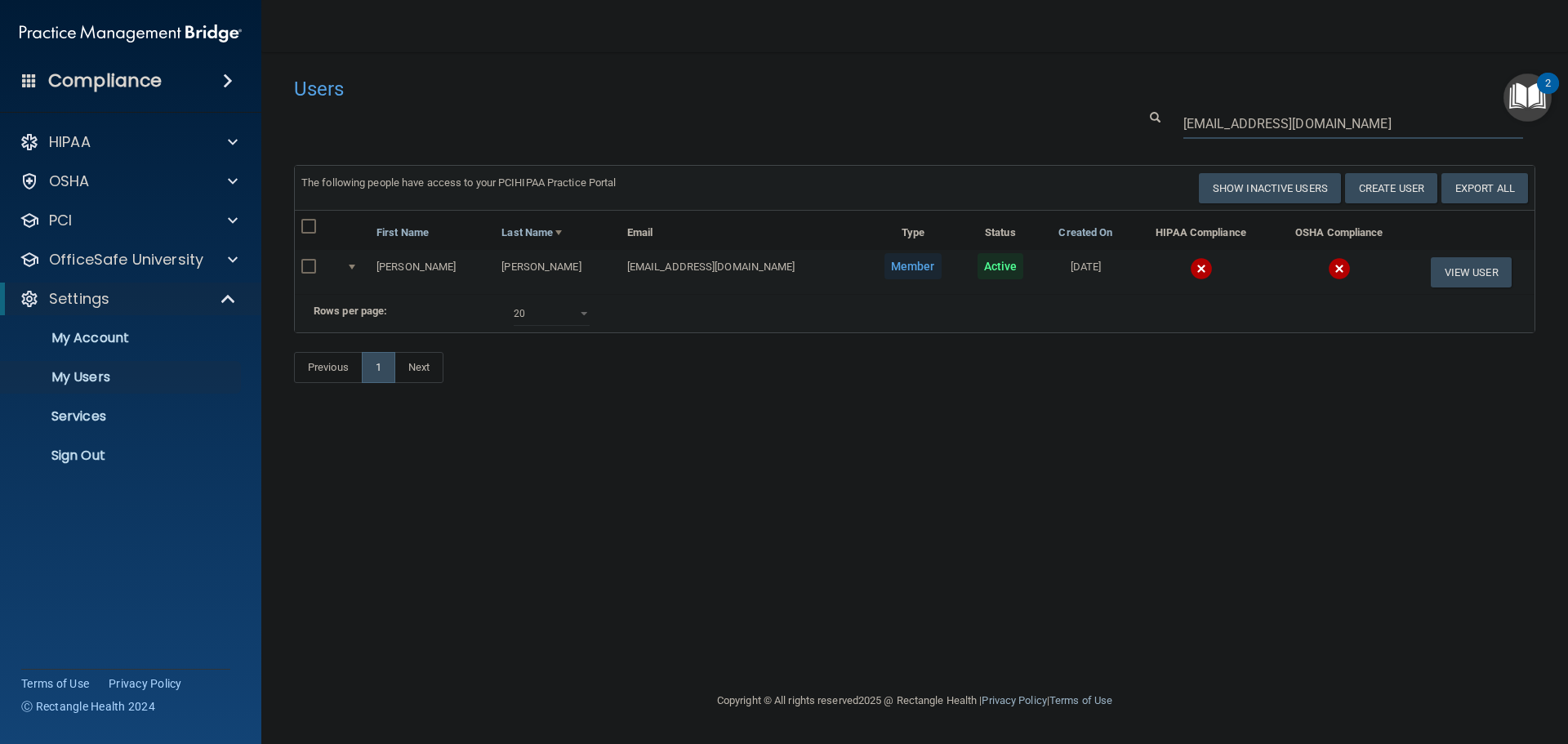
type input "strikeoutqueen13@gmail.com"
click at [1190, 267] on img at bounding box center [1201, 269] width 23 height 23
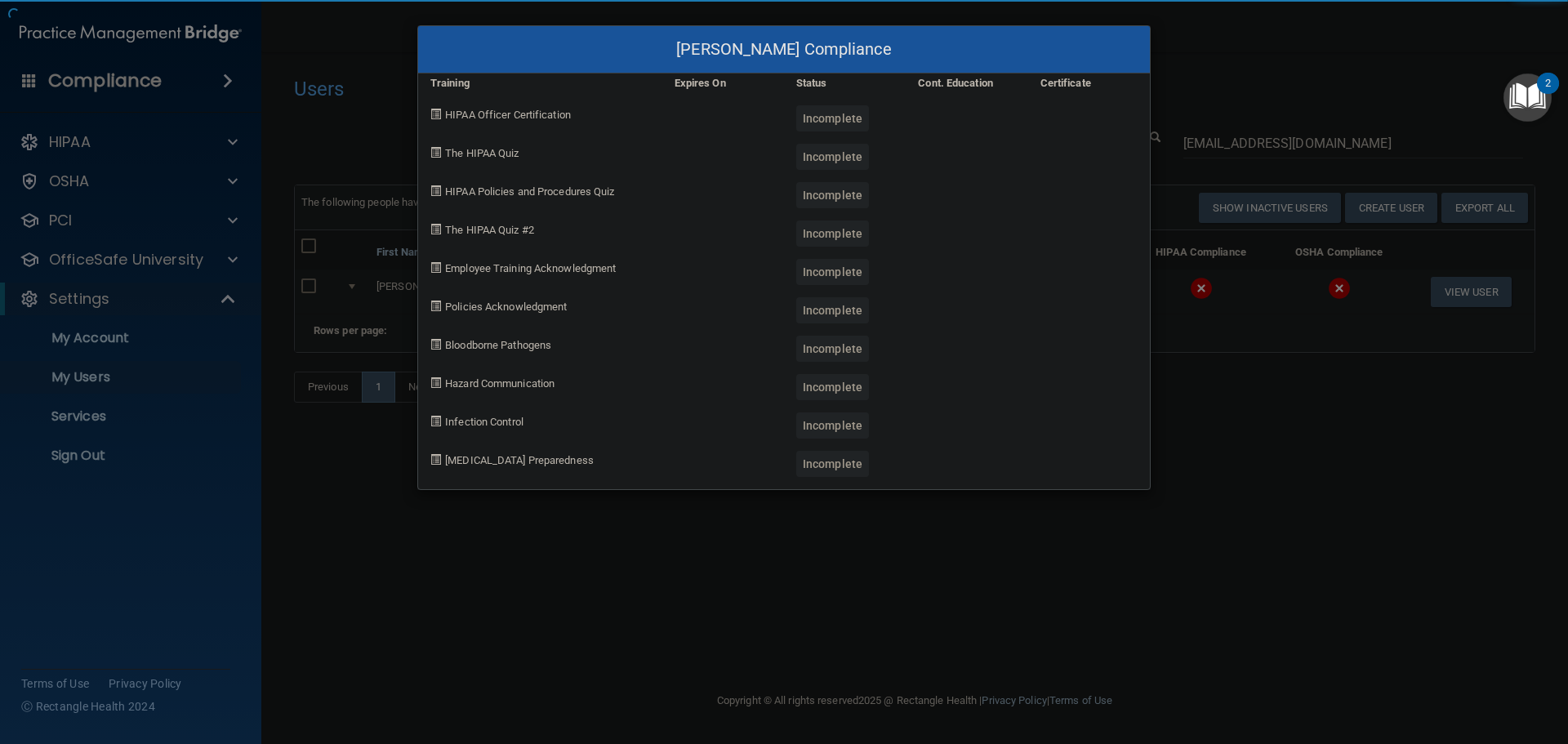
click at [1164, 466] on div "Denise Siebold's Compliance Training Expires On Status Cont. Education Certific…" at bounding box center [784, 372] width 1568 height 744
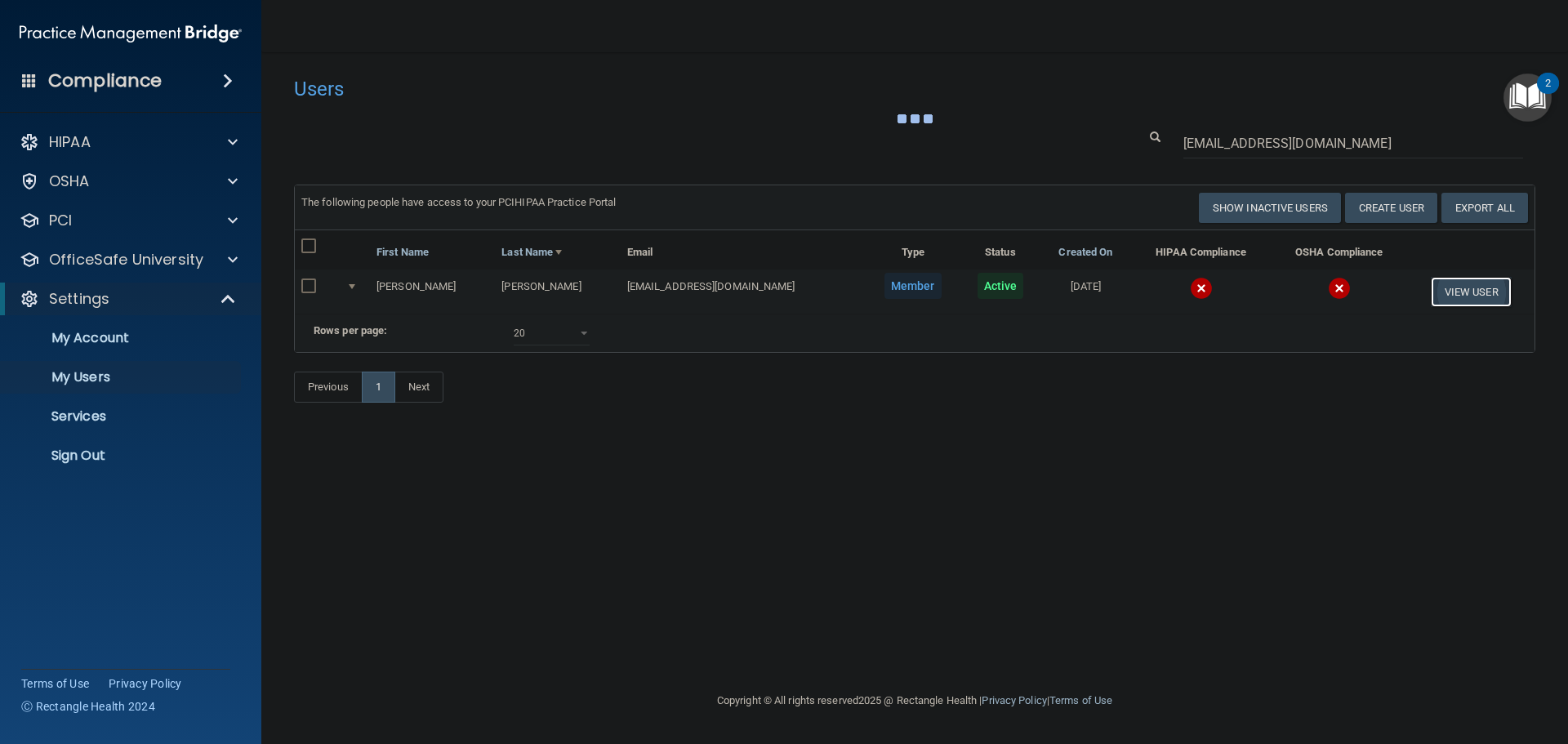
click at [1440, 289] on button "View User" at bounding box center [1470, 292] width 81 height 30
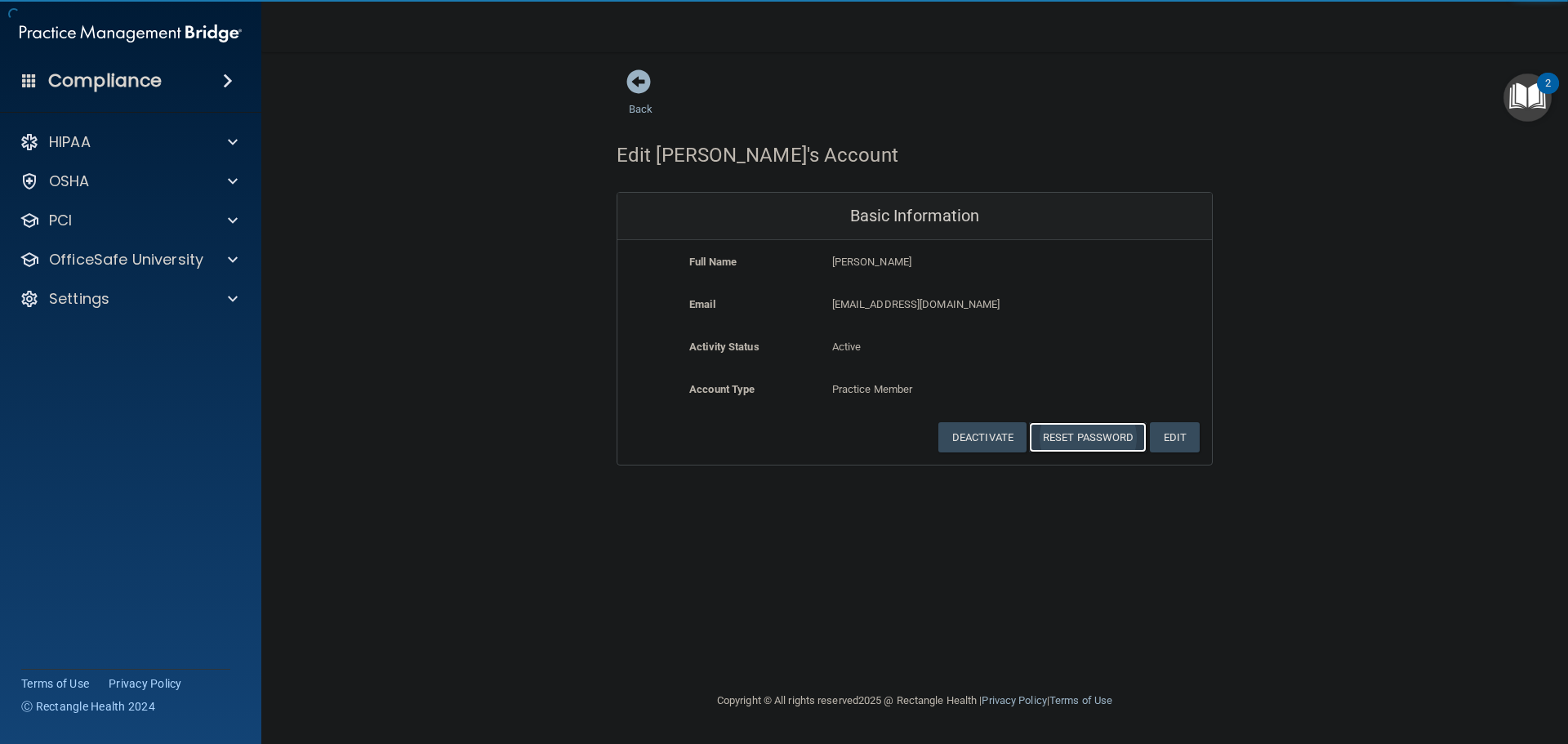
click at [1075, 436] on button "Reset Password" at bounding box center [1088, 437] width 118 height 30
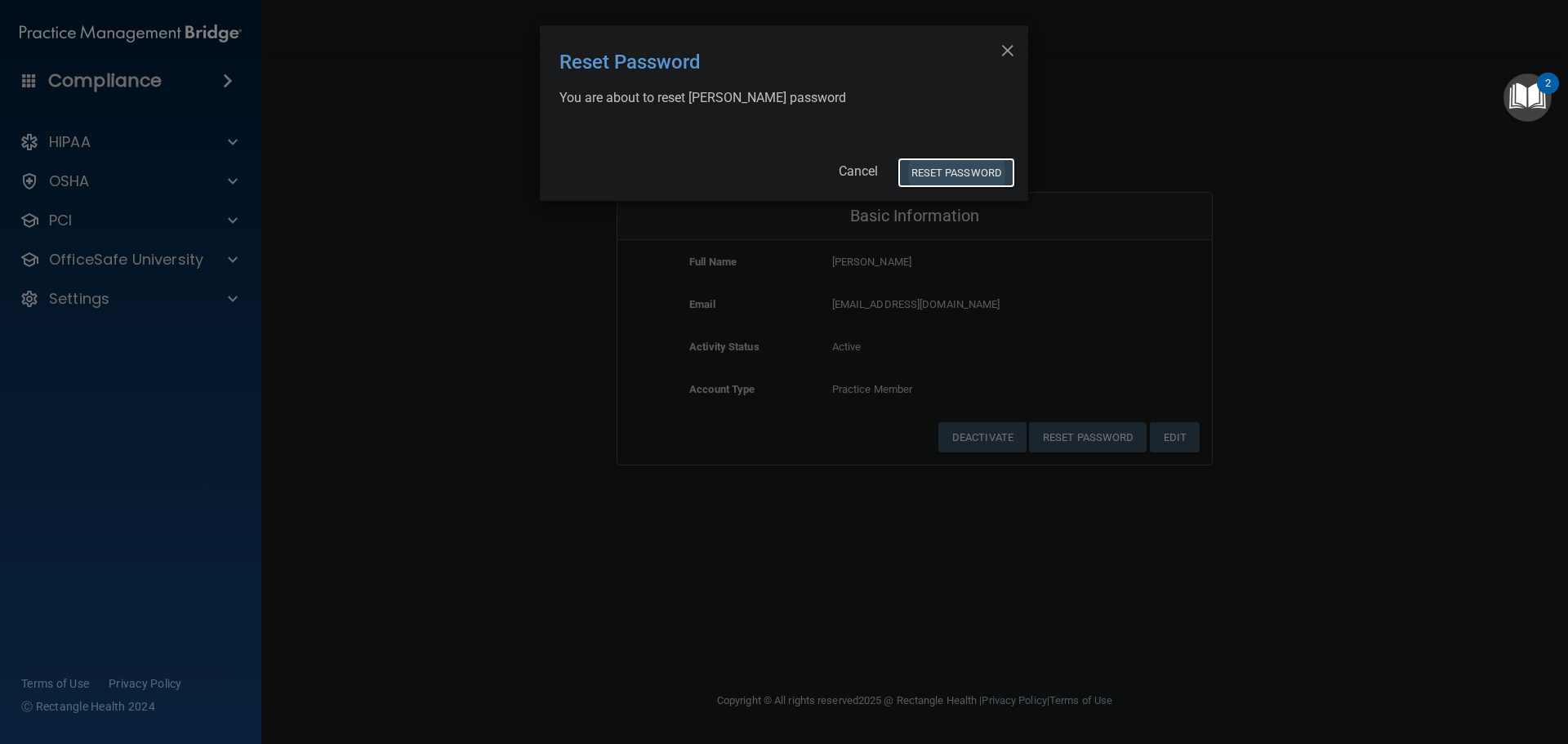
click at [962, 173] on button "Reset Password" at bounding box center [956, 173] width 118 height 30
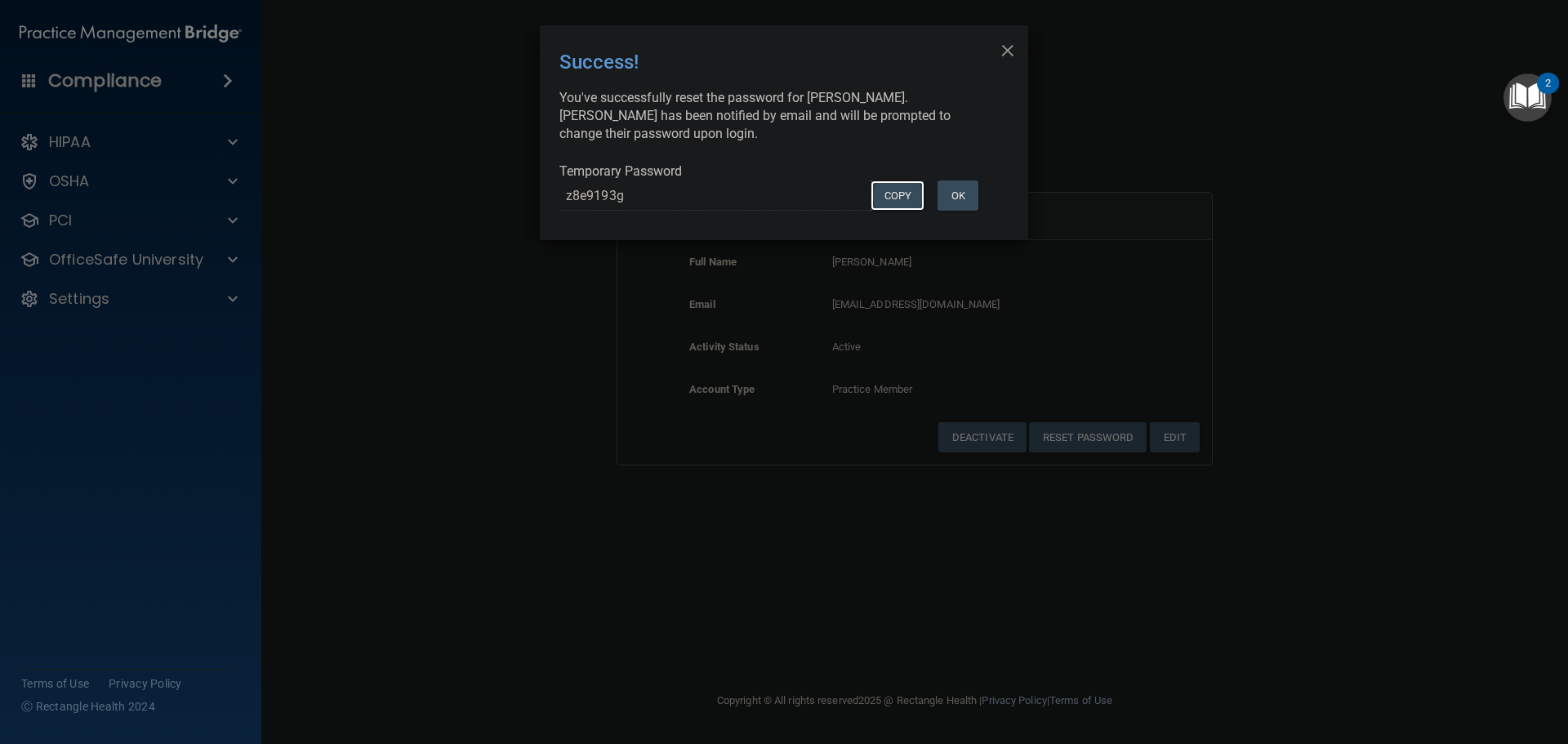
click at [891, 194] on button "COPY" at bounding box center [897, 195] width 54 height 30
click at [421, 344] on div "× Close Success! You've successfully reset the password for Denise Siebold. Den…" at bounding box center [784, 372] width 1568 height 744
